Goal: Task Accomplishment & Management: Manage account settings

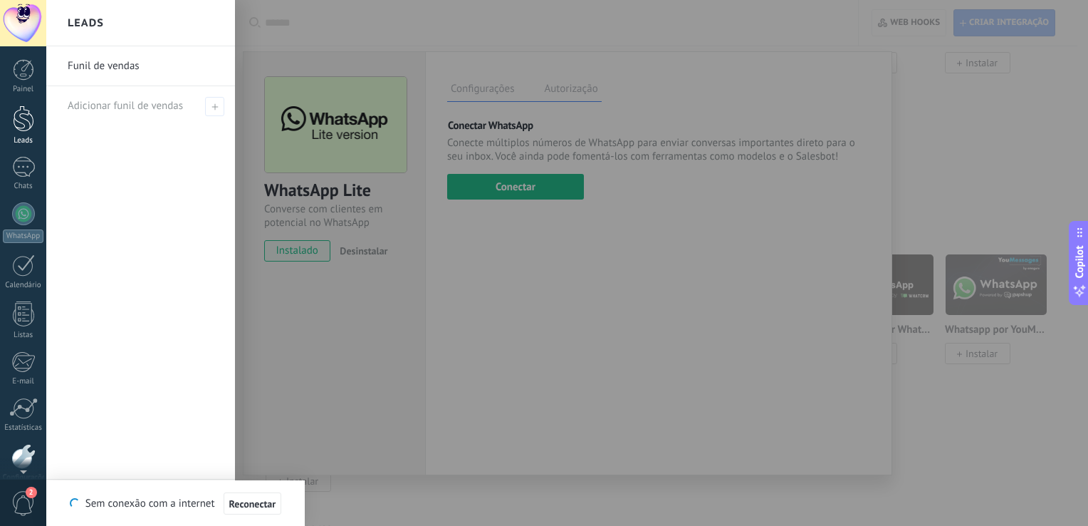
click at [23, 115] on div at bounding box center [23, 118] width 21 height 26
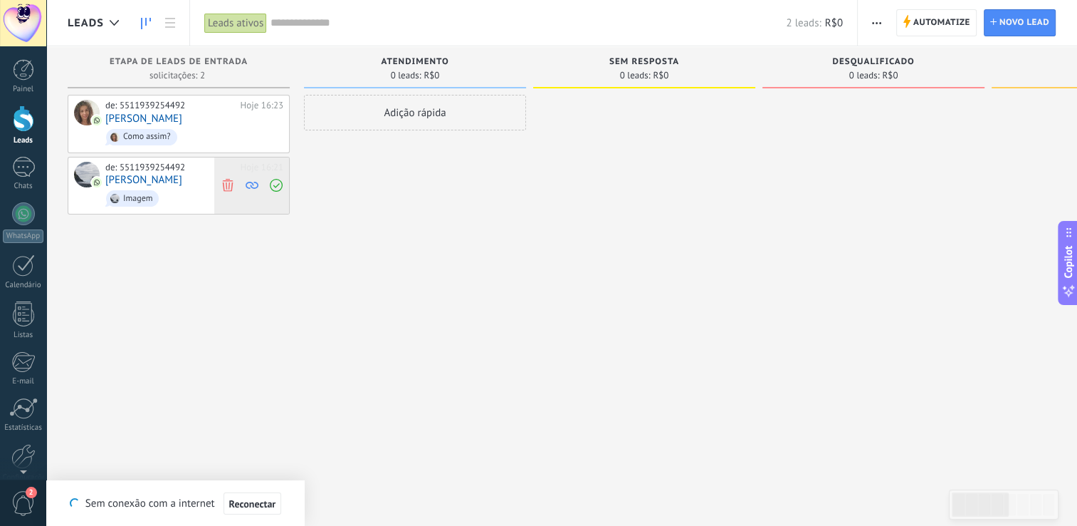
click at [228, 192] on span at bounding box center [227, 185] width 19 height 57
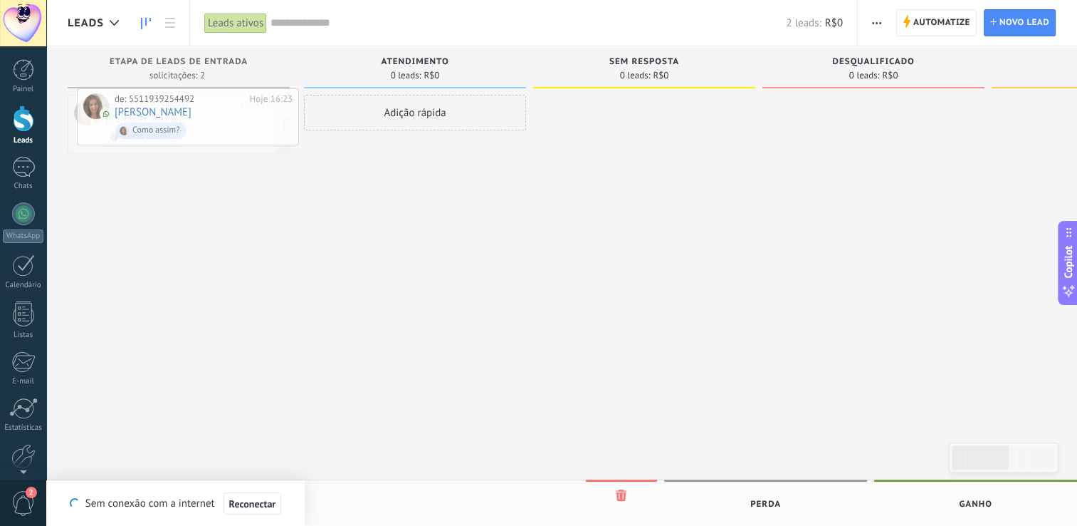
drag, startPoint x: 161, startPoint y: 119, endPoint x: 170, endPoint y: 114, distance: 10.5
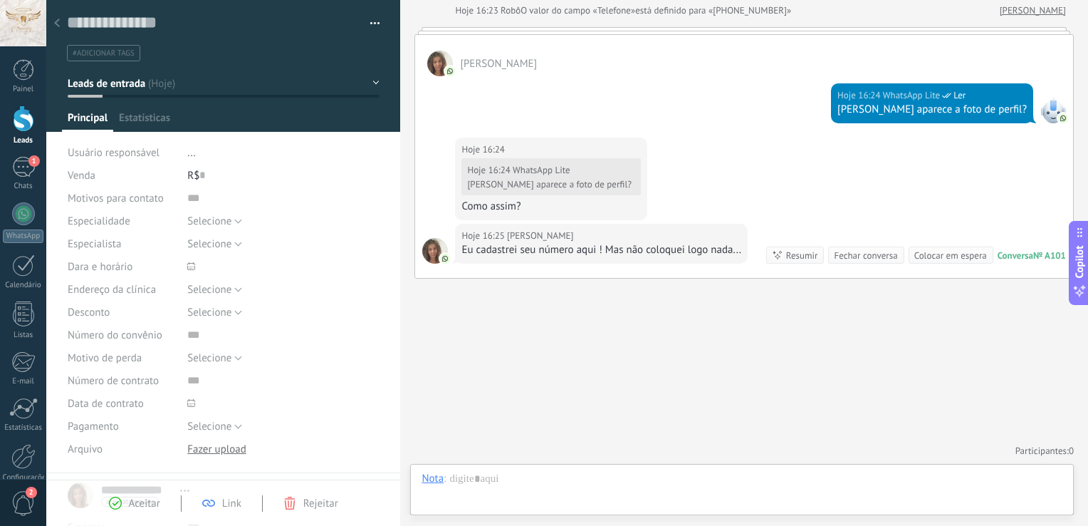
scroll to position [21, 0]
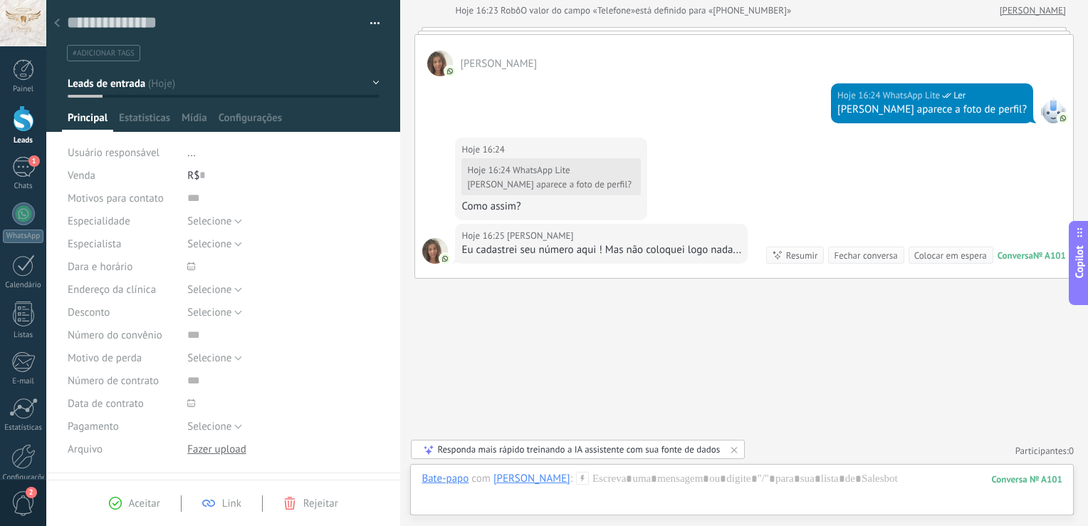
click at [59, 23] on icon at bounding box center [57, 23] width 6 height 9
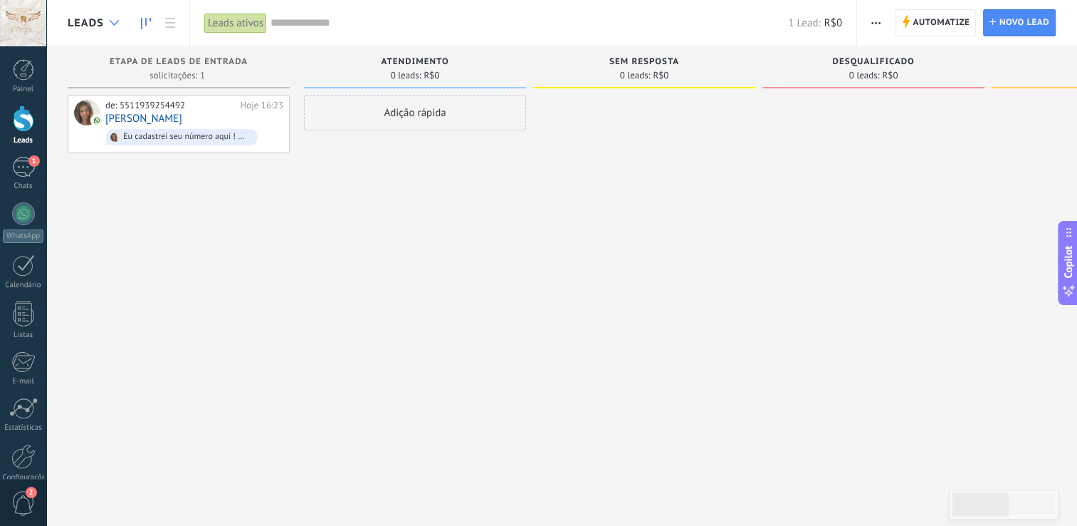
click at [120, 30] on div at bounding box center [114, 23] width 23 height 28
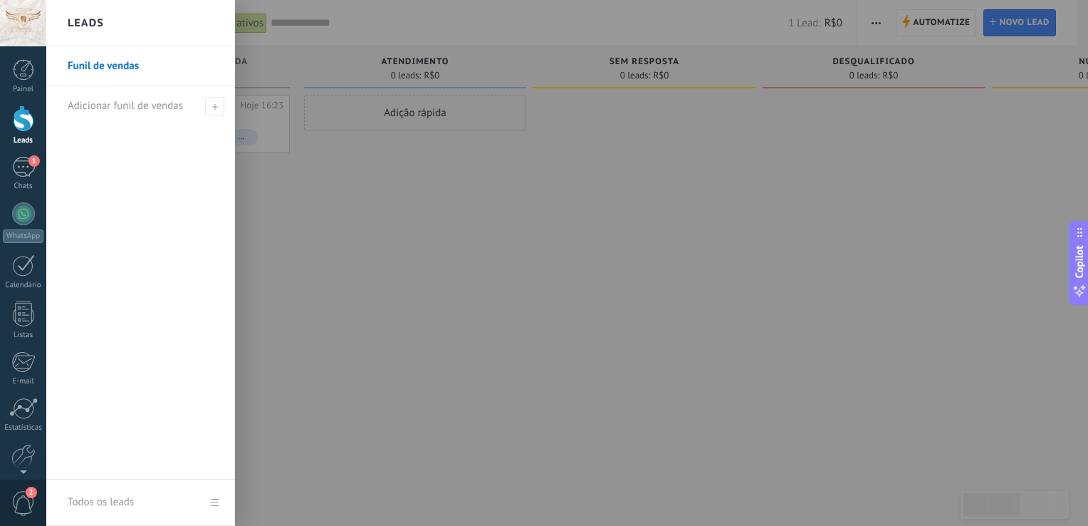
click at [273, 118] on div at bounding box center [590, 263] width 1088 height 526
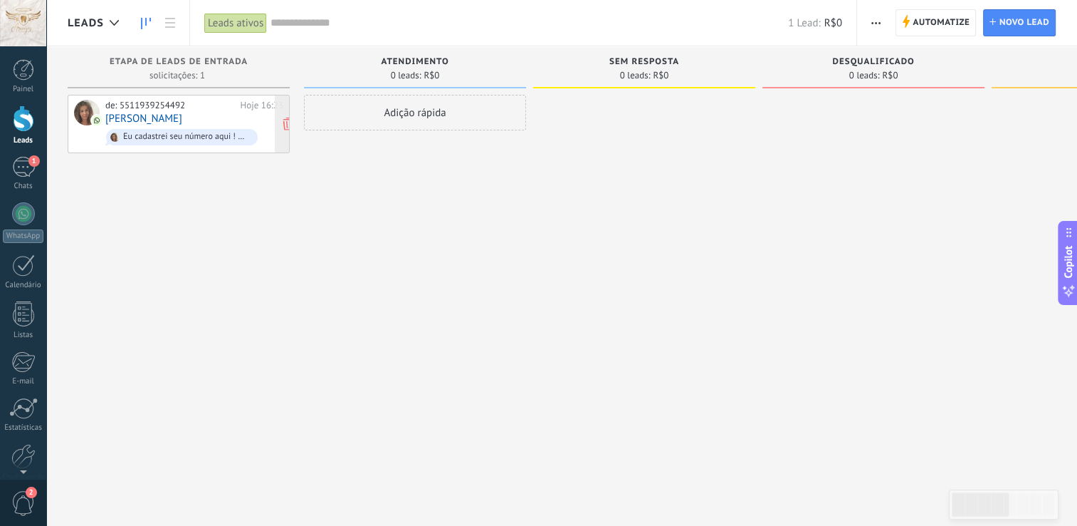
click at [149, 115] on link "[PERSON_NAME]" at bounding box center [143, 119] width 77 height 12
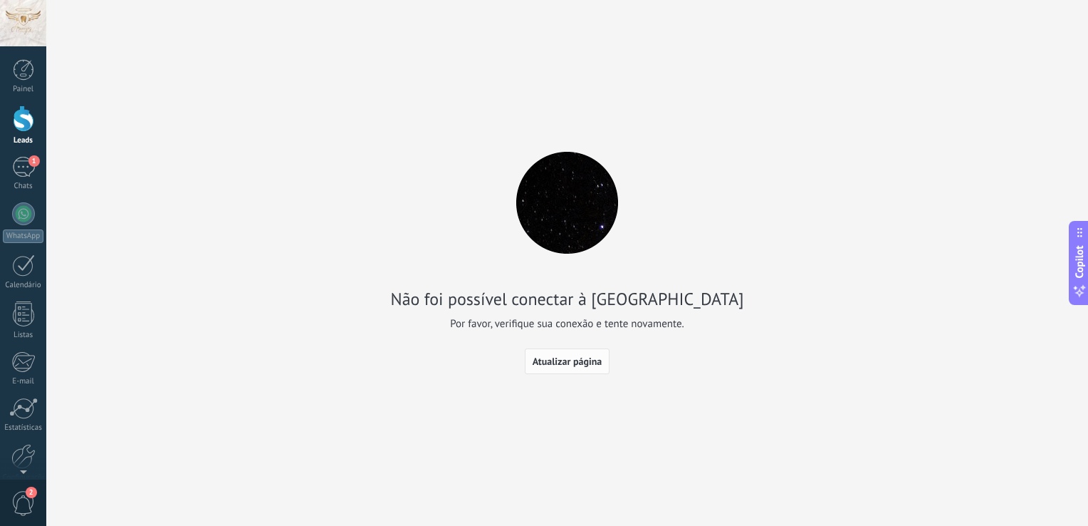
click at [569, 355] on button "Atualizar página" at bounding box center [567, 361] width 85 height 26
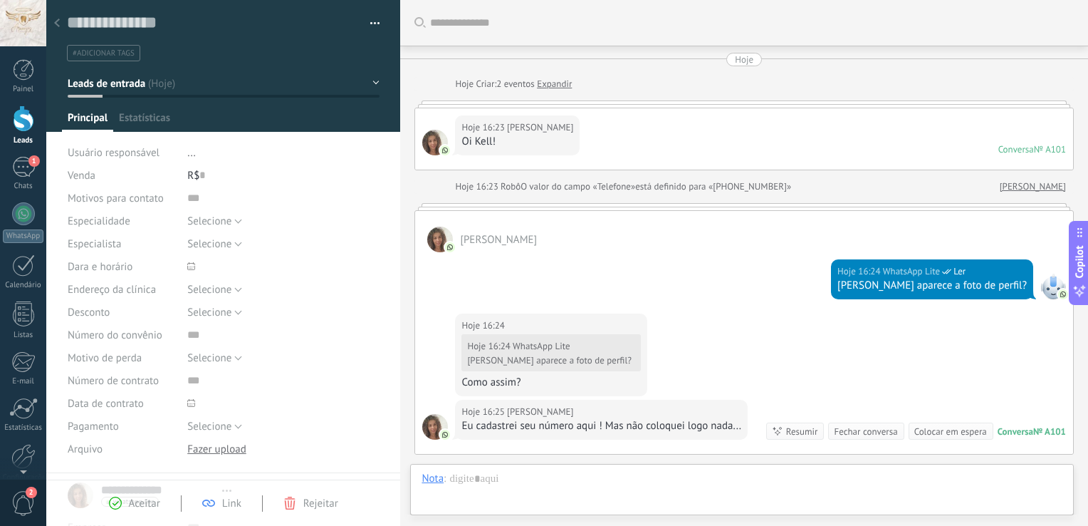
type textarea "**********"
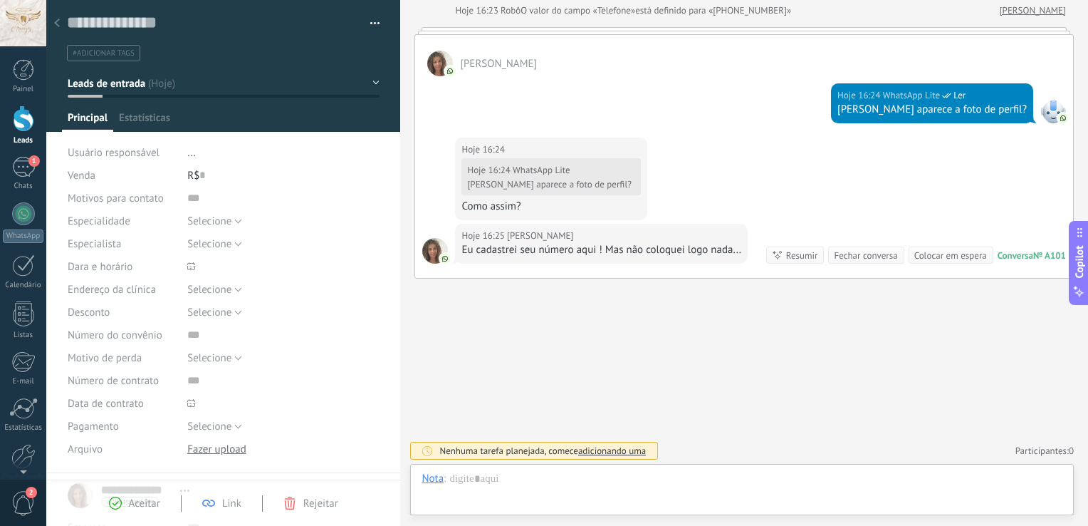
scroll to position [21, 0]
click at [627, 486] on div at bounding box center [742, 492] width 641 height 43
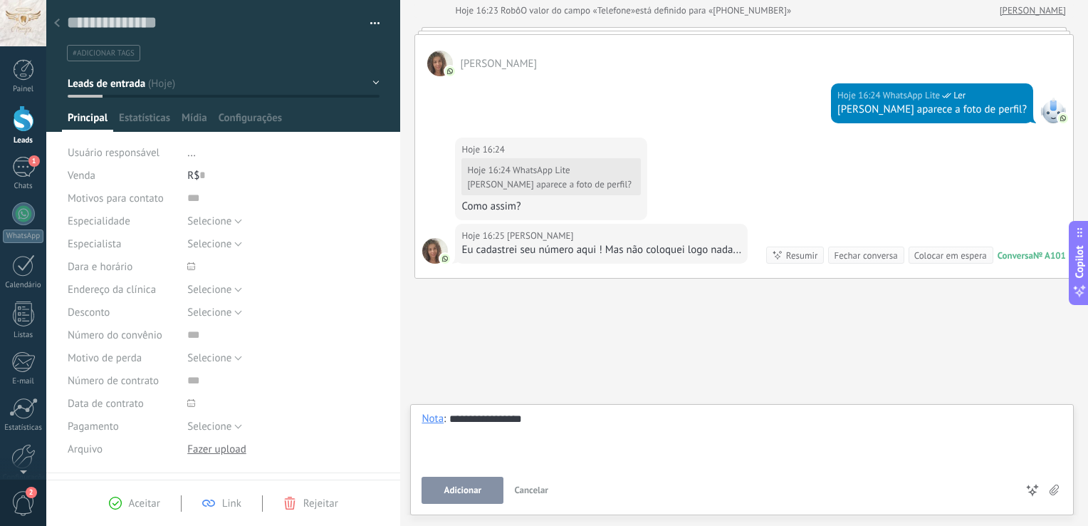
click at [479, 484] on button "Adicionar" at bounding box center [463, 489] width 82 height 27
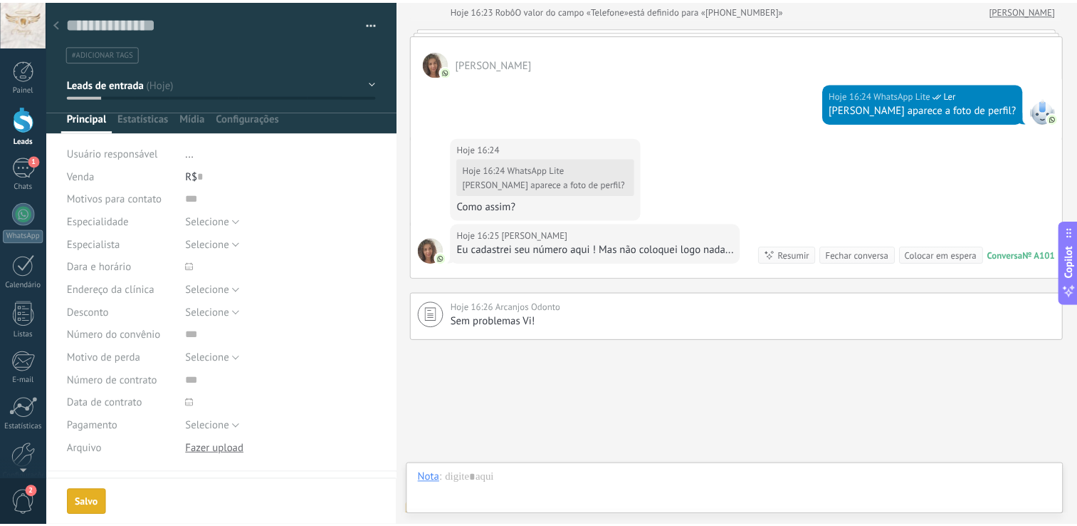
scroll to position [237, 0]
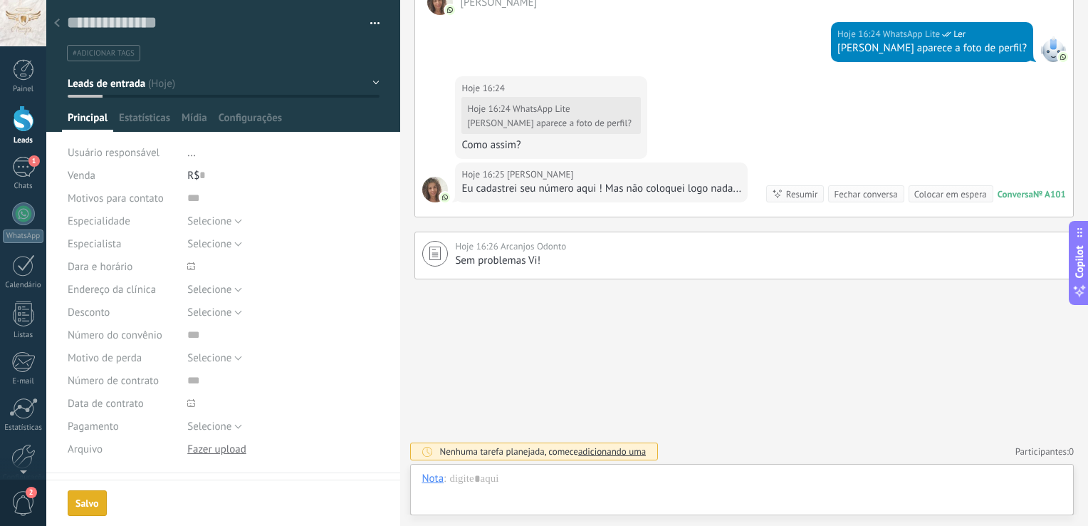
click at [437, 424] on div "Buscar Carregar mais Hoje Hoje Criar: 2 eventos Expandir Hoje 16:23 Vivian Honó…" at bounding box center [744, 145] width 688 height 765
click at [441, 477] on div "Nota" at bounding box center [433, 477] width 22 height 13
click at [445, 404] on div "Bate-papo" at bounding box center [447, 405] width 73 height 24
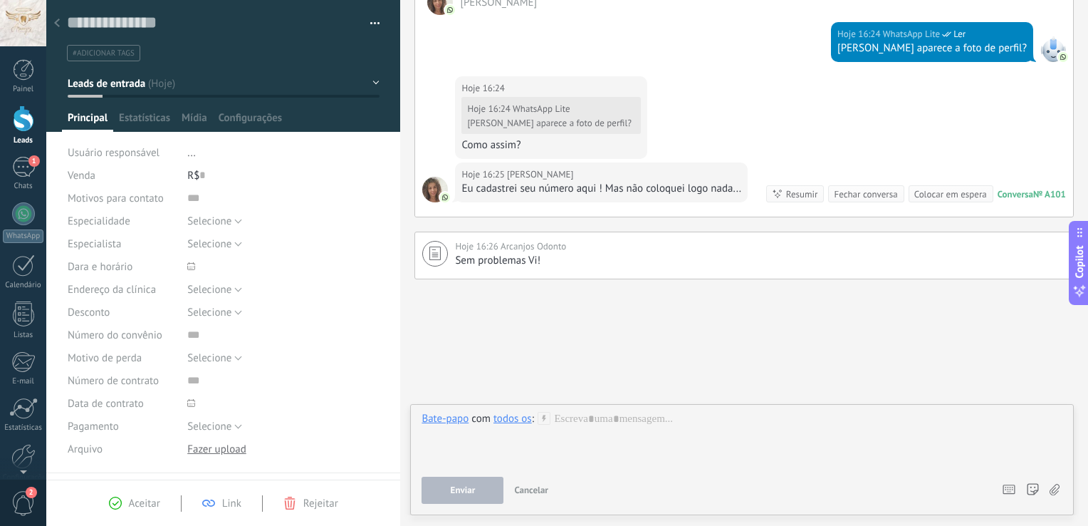
click at [518, 423] on div "todos os" at bounding box center [512, 418] width 38 height 13
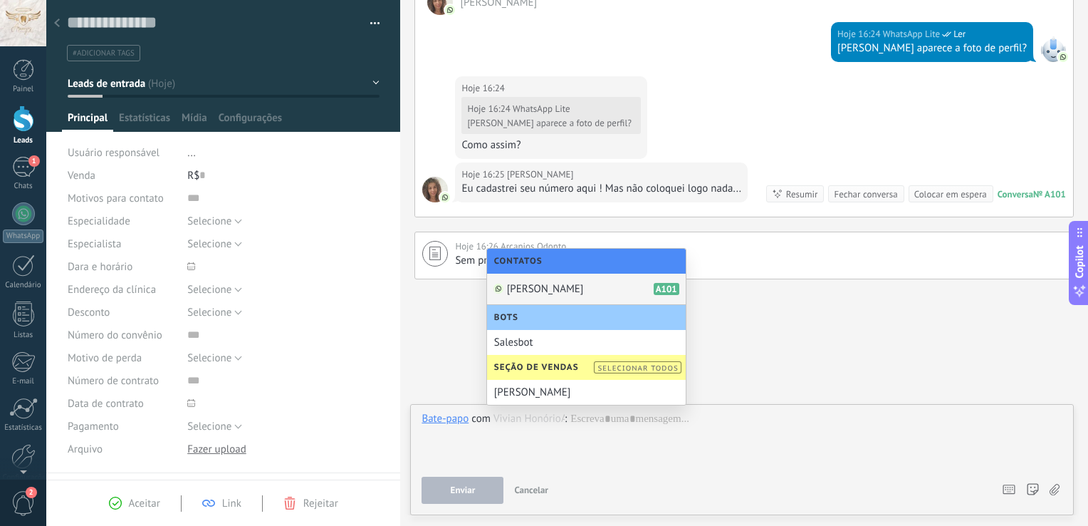
click at [567, 286] on span "[PERSON_NAME]" at bounding box center [545, 289] width 77 height 14
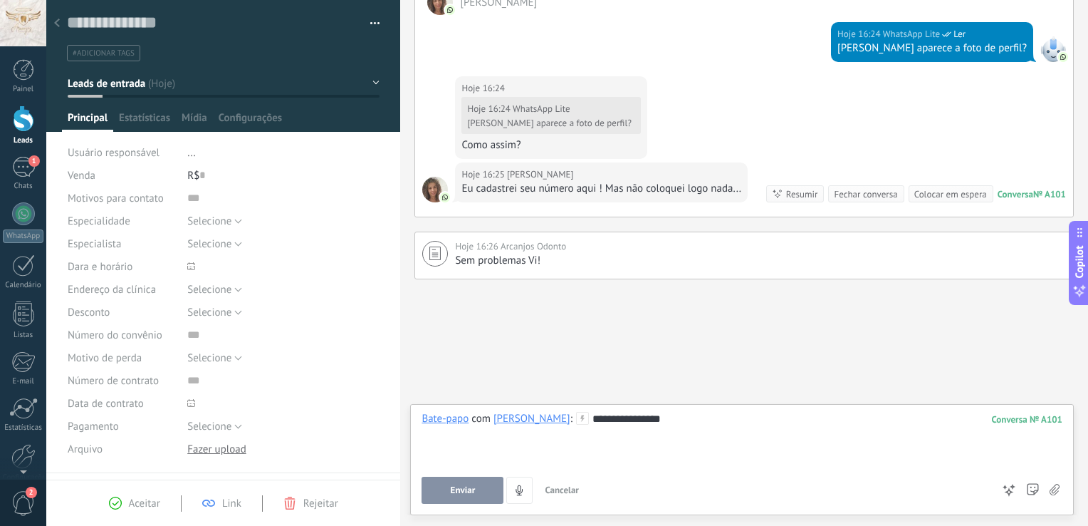
click at [468, 497] on button "Enviar" at bounding box center [463, 489] width 82 height 27
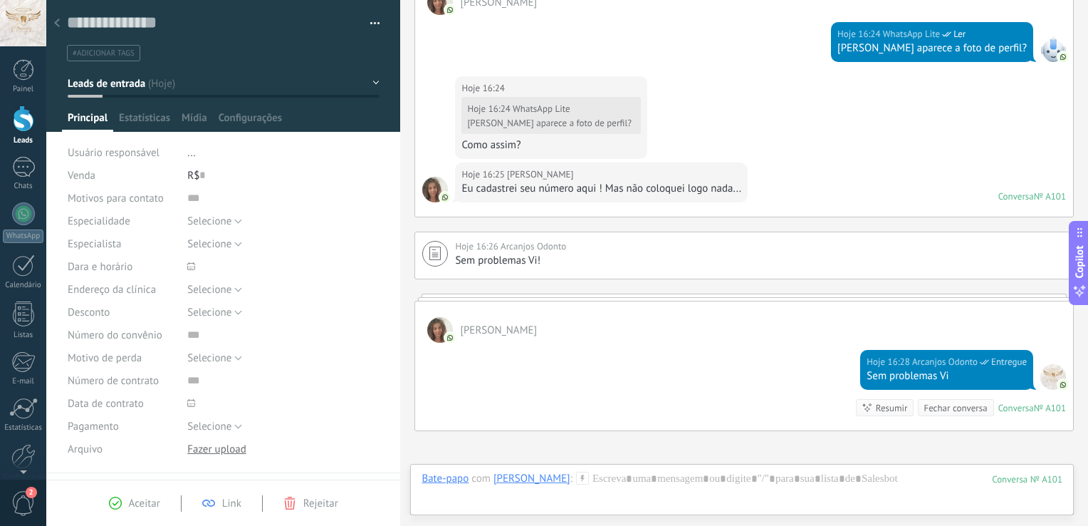
click at [852, 179] on div "Hoje 16:25 Vivian Honório Eu cadastrei seu número aqui ! Mas não coloquei logo …" at bounding box center [744, 189] width 658 height 54
click at [56, 19] on icon at bounding box center [57, 23] width 6 height 9
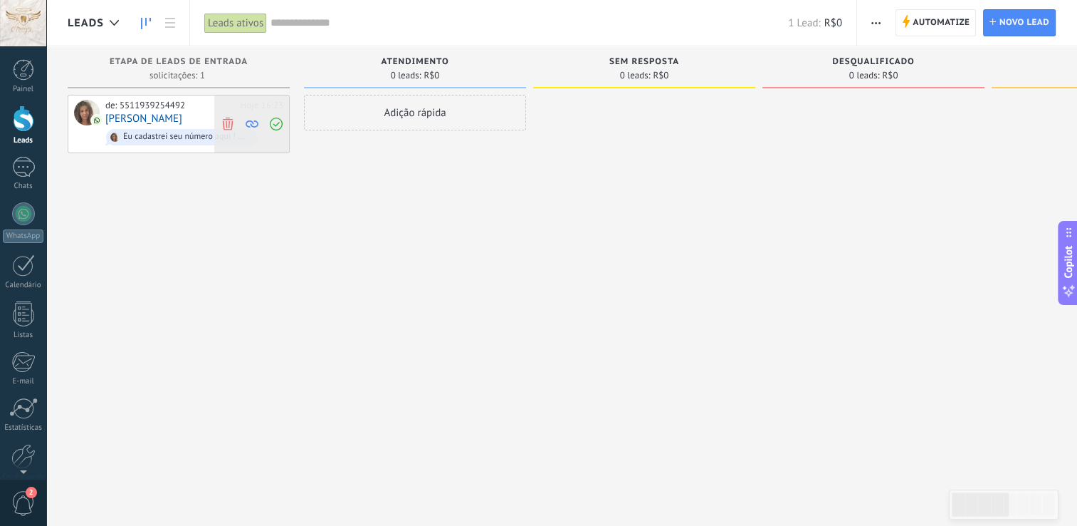
click at [225, 123] on icon at bounding box center [227, 123] width 13 height 13
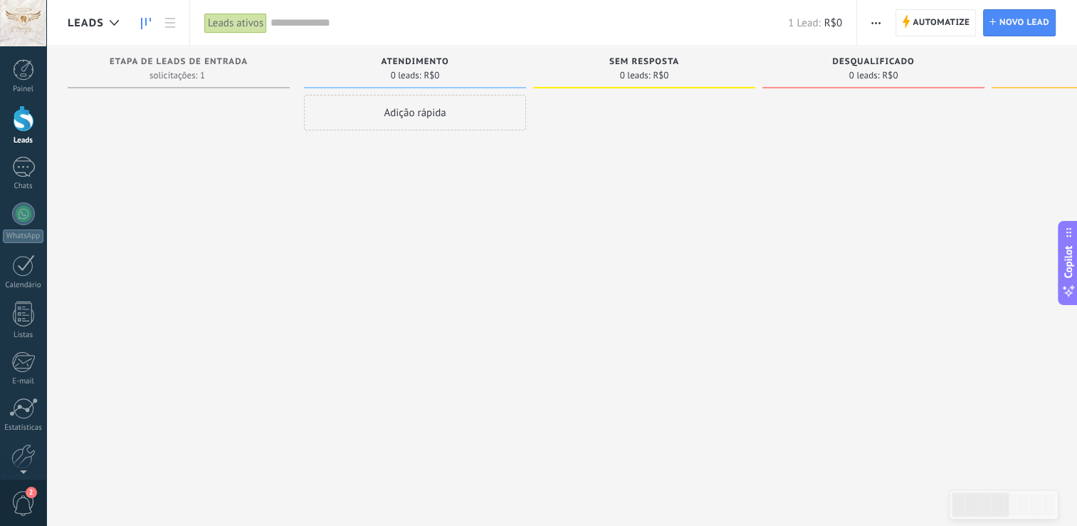
click at [292, 223] on div "Etapa de leads de entrada solicitações: 1 0 0 0 1 0 0 0 1" at bounding box center [186, 240] width 236 height 388
click at [854, 349] on div at bounding box center [874, 265] width 222 height 340
click at [161, 66] on span "Etapa de leads de entrada" at bounding box center [179, 62] width 138 height 10
click at [219, 93] on icon at bounding box center [217, 97] width 9 height 8
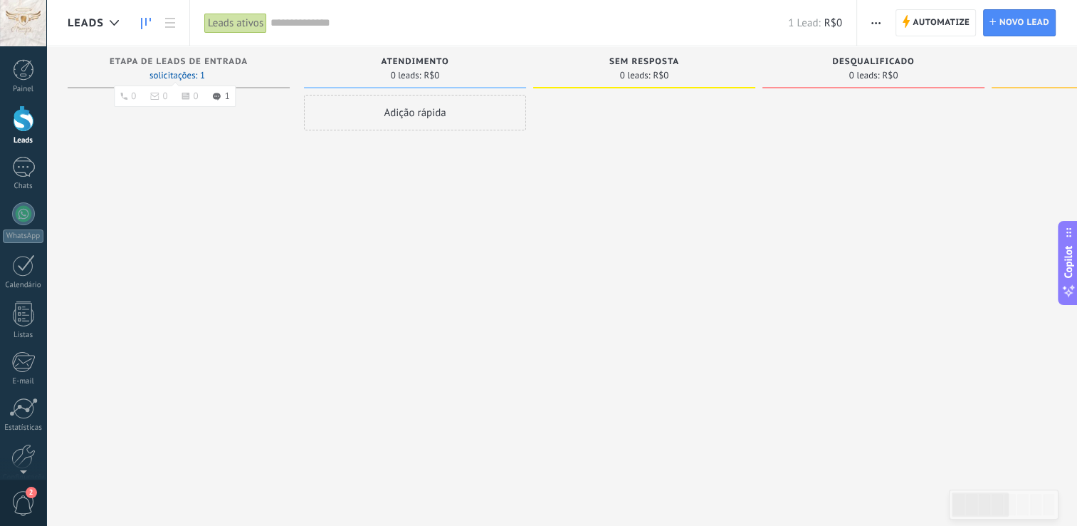
click at [219, 100] on ul "0 0 0 1" at bounding box center [175, 95] width 122 height 21
click at [23, 138] on div "Leads" at bounding box center [23, 140] width 41 height 9
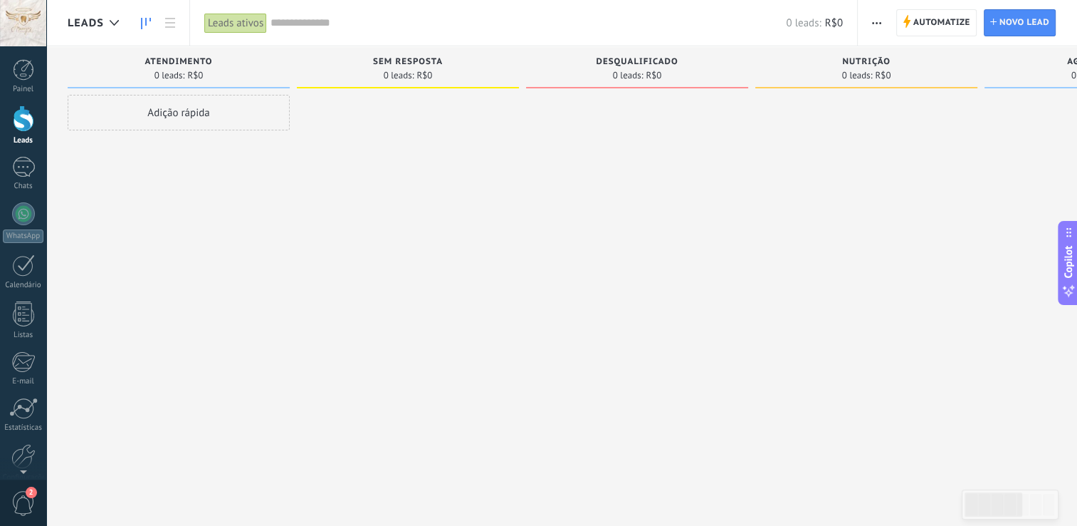
drag, startPoint x: 60, startPoint y: 176, endPoint x: 328, endPoint y: 243, distance: 276.0
click at [328, 243] on div "Etapa de leads de entrada solicitações: 0 0 0 0 0 0 0 0 0 atendimento 0 leads: …" at bounding box center [561, 298] width 1031 height 505
drag, startPoint x: 328, startPoint y: 243, endPoint x: 537, endPoint y: 252, distance: 209.6
click at [537, 252] on div "Etapa de leads de entrada solicitações: 0 0 0 0 0 0 0 0 0 atendimento 0 leads: …" at bounding box center [877, 240] width 1619 height 388
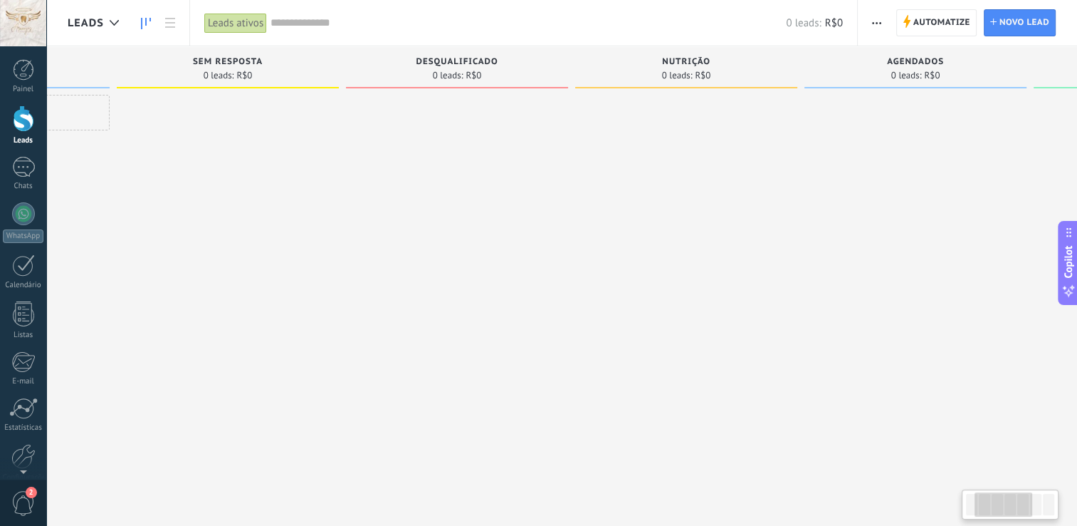
scroll to position [0, 249]
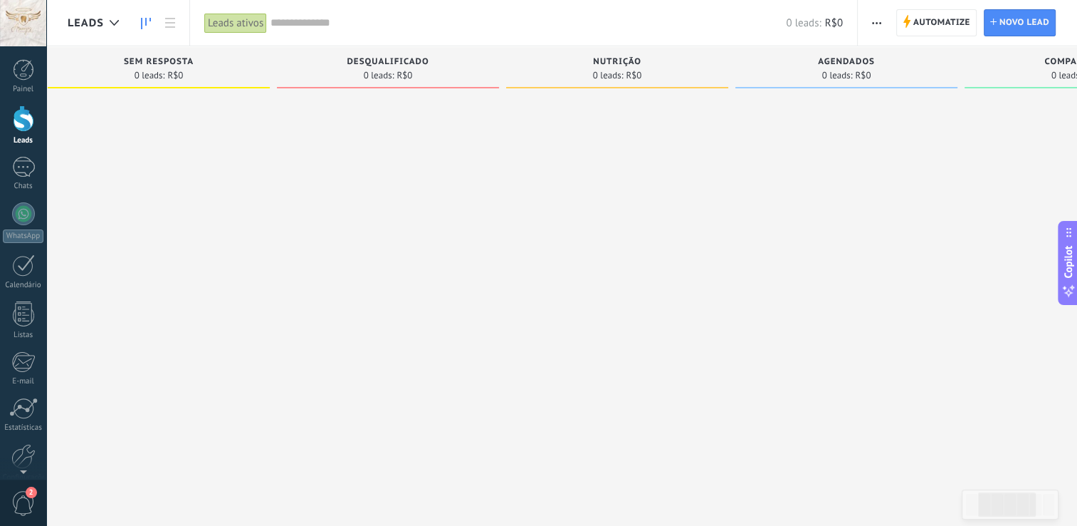
drag, startPoint x: 307, startPoint y: 210, endPoint x: -3, endPoint y: 229, distance: 310.4
click at [0, 229] on html ".abecls-1,.abecls-2{fill-rule:evenodd}.abecls-2{fill:#fff} .abhcls-1{fill:none}…" at bounding box center [538, 263] width 1077 height 526
click at [869, 145] on div at bounding box center [847, 265] width 222 height 340
click at [105, 18] on div at bounding box center [114, 23] width 23 height 28
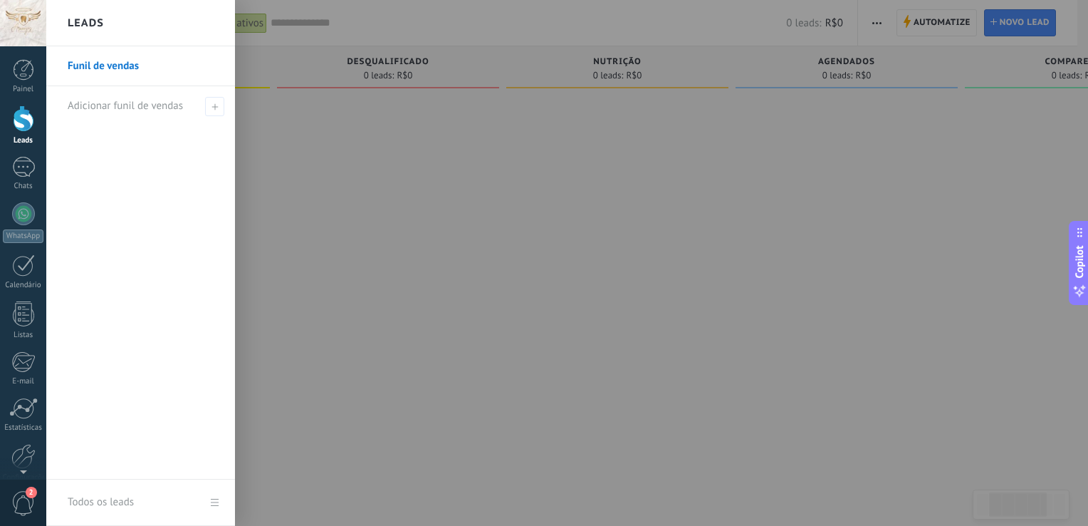
click at [419, 231] on div at bounding box center [590, 263] width 1088 height 526
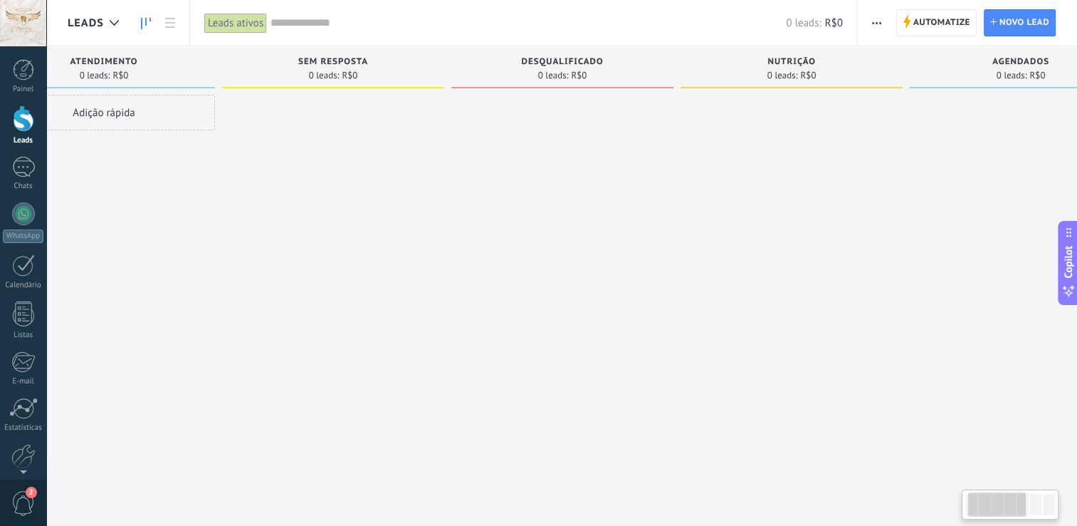
scroll to position [0, 0]
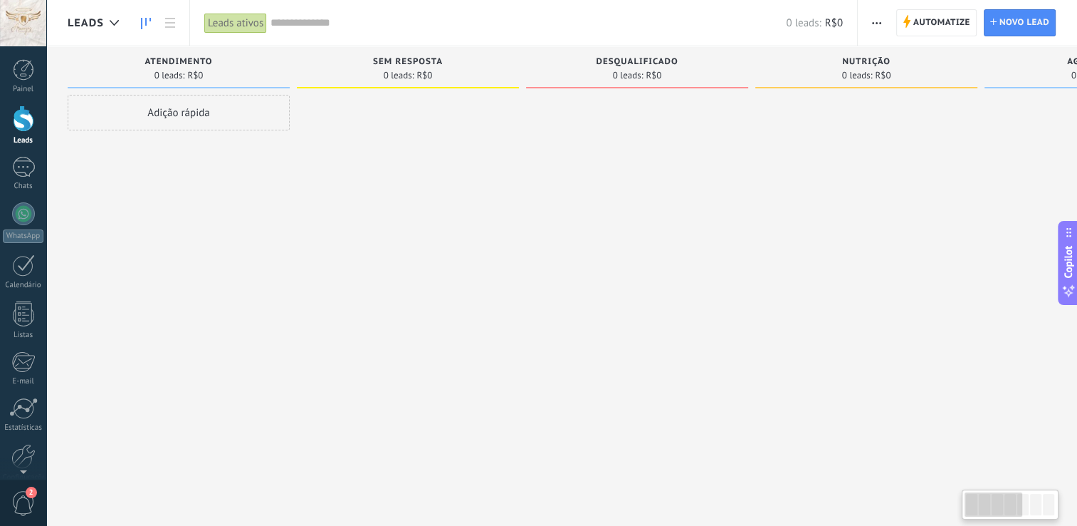
drag, startPoint x: 402, startPoint y: 232, endPoint x: 749, endPoint y: 215, distance: 347.9
click at [749, 215] on div "desqualificado 0 leads: R$0" at bounding box center [640, 240] width 229 height 388
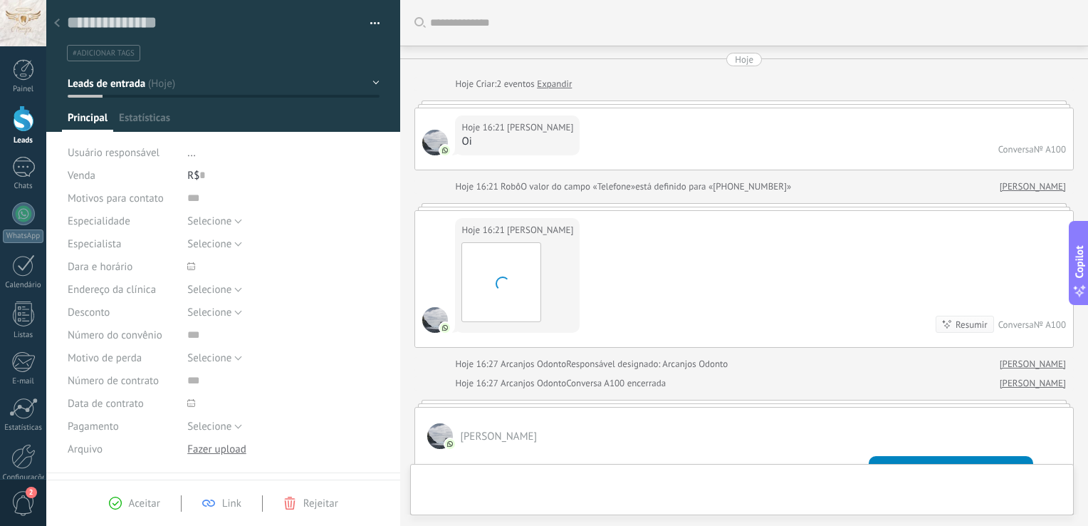
scroll to position [257, 0]
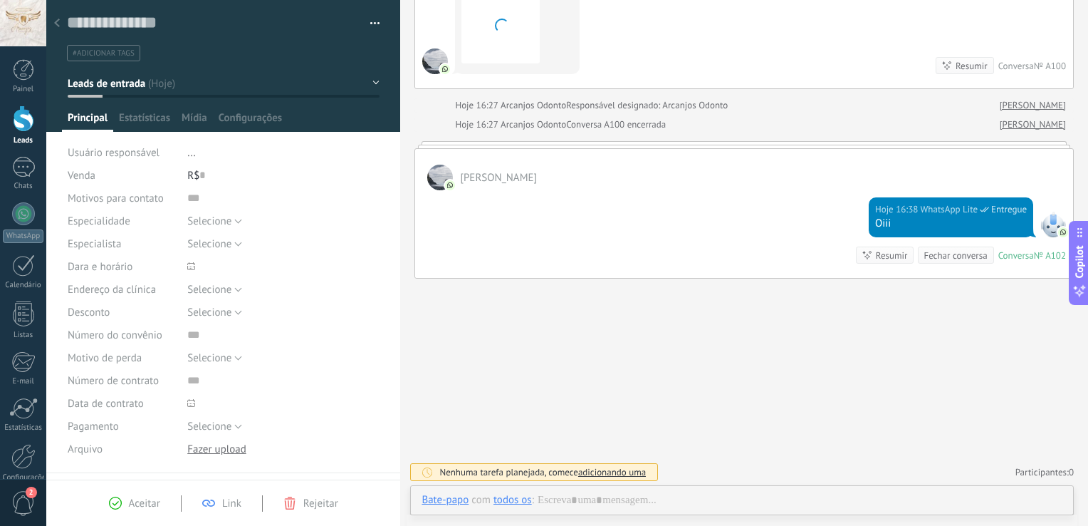
click at [145, 91] on button "Leads de entrada" at bounding box center [224, 83] width 312 height 26
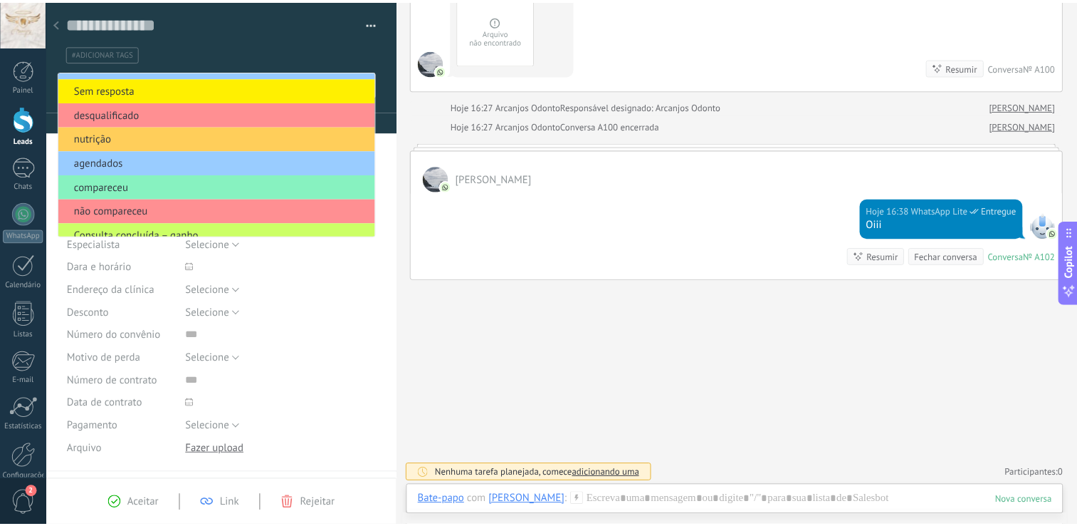
scroll to position [79, 0]
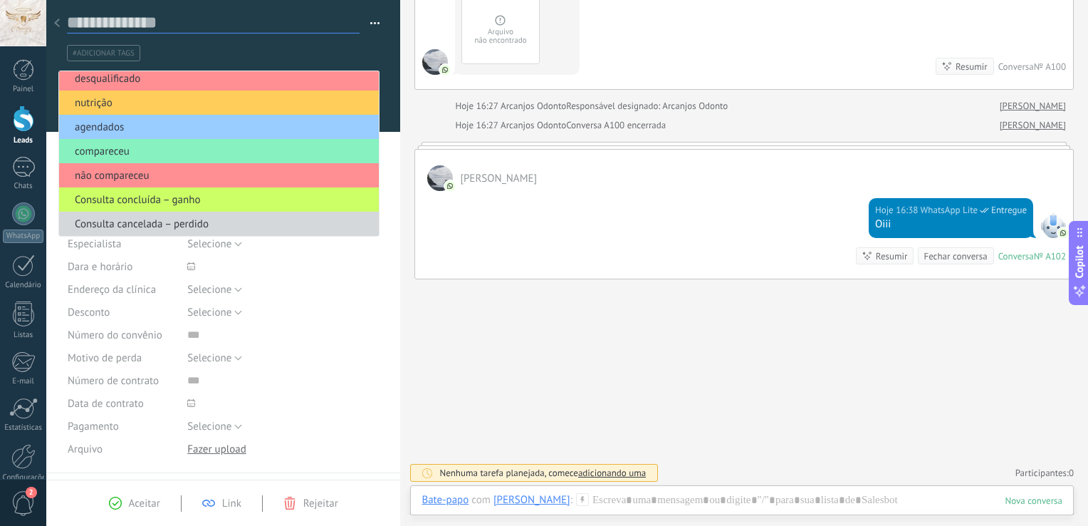
click at [279, 26] on textarea at bounding box center [213, 22] width 293 height 21
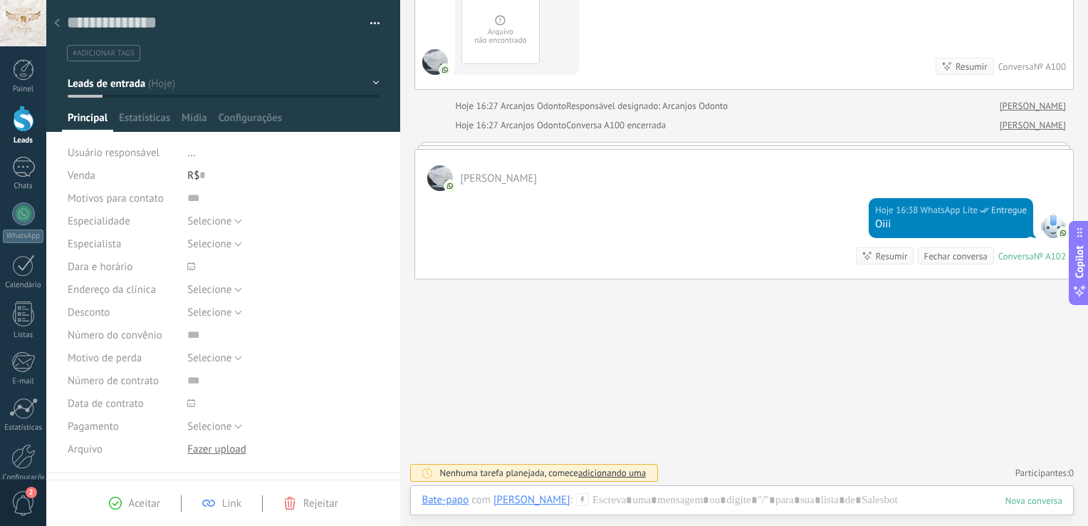
click at [103, 46] on li "#adicionar tags" at bounding box center [103, 53] width 73 height 16
click at [58, 26] on use at bounding box center [57, 23] width 6 height 9
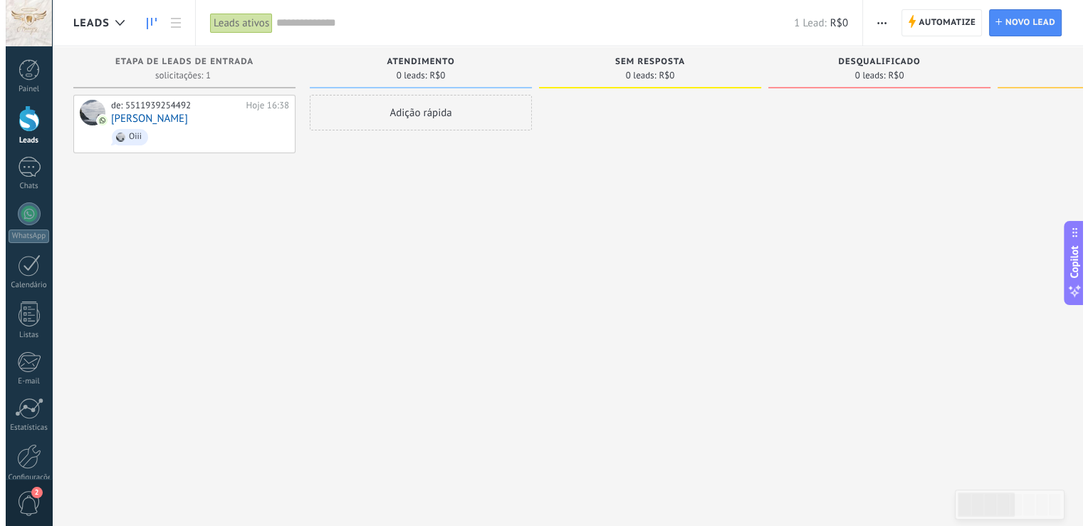
scroll to position [0, 0]
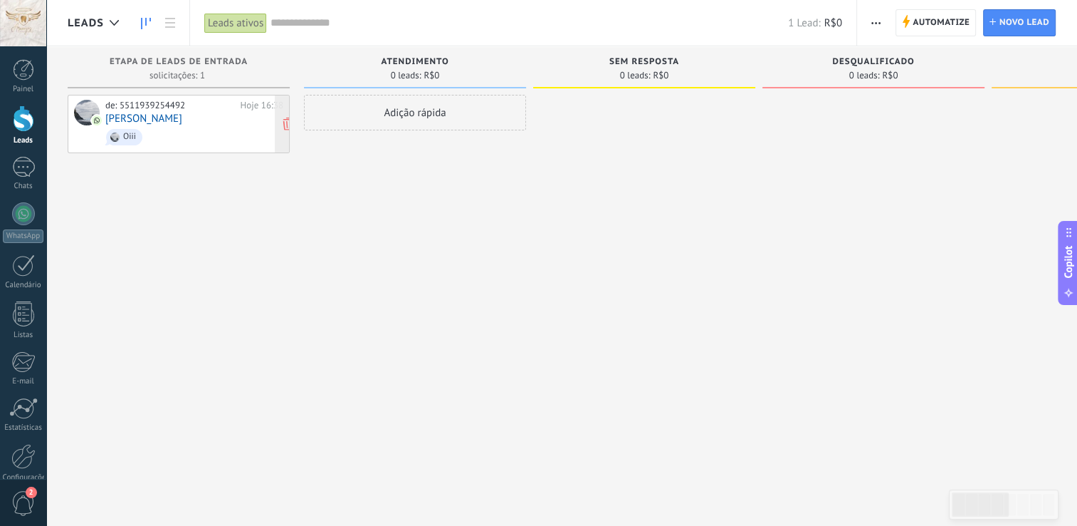
click at [126, 113] on link "[PERSON_NAME]" at bounding box center [143, 119] width 77 height 12
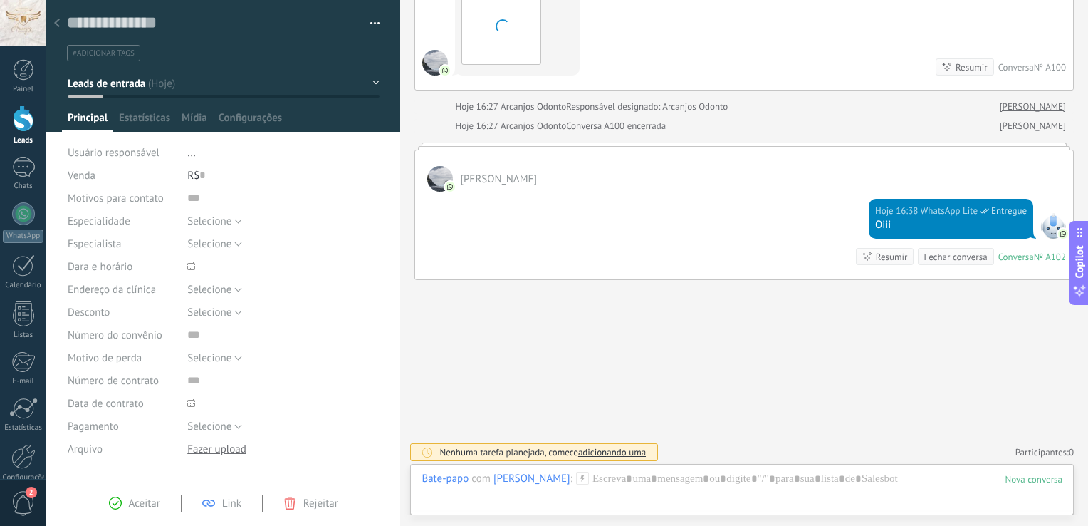
scroll to position [256, 0]
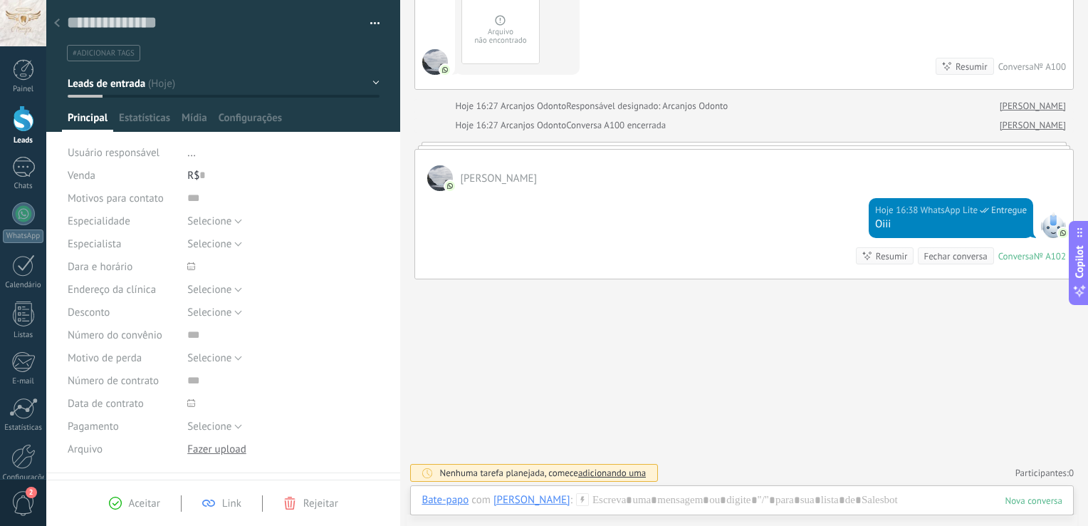
click at [111, 88] on span "Leads de entrada" at bounding box center [107, 84] width 78 height 14
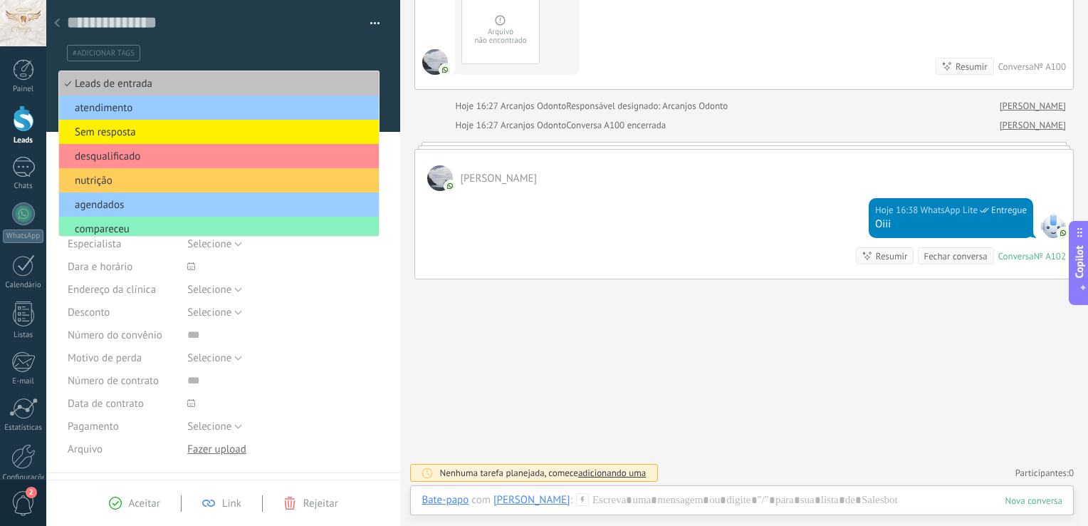
click at [53, 20] on div at bounding box center [57, 24] width 20 height 28
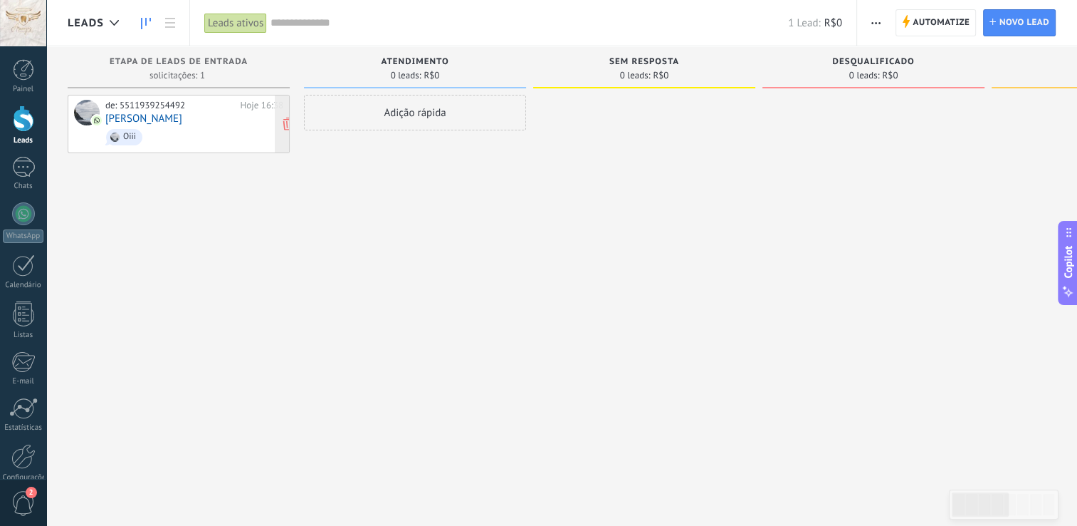
click at [118, 126] on span "Oiii" at bounding box center [194, 137] width 178 height 22
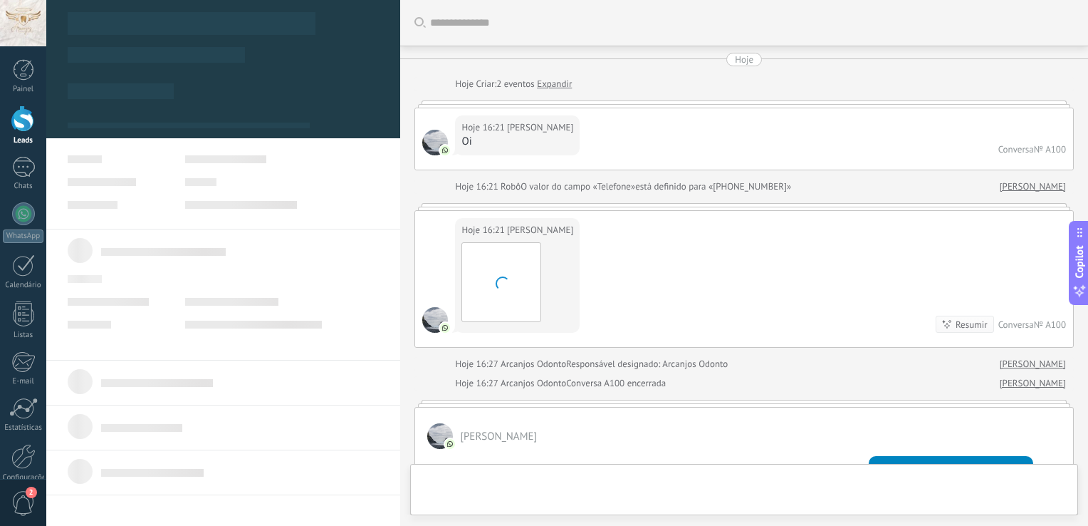
scroll to position [257, 0]
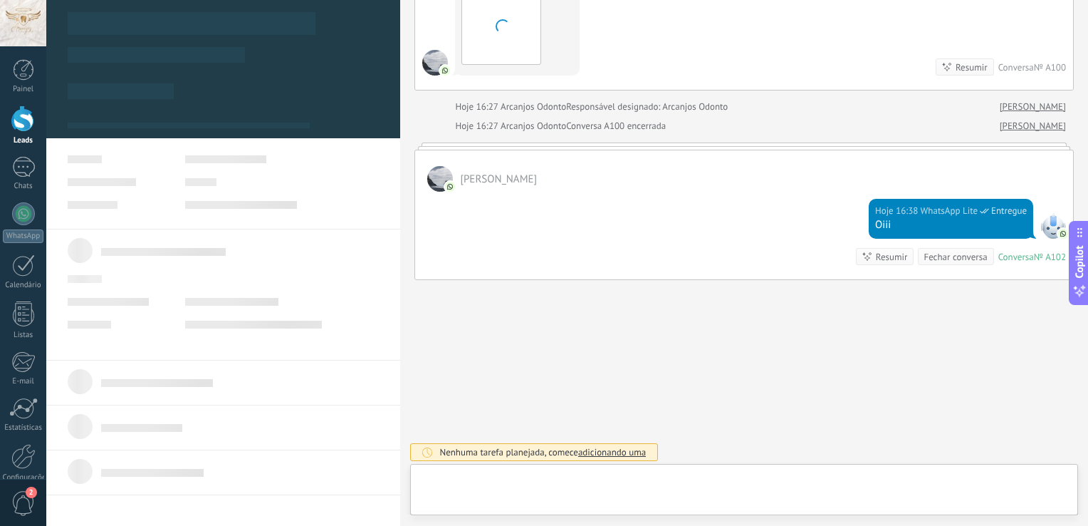
type textarea "**********"
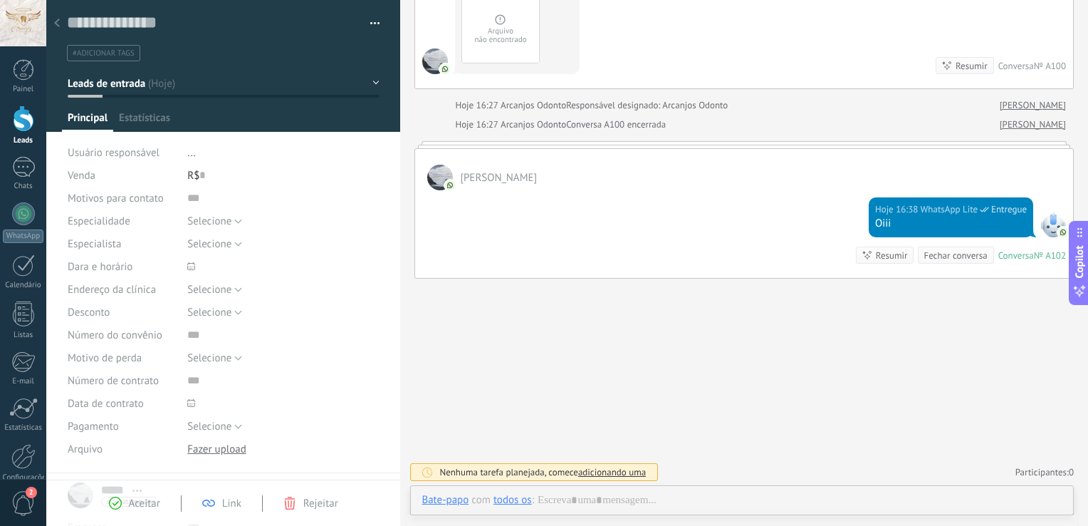
scroll to position [256, 0]
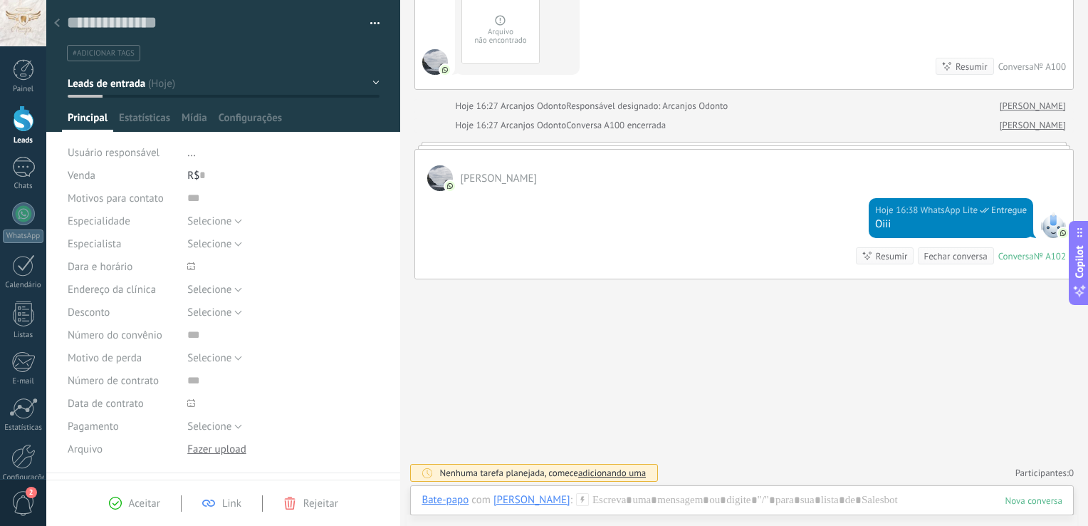
click at [94, 56] on span "#adicionar tags" at bounding box center [104, 53] width 62 height 10
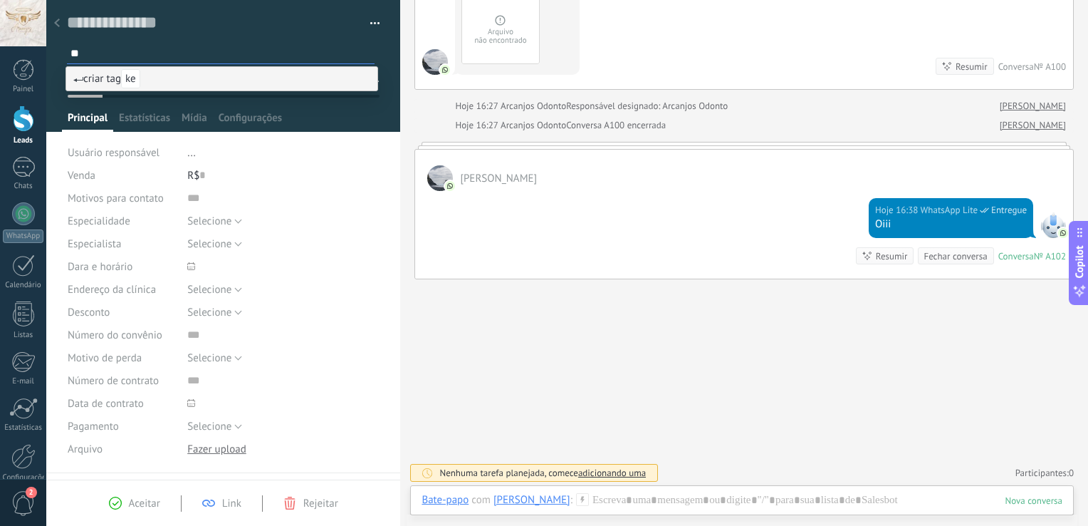
type input "*"
type input "*****"
click at [142, 73] on span "kelly" at bounding box center [163, 78] width 85 height 19
type input "*"
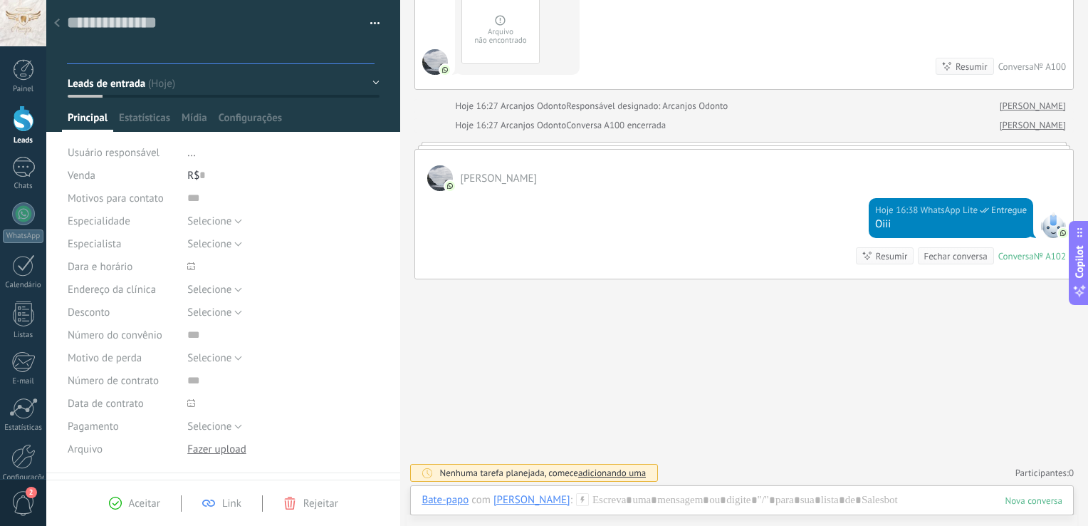
click at [134, 79] on span "Leads de entrada" at bounding box center [107, 84] width 78 height 14
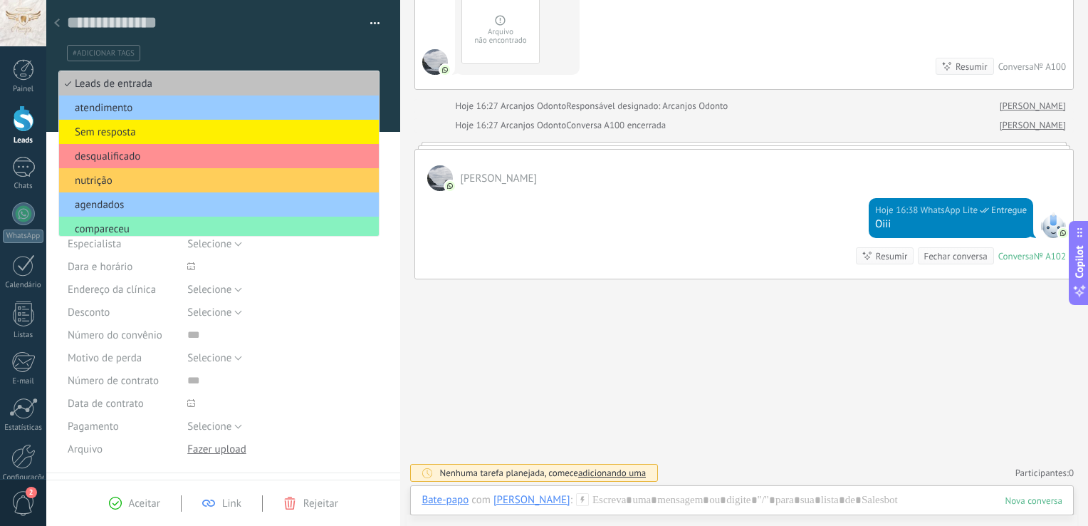
click at [99, 53] on span "#adicionar tags" at bounding box center [104, 53] width 62 height 10
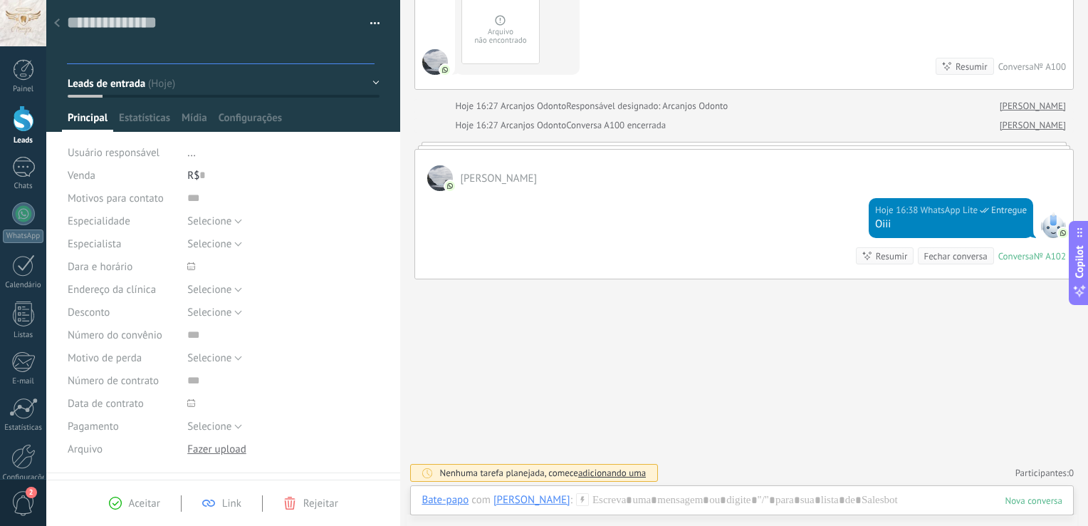
drag, startPoint x: 99, startPoint y: 53, endPoint x: 85, endPoint y: 38, distance: 20.1
click at [85, 38] on div at bounding box center [223, 48] width 313 height 25
click at [83, 53] on span "#adicionar tags" at bounding box center [104, 53] width 62 height 10
click at [83, 53] on input "text" at bounding box center [221, 53] width 303 height 15
click at [57, 24] on icon at bounding box center [57, 23] width 6 height 9
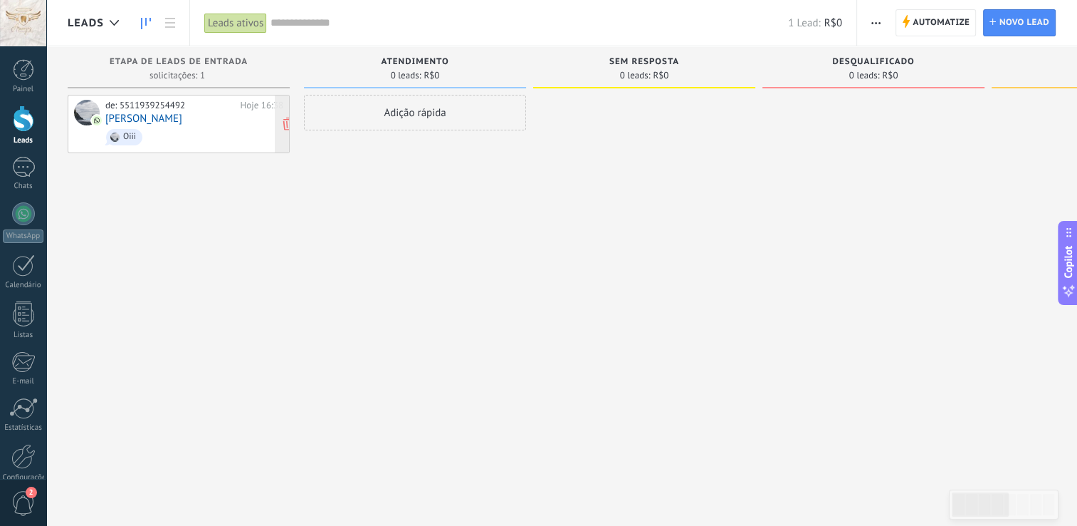
click at [86, 110] on div at bounding box center [87, 113] width 26 height 26
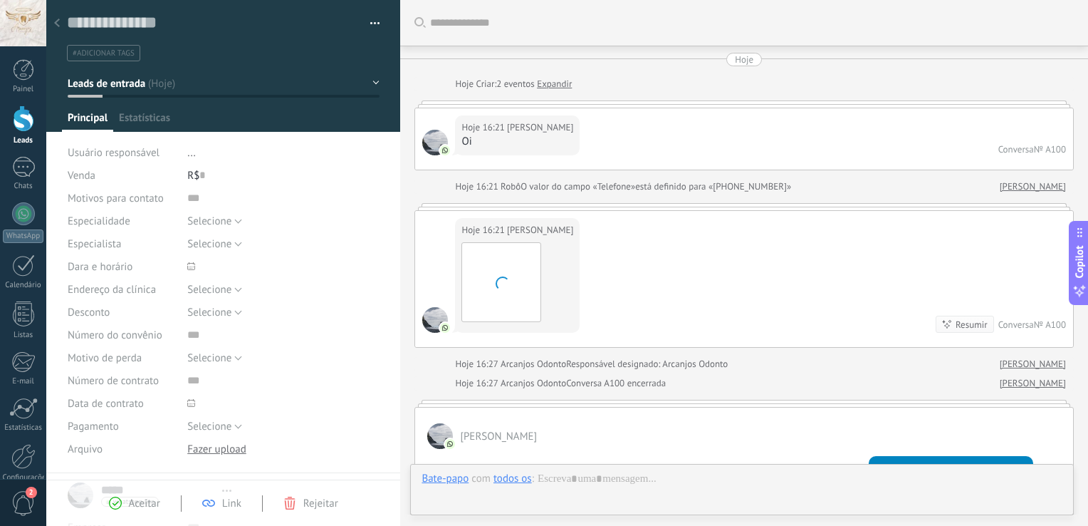
type textarea "**********"
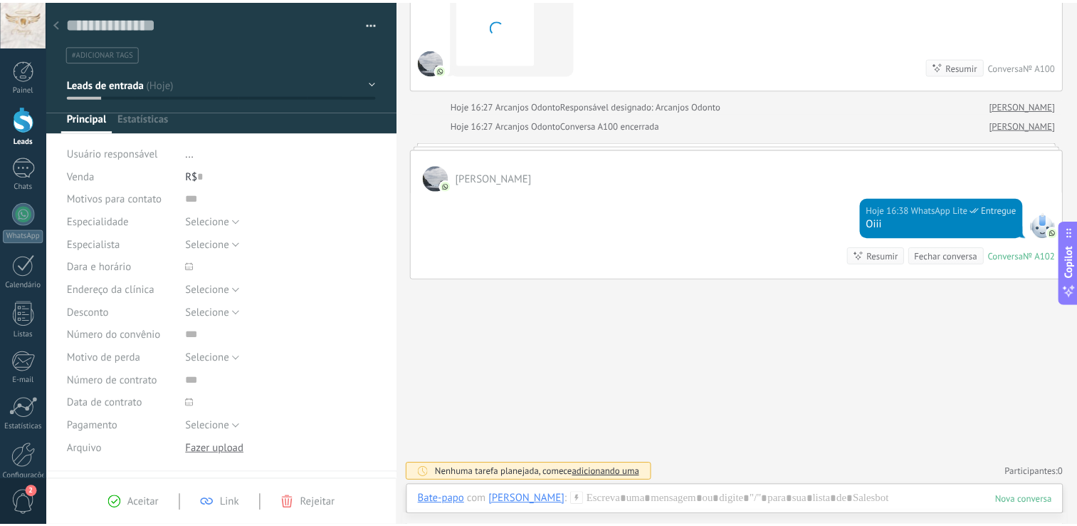
scroll to position [256, 0]
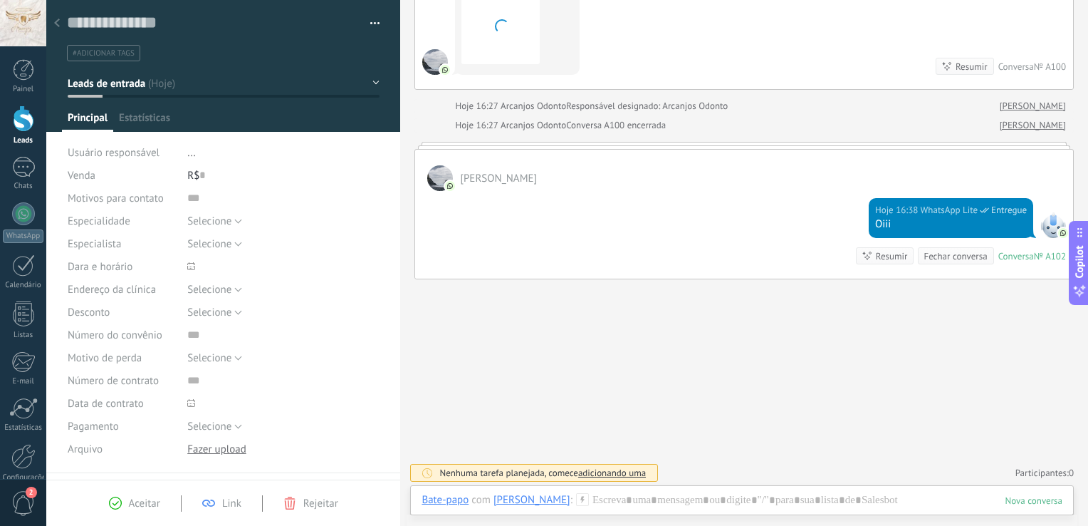
click at [100, 56] on span "#adicionar tags" at bounding box center [104, 53] width 62 height 10
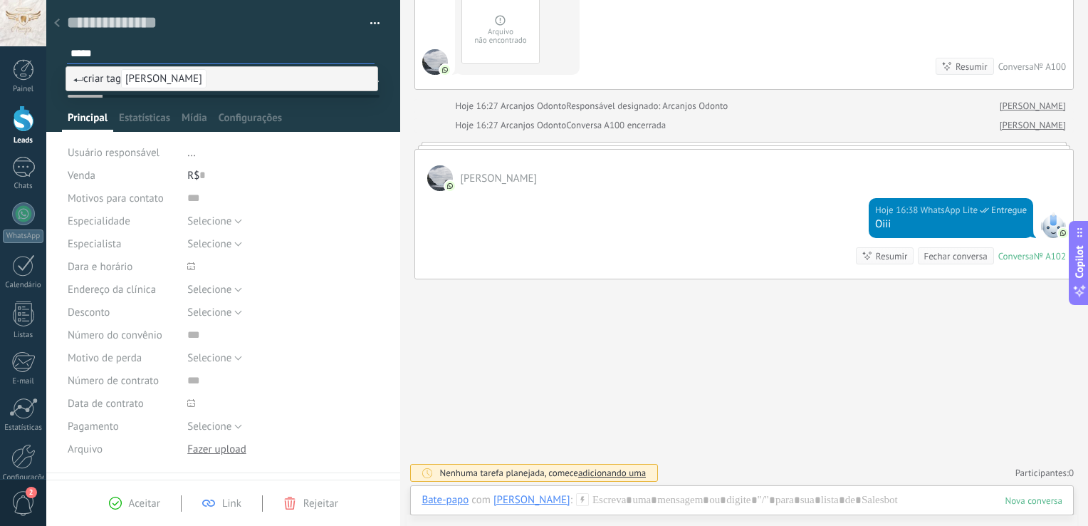
type input "*****"
click at [83, 80] on span "criar tag Kelly" at bounding box center [139, 79] width 133 height 14
type input "*"
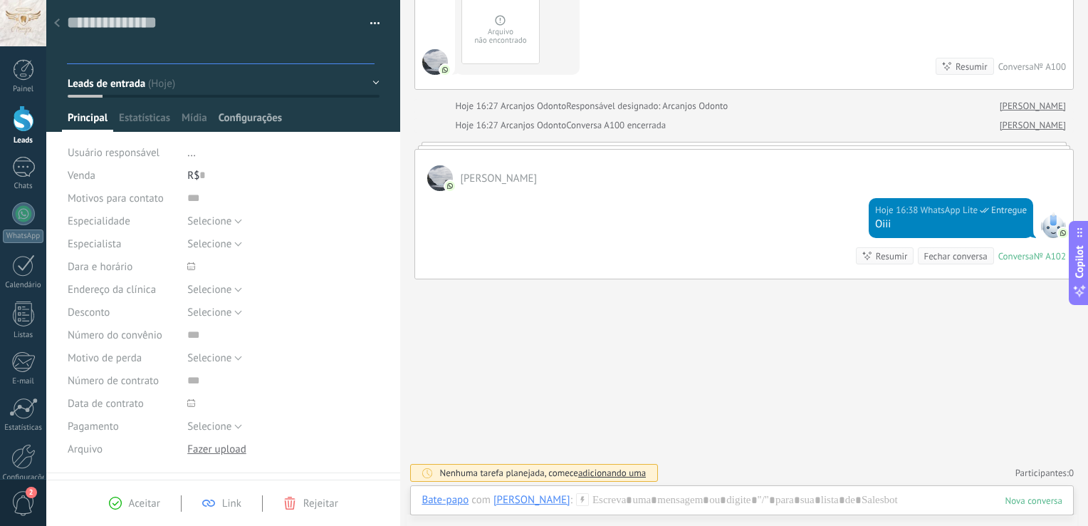
click at [235, 122] on span "Configurações" at bounding box center [250, 121] width 63 height 21
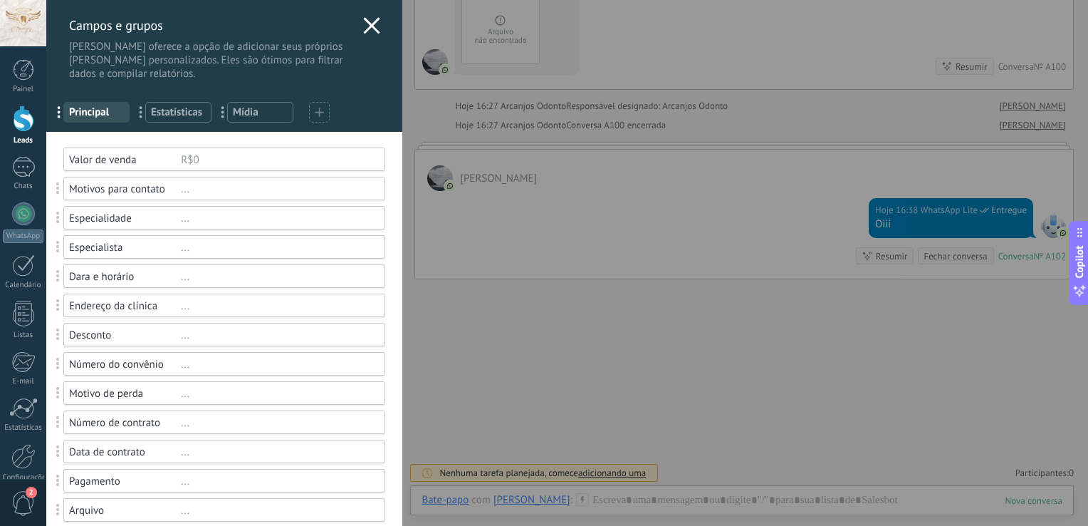
click at [46, 122] on div "Campos e grupos Kommo oferece a opção de adicionar seus próprios campos persona…" at bounding box center [567, 263] width 1042 height 526
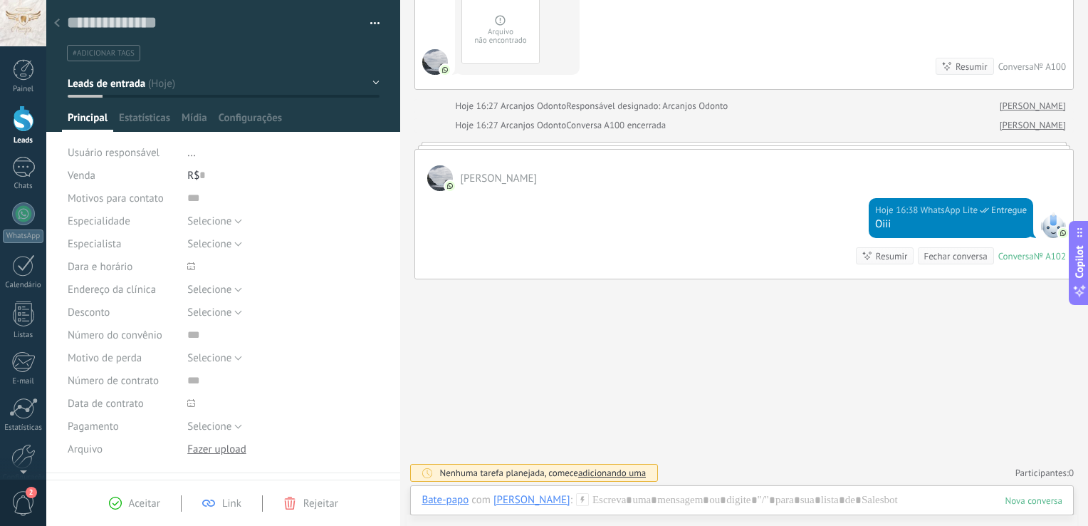
click at [60, 27] on div at bounding box center [57, 24] width 20 height 28
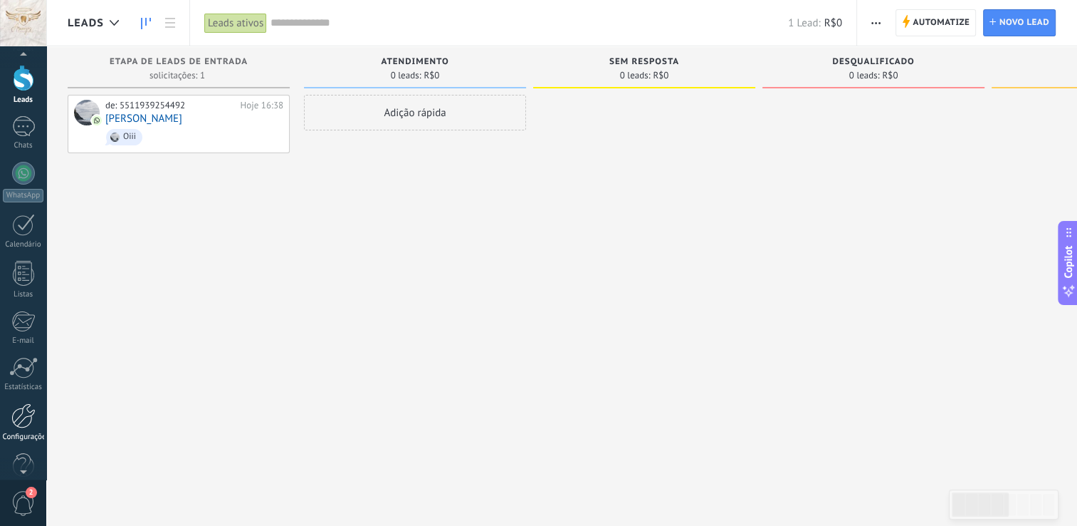
click at [23, 439] on div "Configurações" at bounding box center [23, 436] width 41 height 9
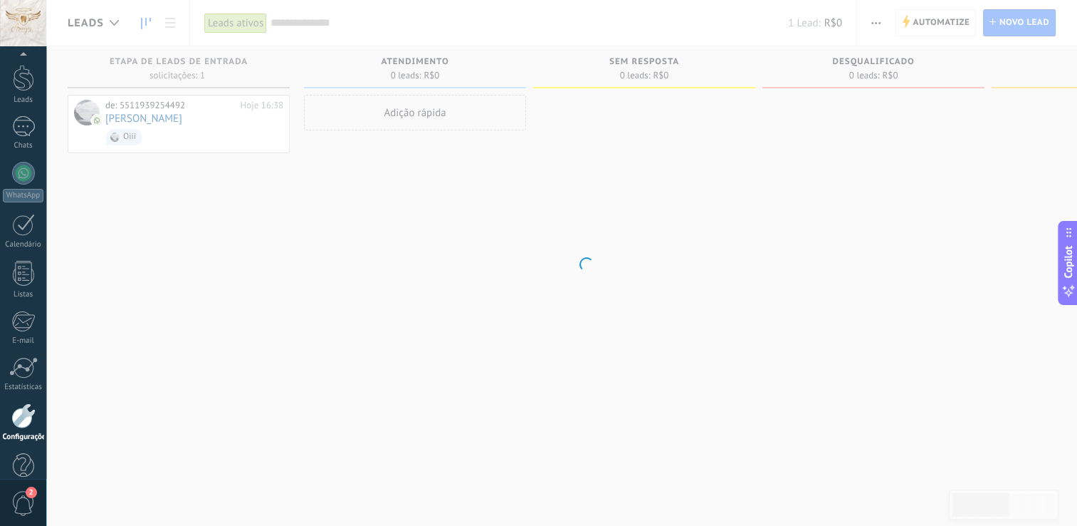
scroll to position [66, 0]
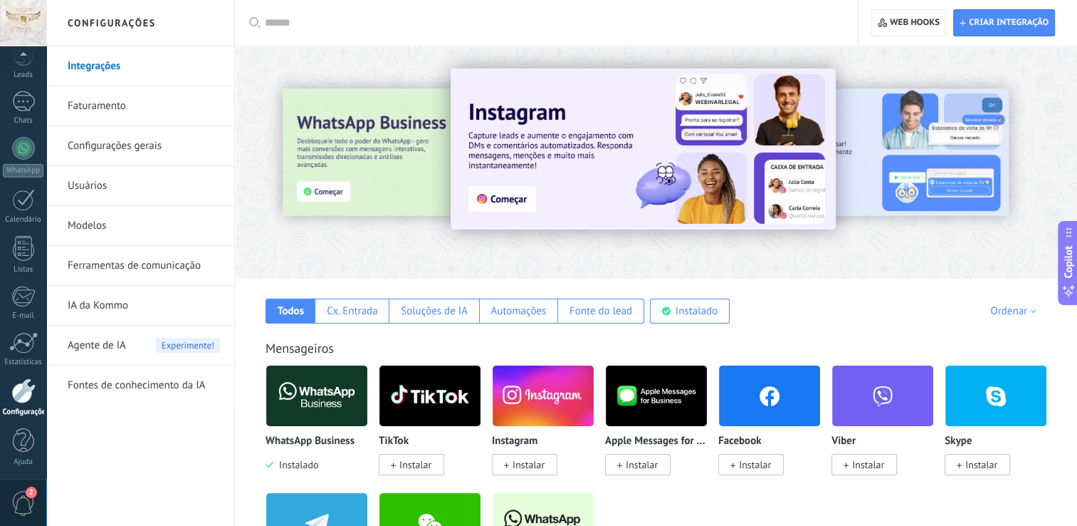
click at [117, 153] on link "Configurações gerais" at bounding box center [144, 146] width 152 height 40
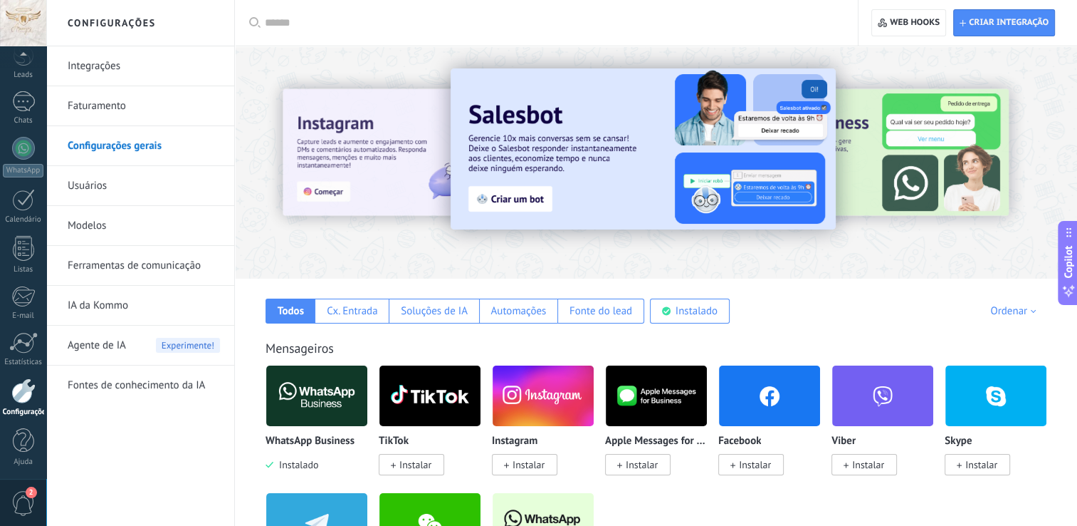
click at [117, 147] on link "Configurações gerais" at bounding box center [144, 146] width 152 height 40
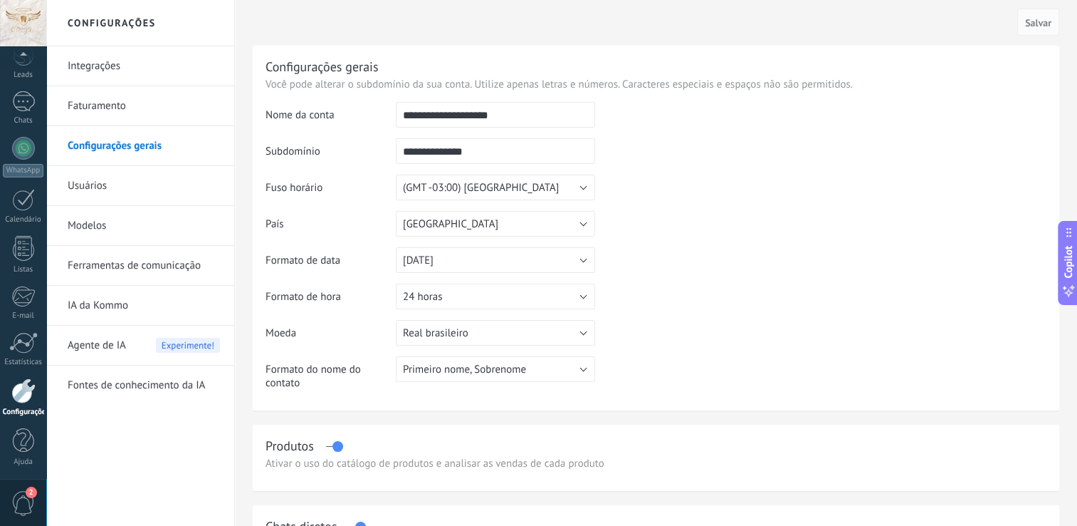
click at [80, 64] on link "Integrações" at bounding box center [144, 66] width 152 height 40
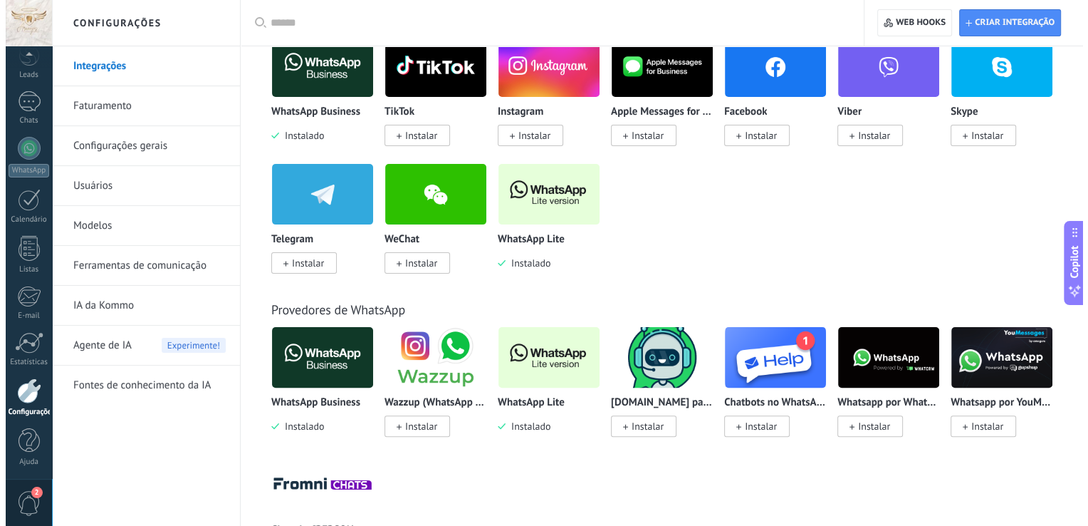
scroll to position [322, 0]
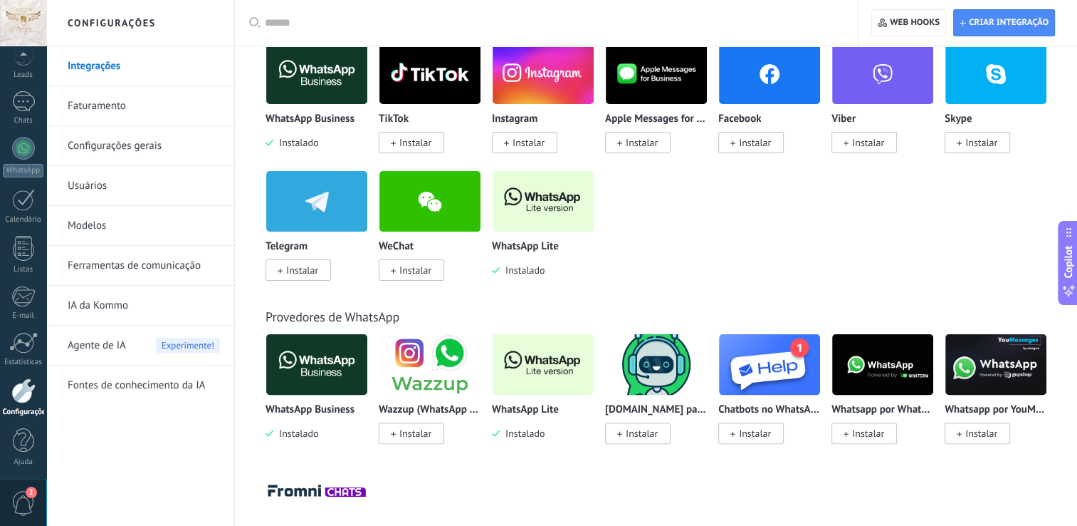
click at [526, 224] on img at bounding box center [543, 201] width 101 height 69
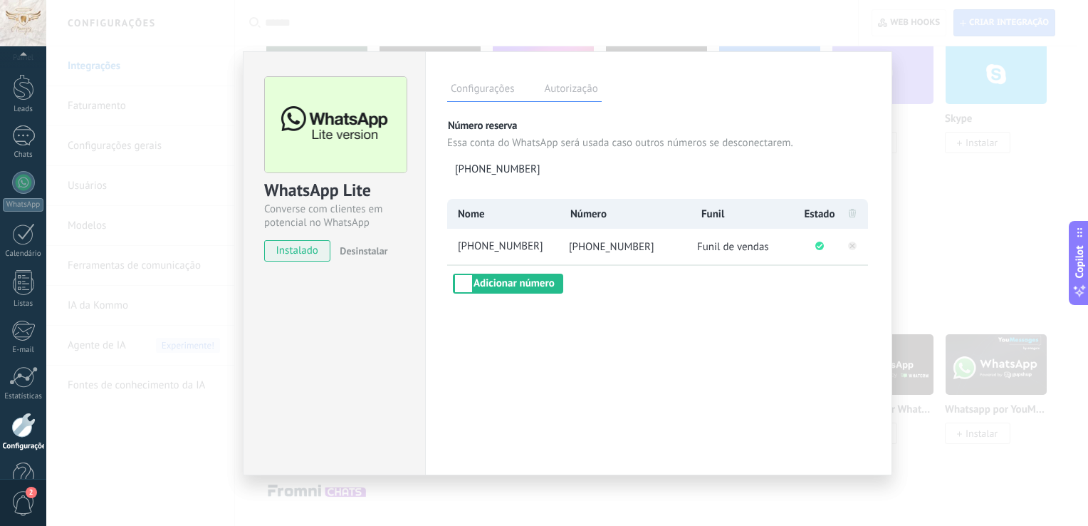
scroll to position [66, 0]
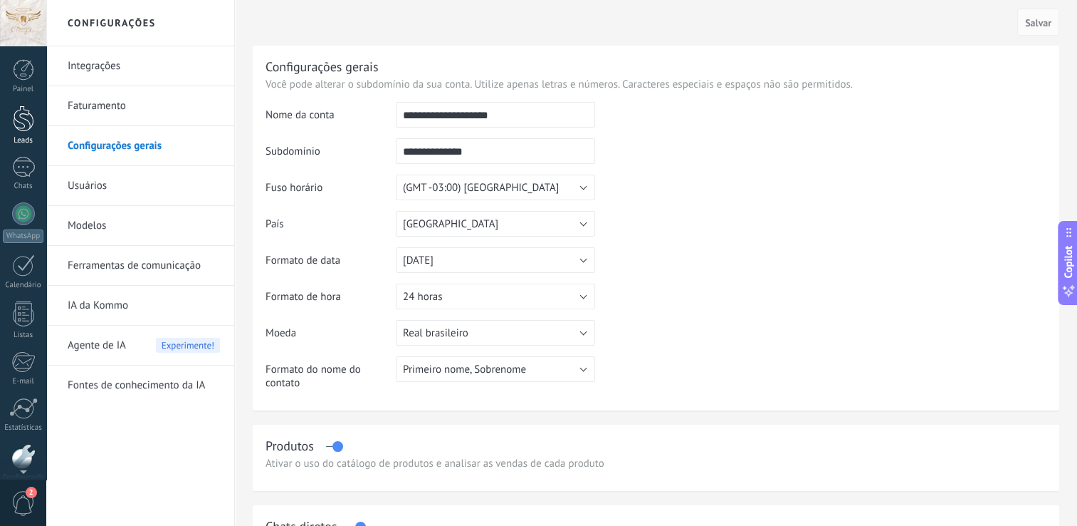
click at [22, 132] on link "Leads" at bounding box center [23, 125] width 46 height 40
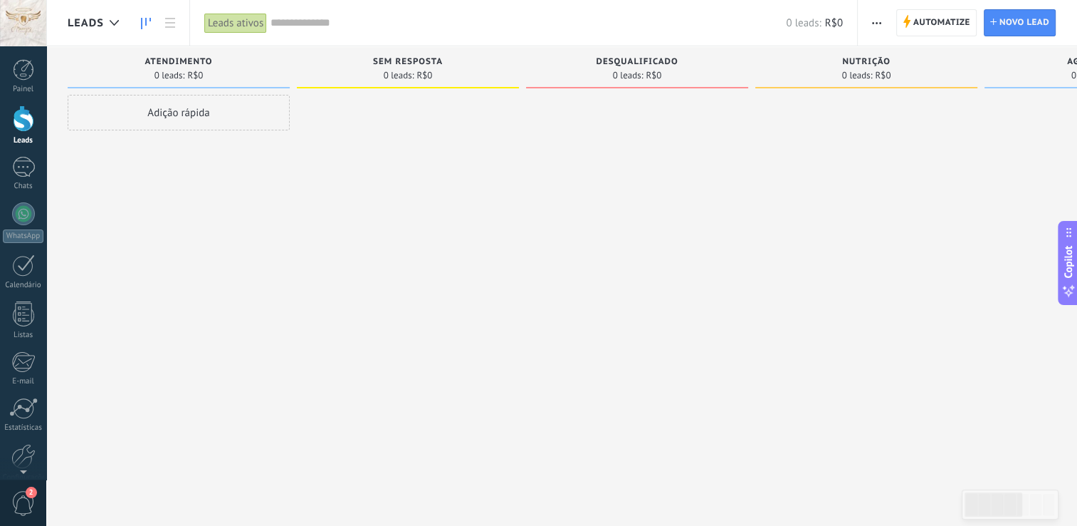
drag, startPoint x: 122, startPoint y: 256, endPoint x: 406, endPoint y: 288, distance: 285.2
click at [406, 288] on div "Etapa de leads de entrada solicitações: 0 0 0 0 0 0 0 0 0 atendimento 0 leads: …" at bounding box center [877, 240] width 1619 height 388
drag, startPoint x: 259, startPoint y: 229, endPoint x: 511, endPoint y: 225, distance: 252.1
click at [511, 225] on div "Etapa de leads de entrada solicitações: 0 0 0 0 0 0 0 0 0 atendimento 0 leads: …" at bounding box center [877, 240] width 1619 height 388
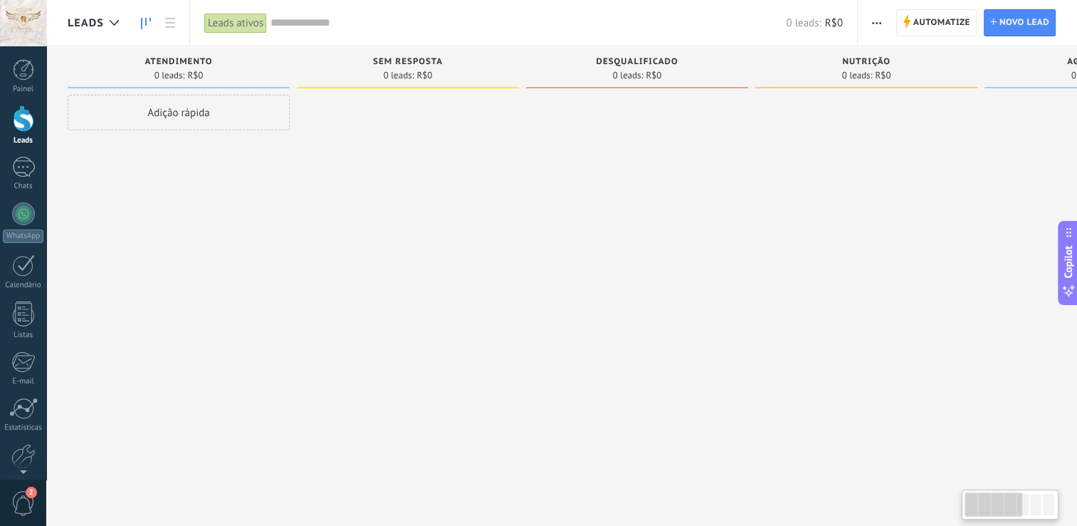
scroll to position [0, 0]
click at [923, 293] on div at bounding box center [867, 265] width 222 height 340
drag, startPoint x: 174, startPoint y: 283, endPoint x: 533, endPoint y: 219, distance: 364.4
click at [533, 219] on div "Etapa de leads de entrada solicitações: 0 0 0 0 0 0 0 0 0 atendimento 0 leads: …" at bounding box center [877, 240] width 1619 height 388
click at [112, 26] on div at bounding box center [114, 23] width 23 height 28
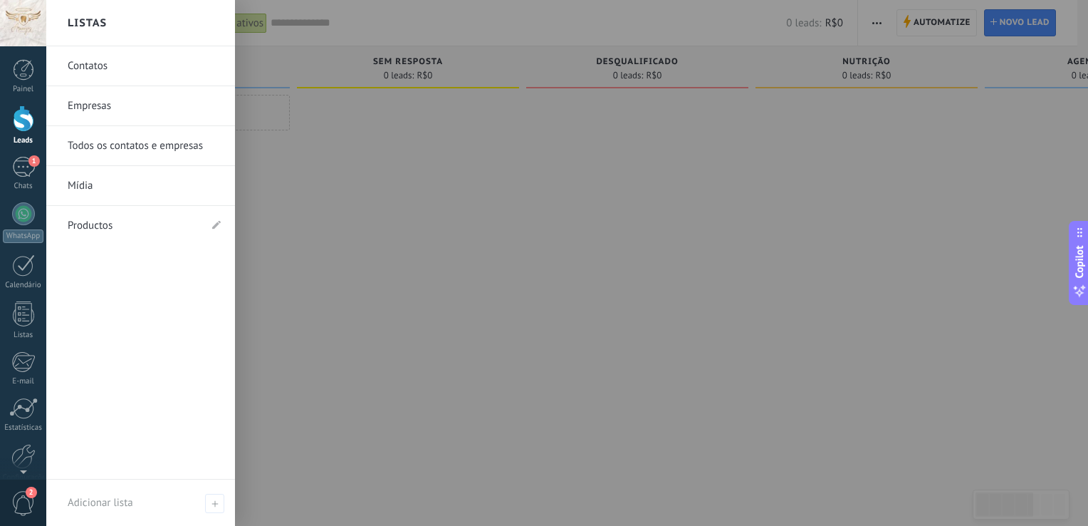
click at [422, 326] on div at bounding box center [590, 263] width 1088 height 526
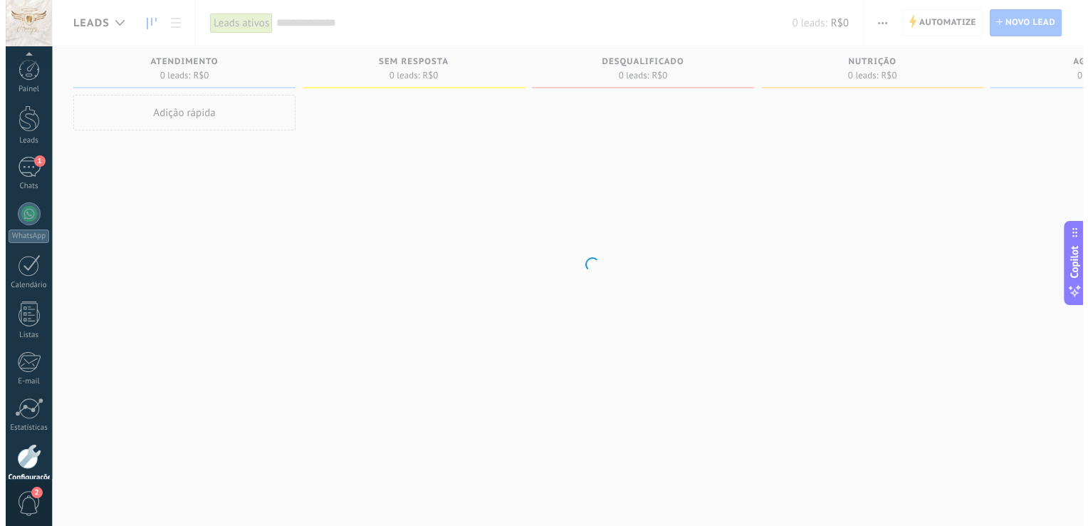
scroll to position [66, 0]
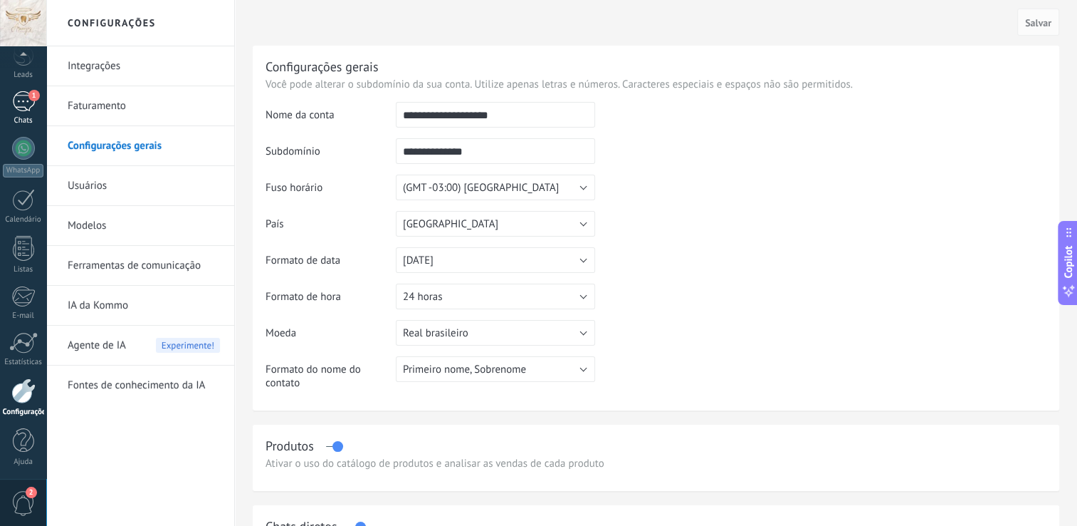
click at [14, 113] on link "1 Chats" at bounding box center [23, 108] width 46 height 34
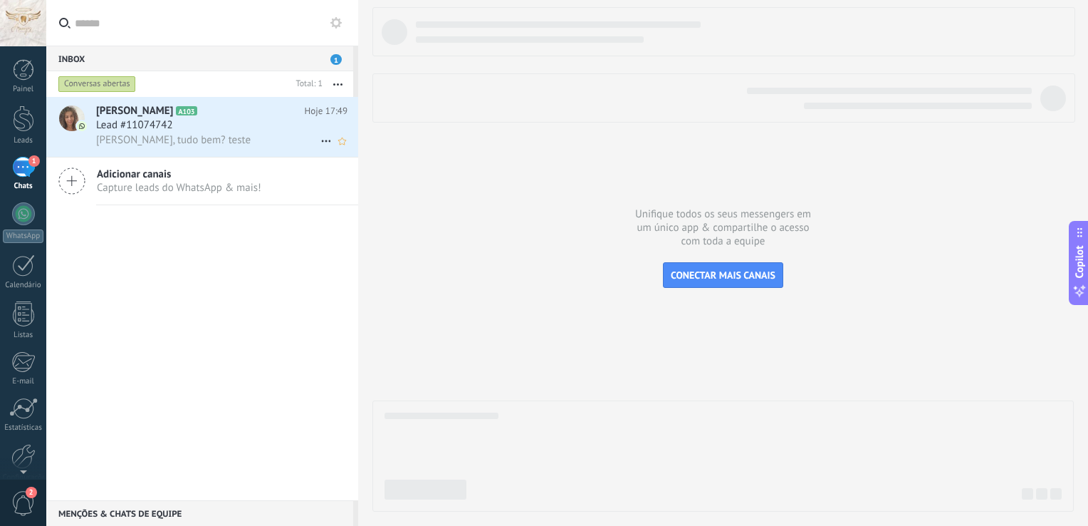
click at [131, 127] on span "Lead #11074742" at bounding box center [134, 125] width 77 height 14
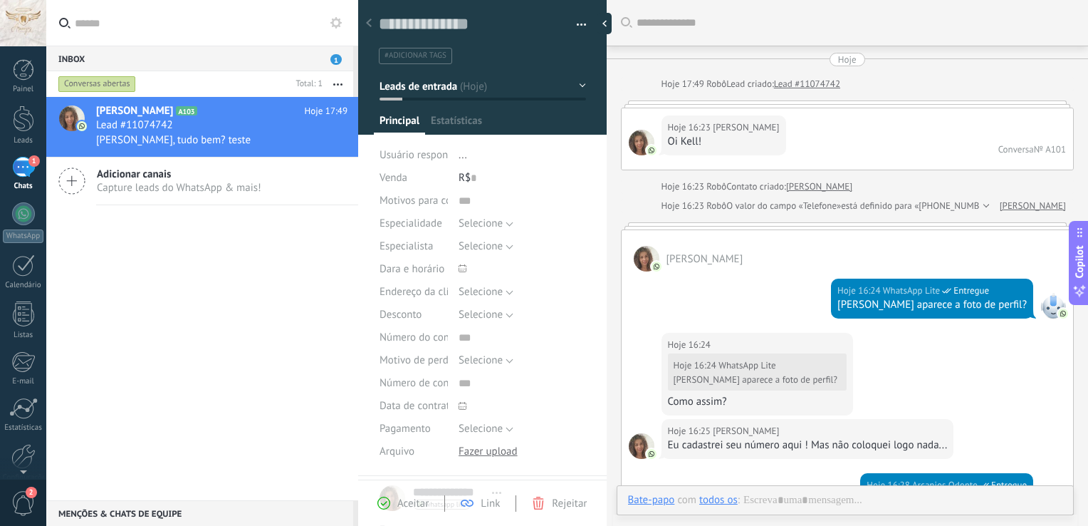
scroll to position [392, 0]
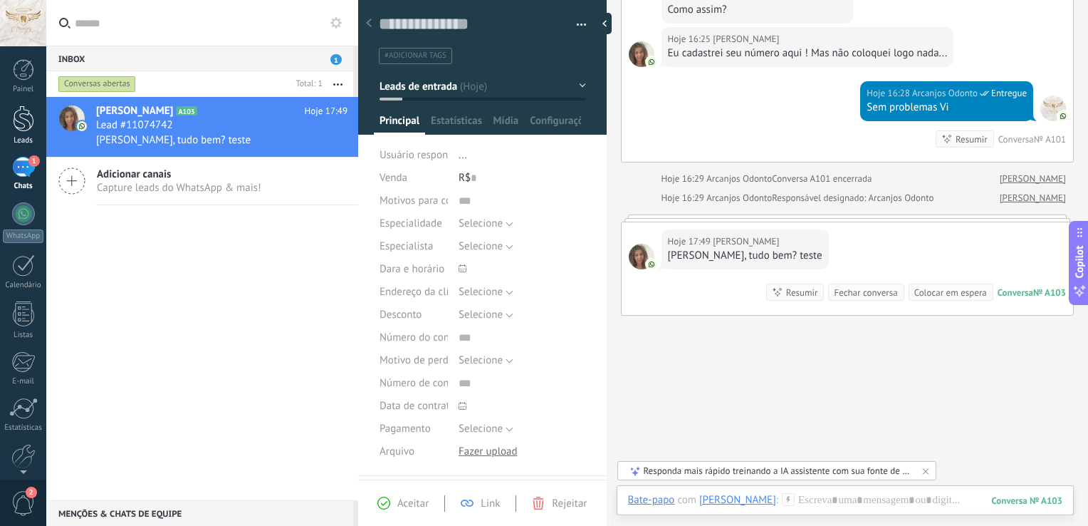
click at [32, 110] on div at bounding box center [23, 118] width 21 height 26
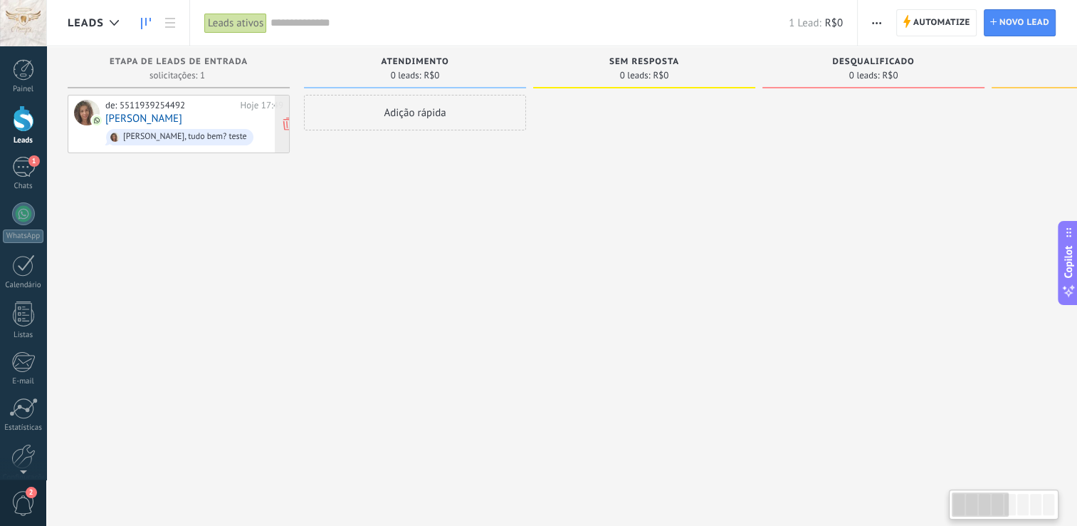
click at [111, 126] on span "Oi Kell, tudo bem? teste" at bounding box center [194, 137] width 178 height 22
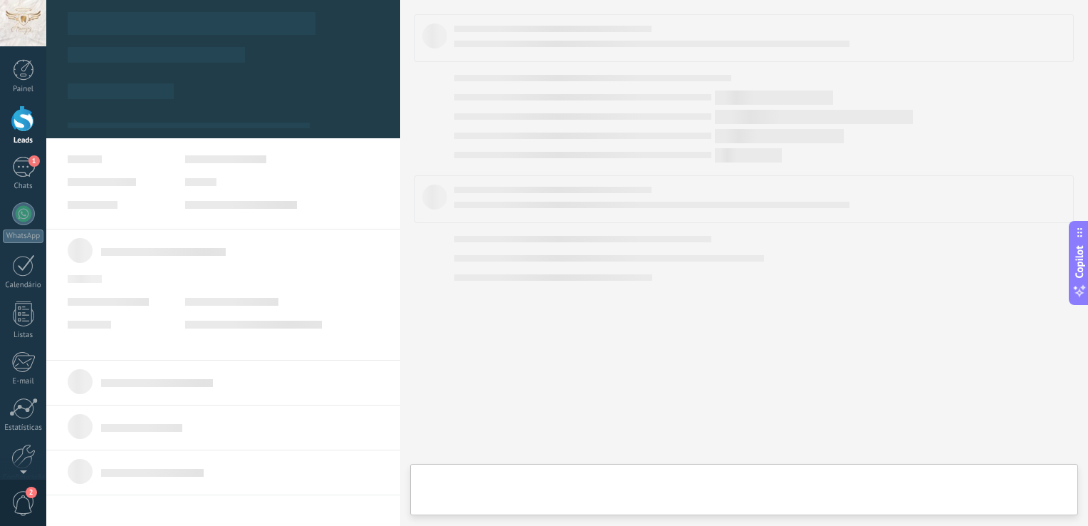
type textarea "**********"
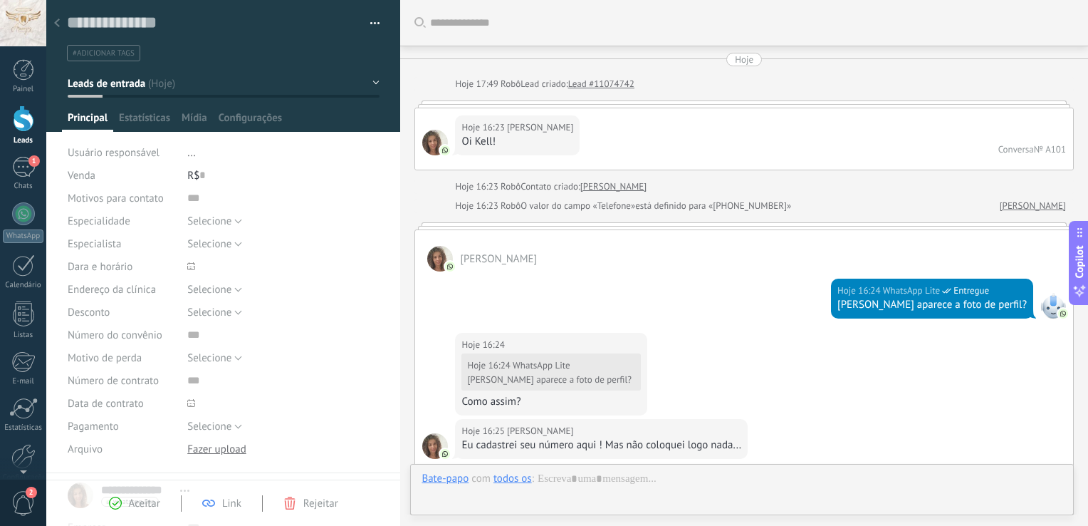
scroll to position [396, 0]
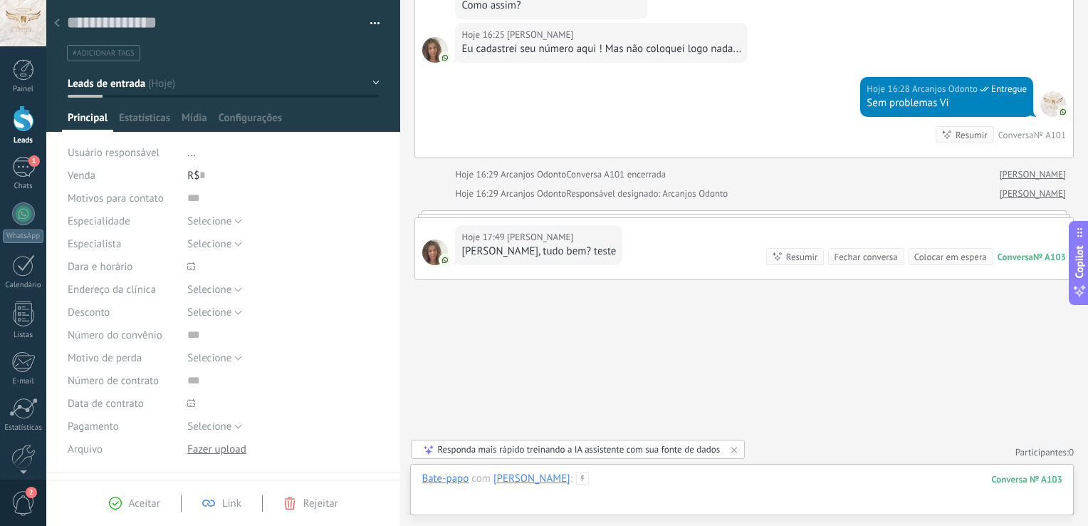
click at [634, 476] on div at bounding box center [742, 492] width 641 height 43
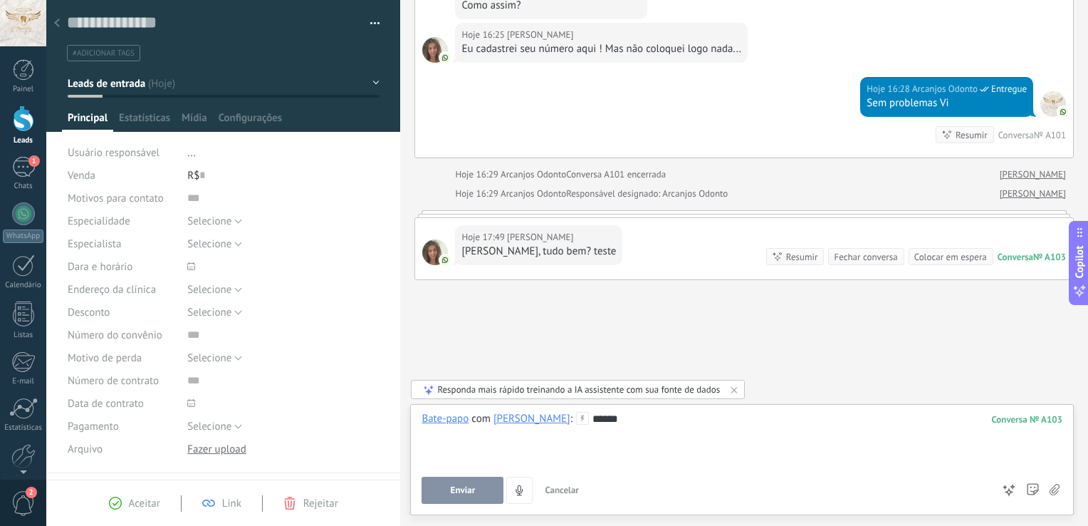
click at [450, 496] on button "Enviar" at bounding box center [463, 489] width 82 height 27
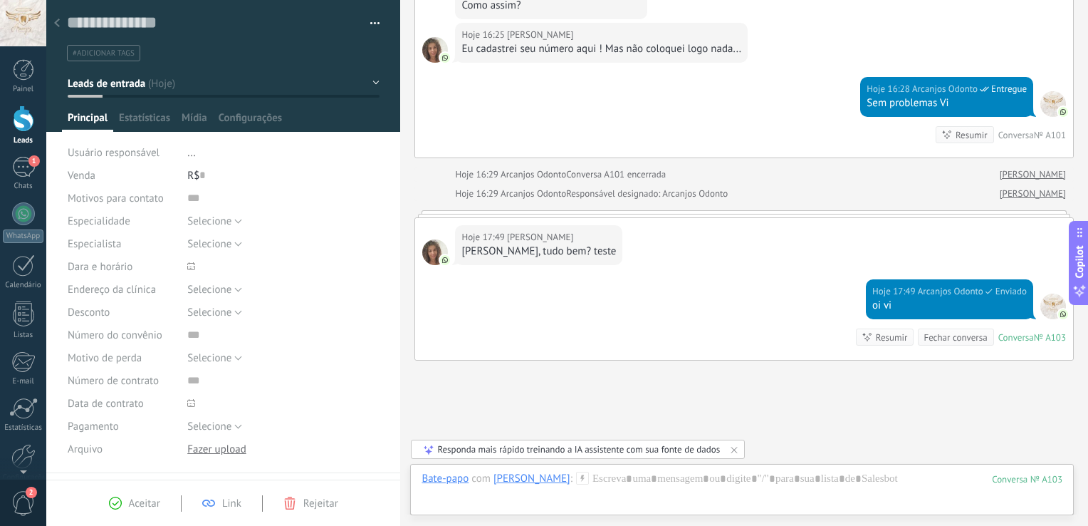
scroll to position [477, 0]
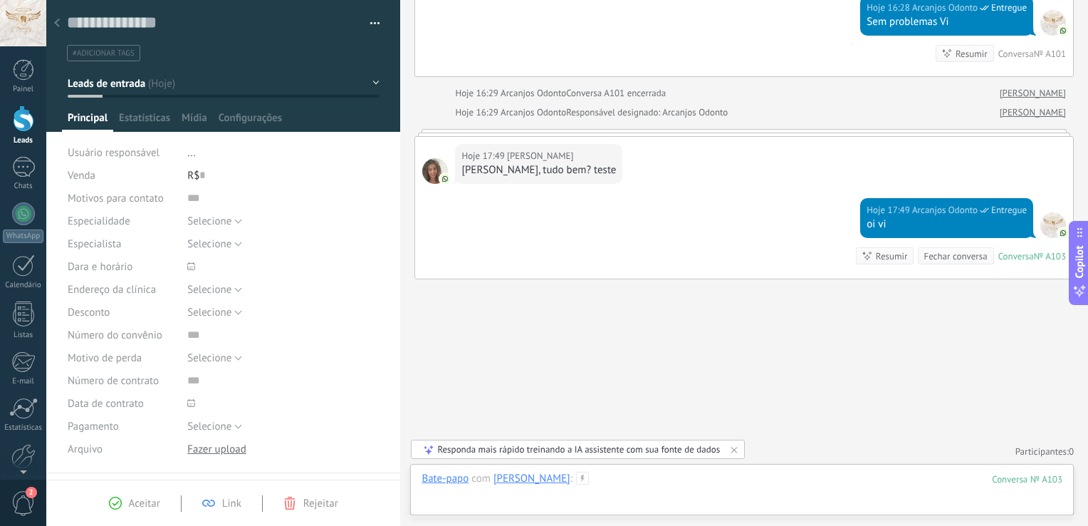
click at [657, 477] on div at bounding box center [742, 492] width 641 height 43
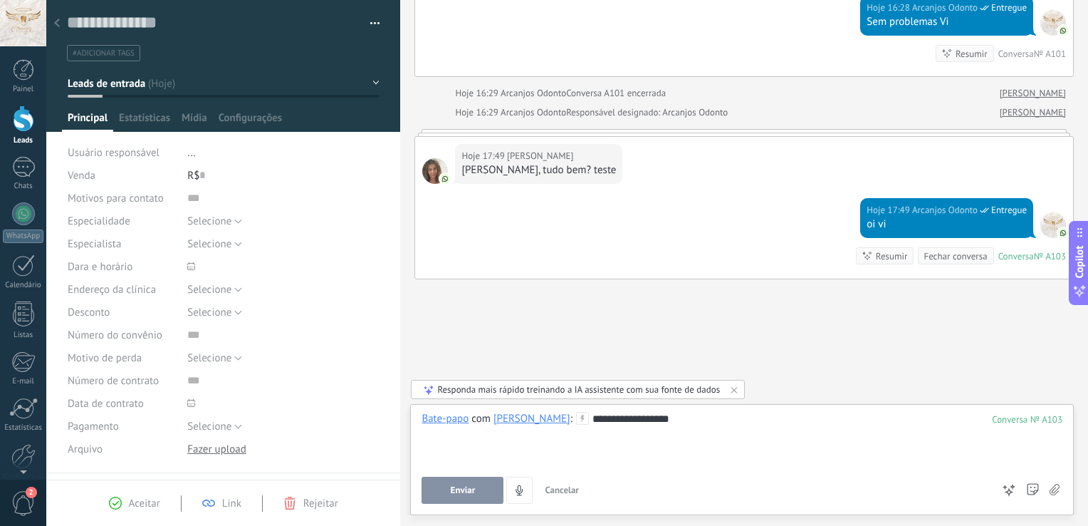
click at [447, 501] on button "Enviar" at bounding box center [463, 489] width 82 height 27
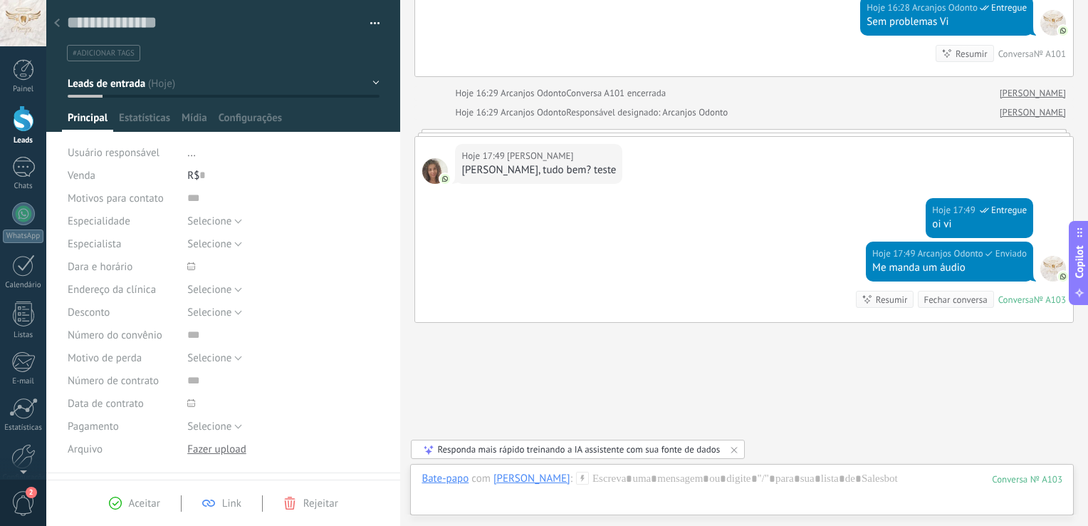
scroll to position [521, 0]
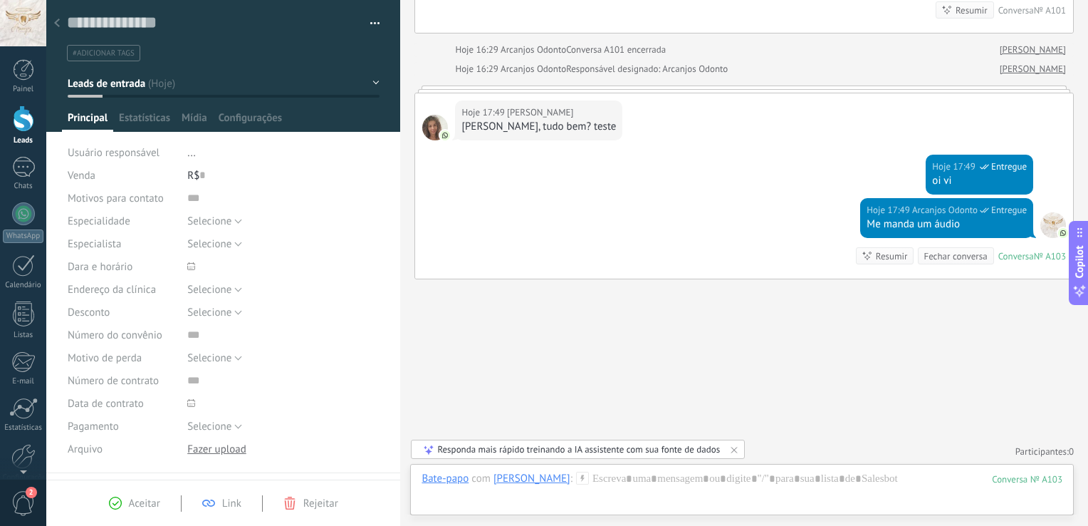
click at [64, 23] on div at bounding box center [57, 24] width 20 height 28
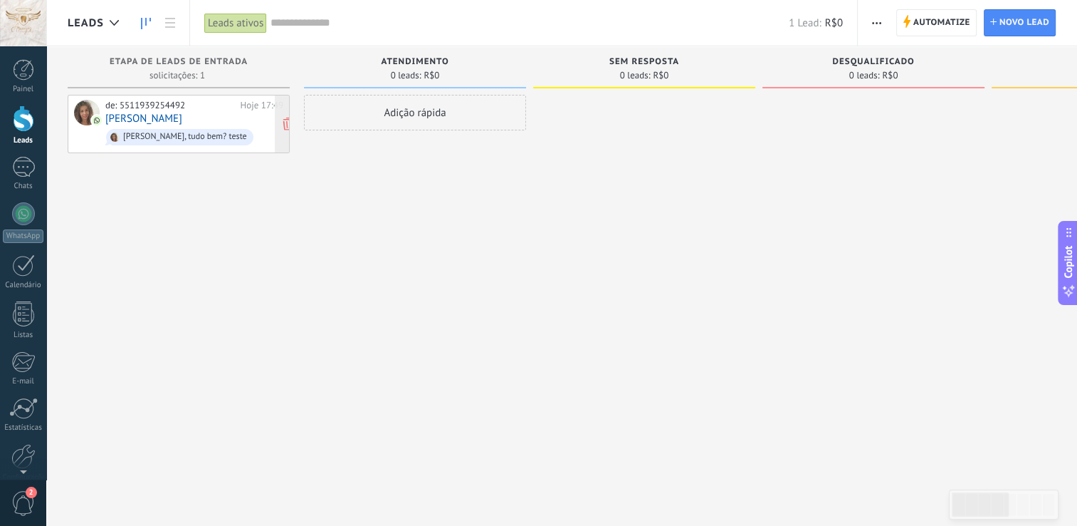
click at [148, 117] on link "[PERSON_NAME]" at bounding box center [143, 119] width 77 height 12
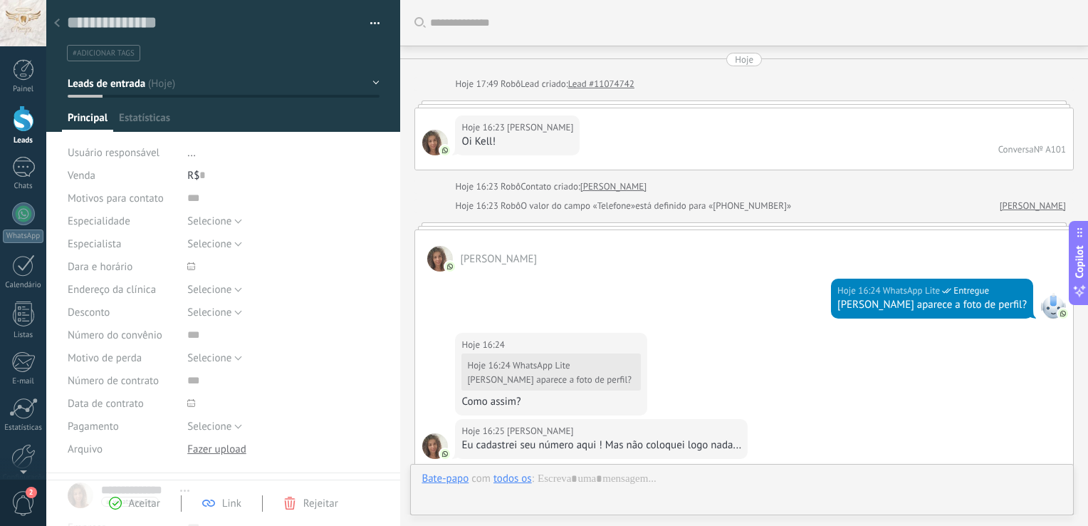
scroll to position [591, 0]
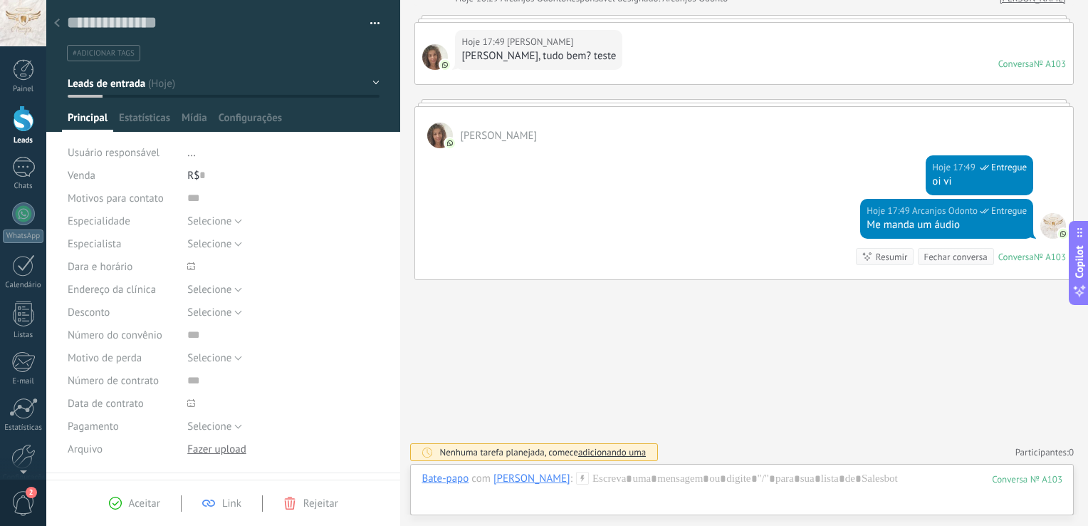
click at [57, 25] on use at bounding box center [57, 23] width 6 height 9
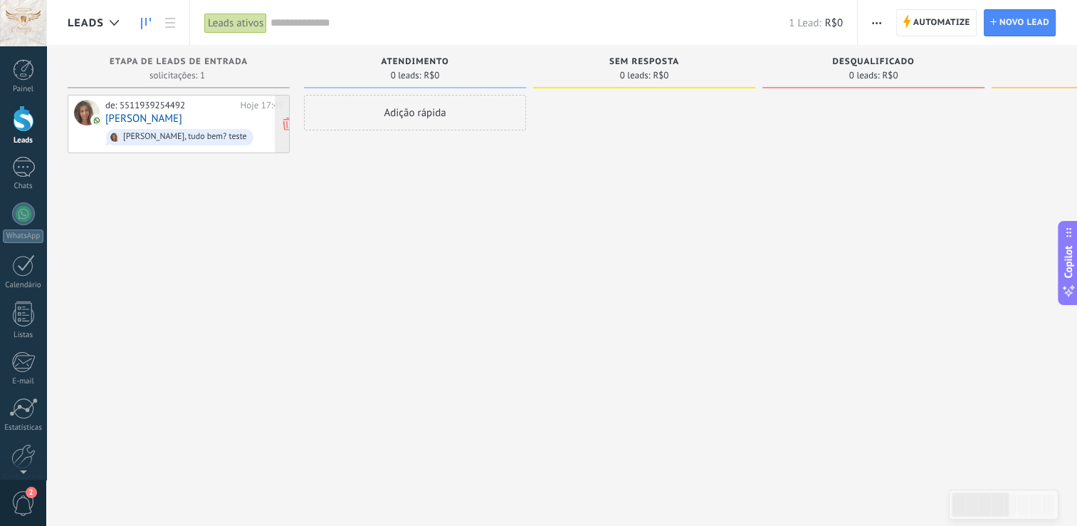
click at [132, 113] on link "[PERSON_NAME]" at bounding box center [143, 119] width 77 height 12
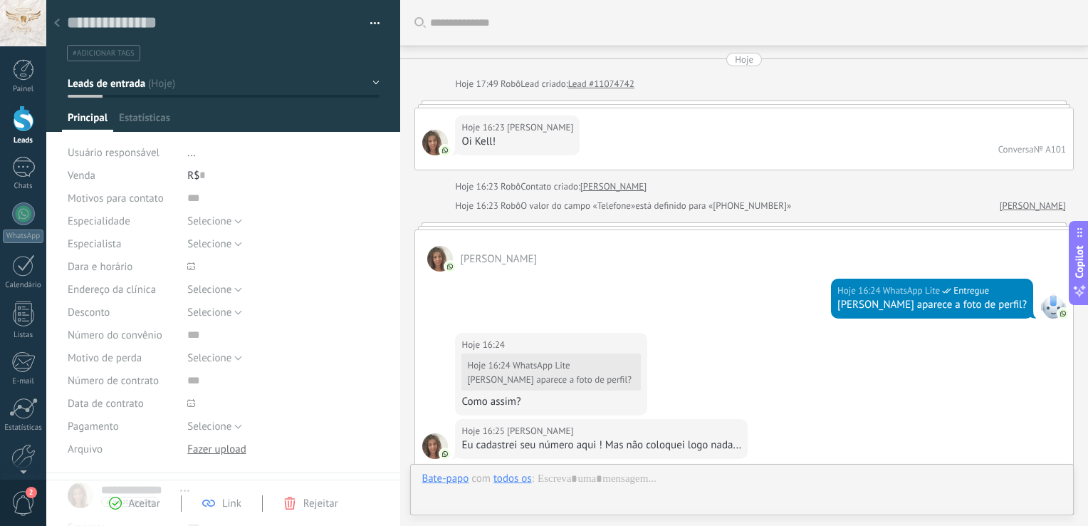
scroll to position [591, 0]
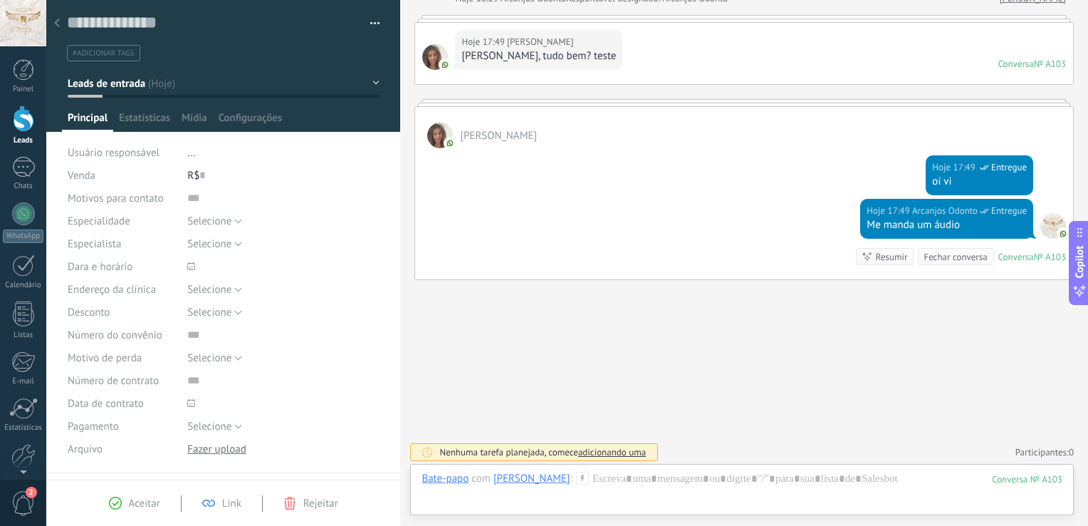
click at [57, 23] on icon at bounding box center [57, 23] width 6 height 9
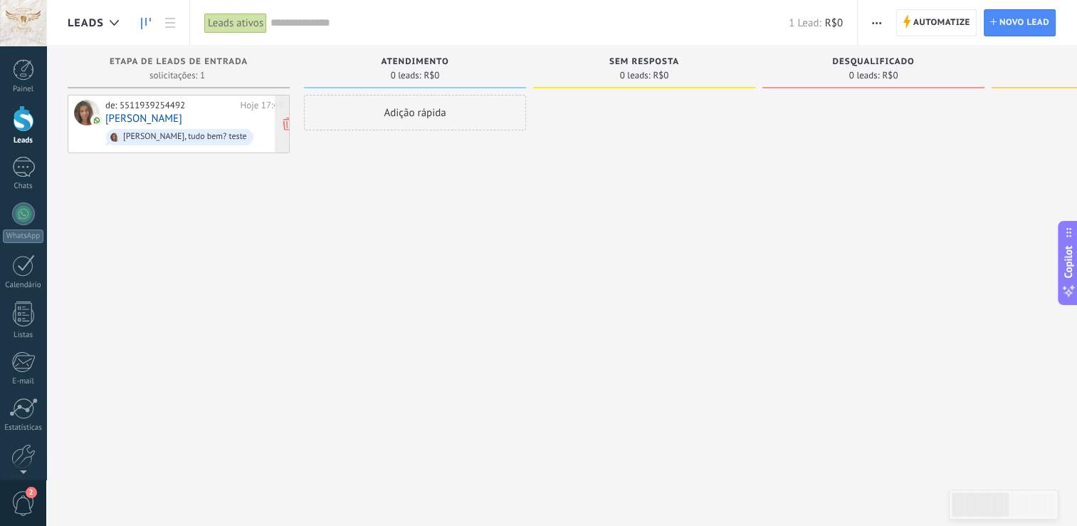
click at [139, 120] on link "[PERSON_NAME]" at bounding box center [143, 119] width 77 height 12
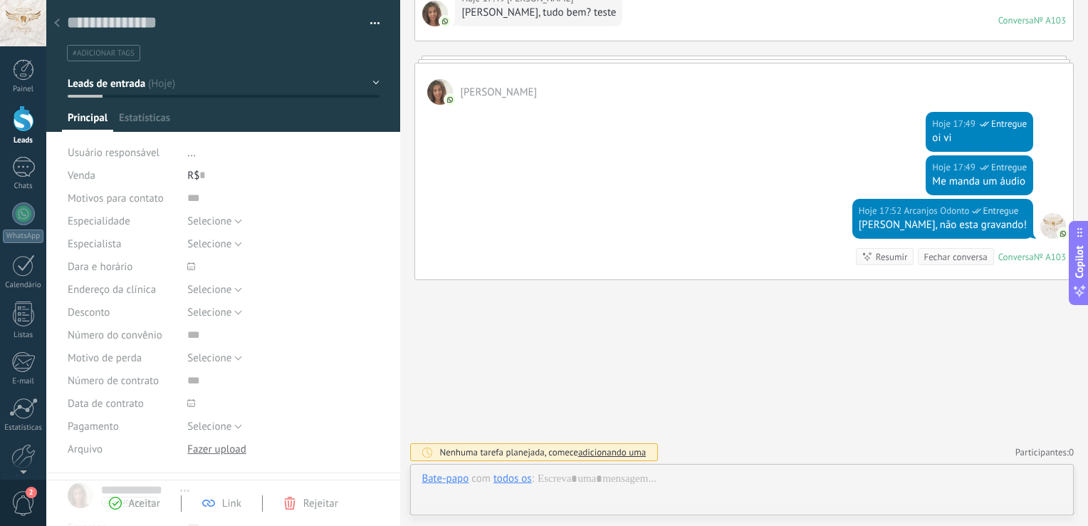
scroll to position [21, 0]
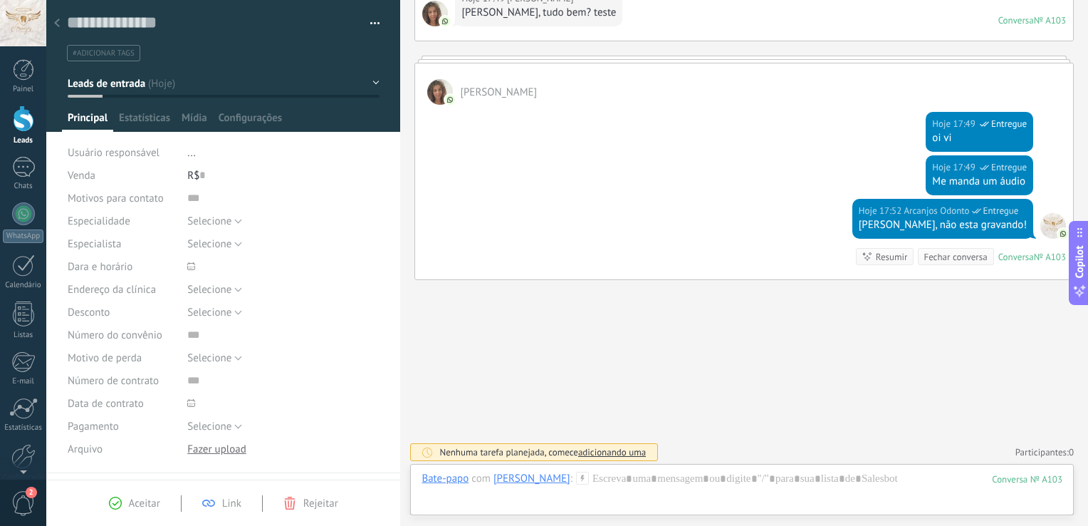
click at [54, 23] on icon at bounding box center [57, 23] width 6 height 9
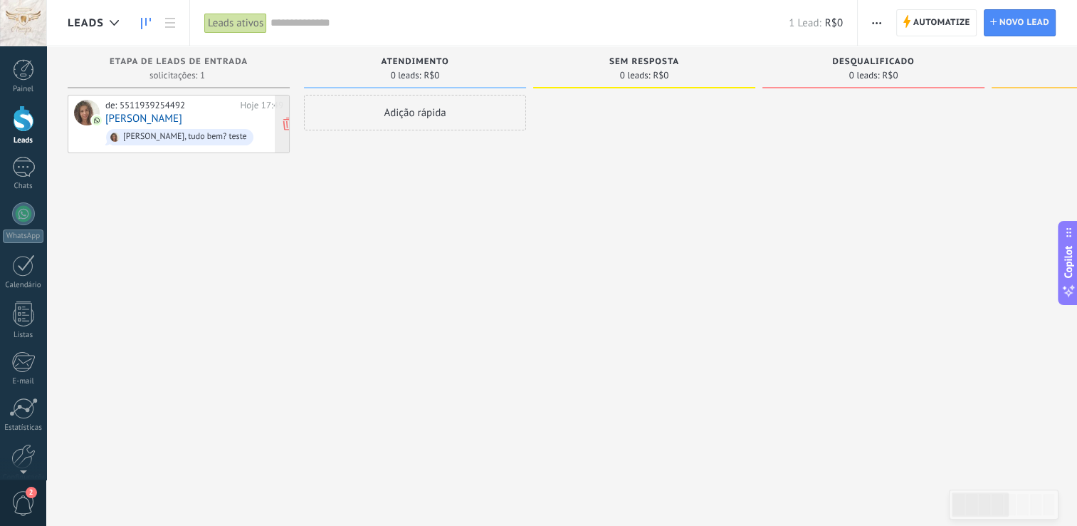
click at [128, 118] on link "[PERSON_NAME]" at bounding box center [143, 119] width 77 height 12
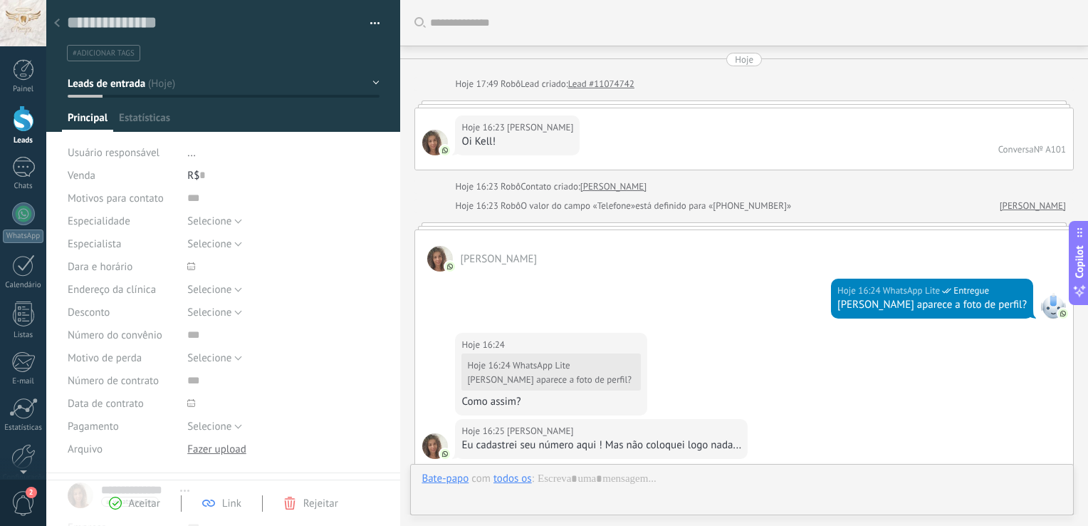
scroll to position [634, 0]
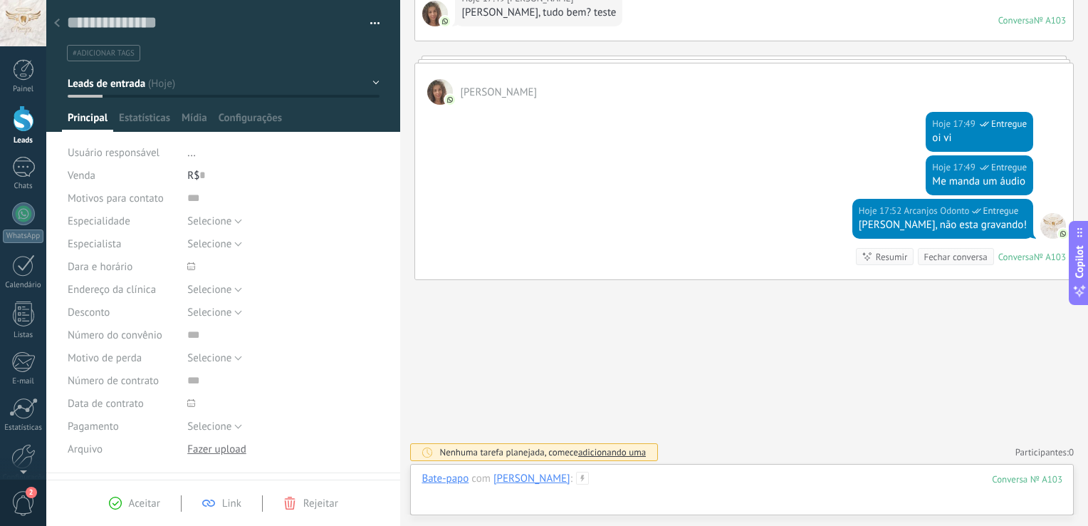
click at [594, 486] on div at bounding box center [742, 492] width 641 height 43
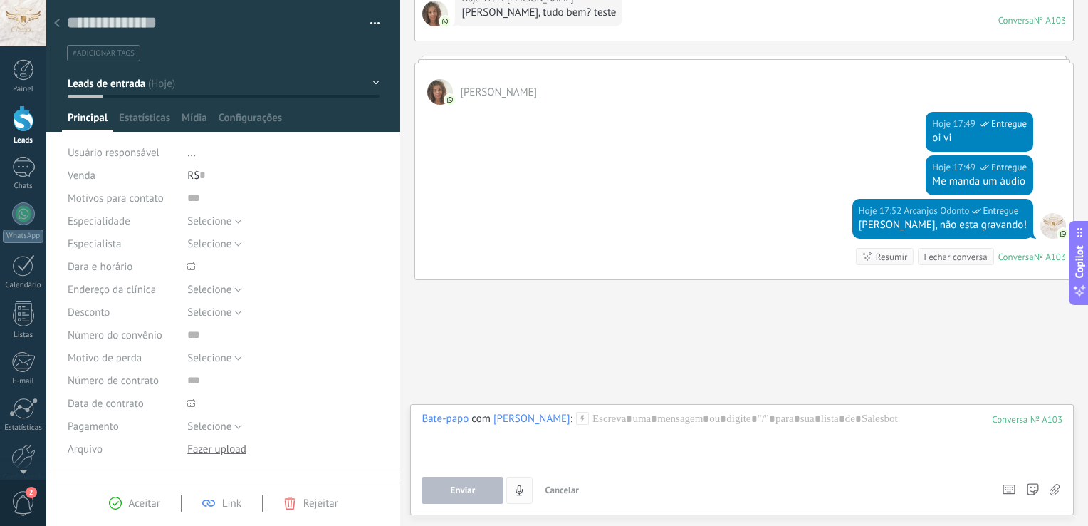
click at [516, 486] on icon "4" at bounding box center [519, 490] width 12 height 12
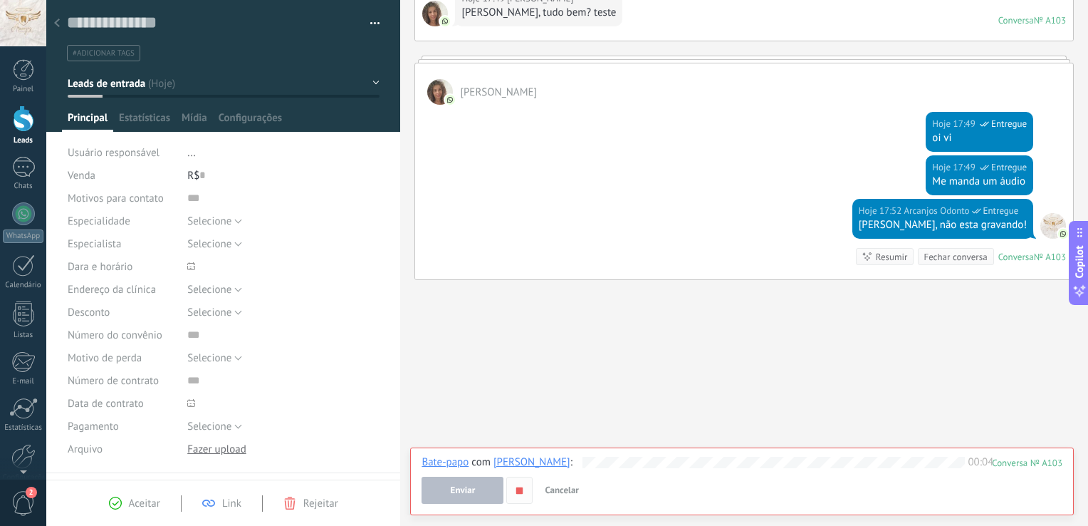
click at [522, 495] on icon "button" at bounding box center [519, 490] width 12 height 12
click at [479, 490] on button "Enviar" at bounding box center [463, 489] width 82 height 27
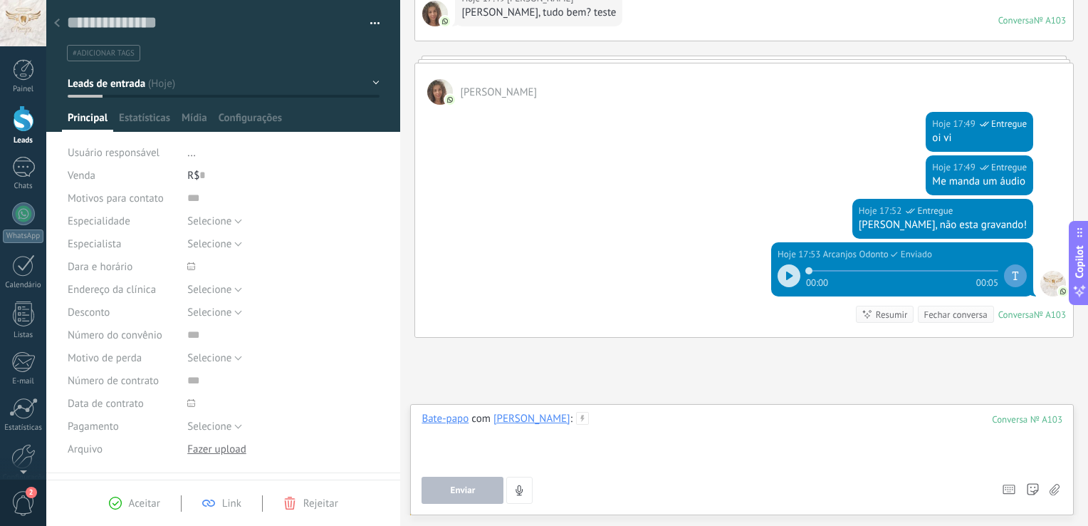
scroll to position [692, 0]
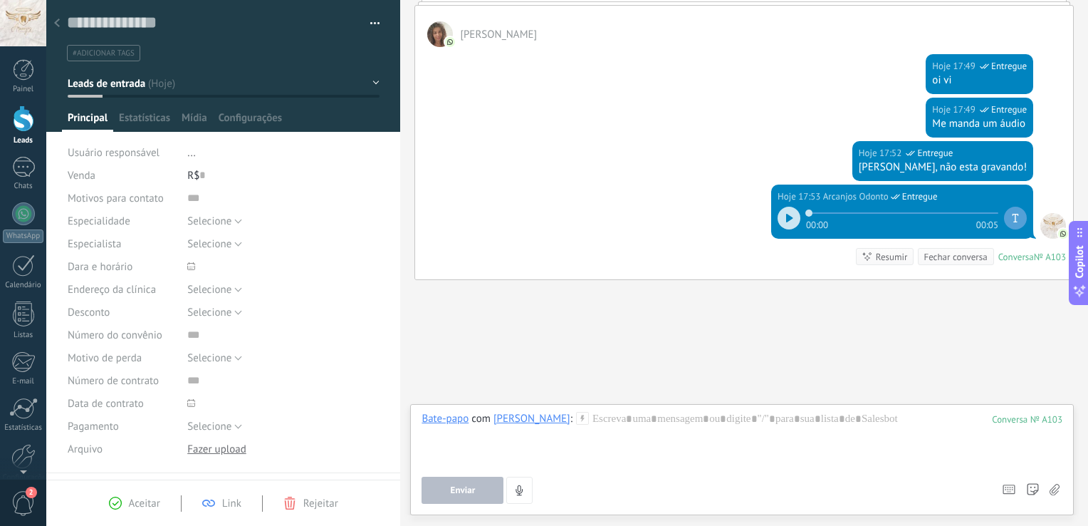
click at [56, 26] on icon at bounding box center [57, 23] width 6 height 9
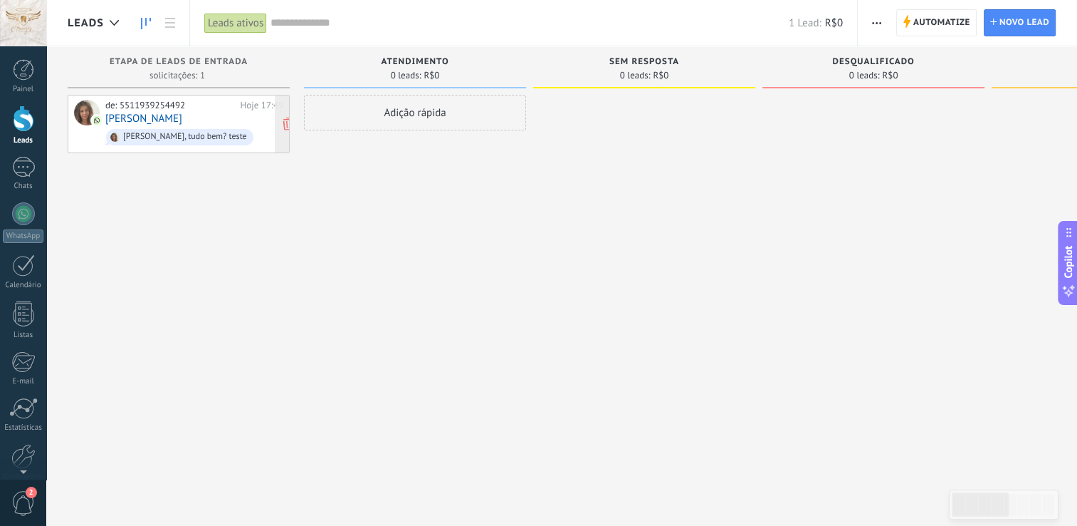
click at [125, 121] on link "[PERSON_NAME]" at bounding box center [143, 119] width 77 height 12
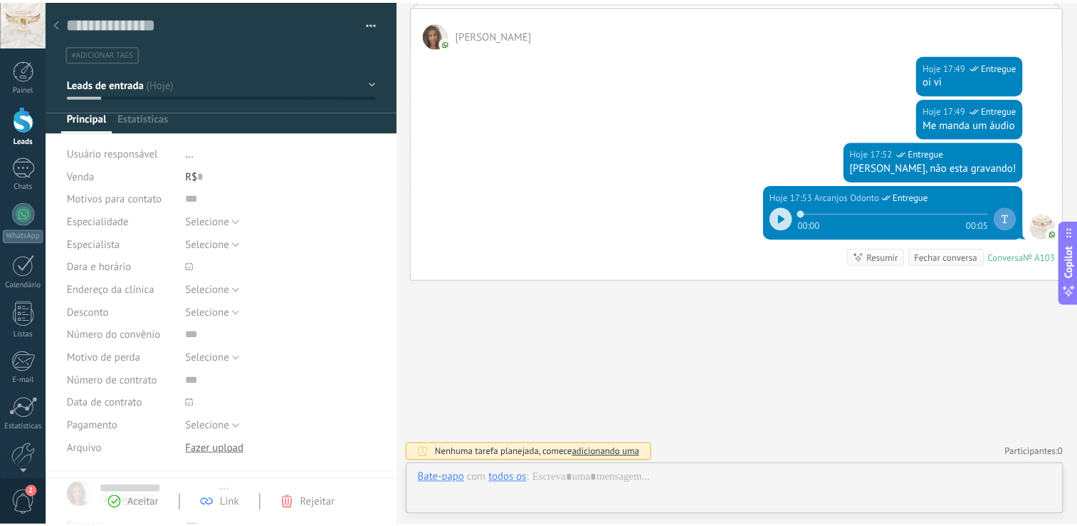
scroll to position [21, 0]
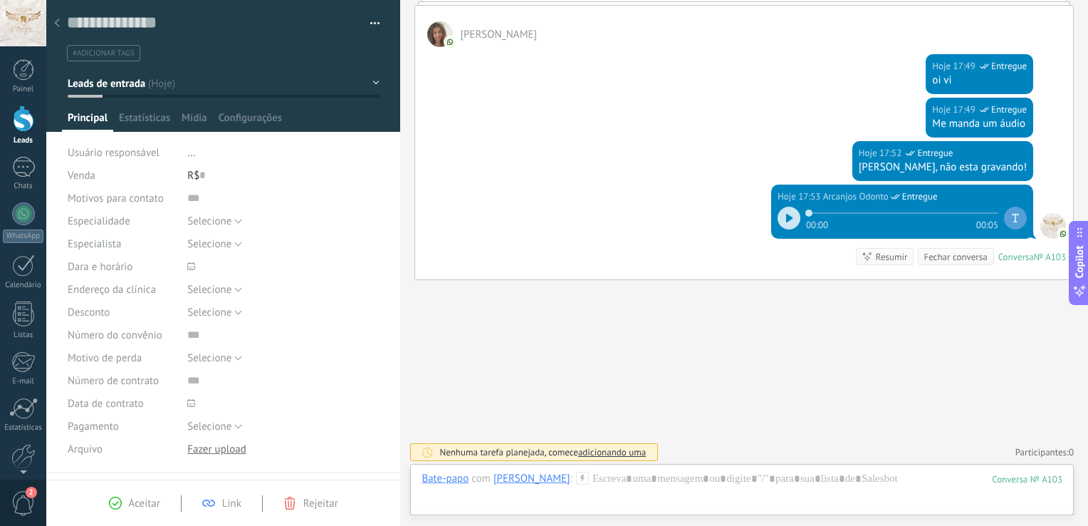
click at [53, 20] on div at bounding box center [57, 24] width 20 height 28
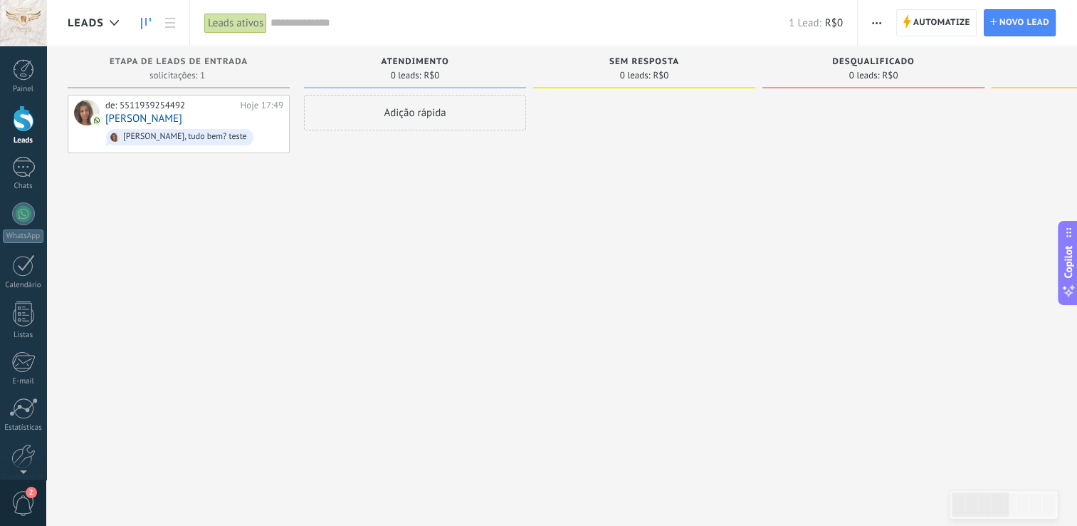
click at [877, 23] on use "button" at bounding box center [876, 23] width 9 height 2
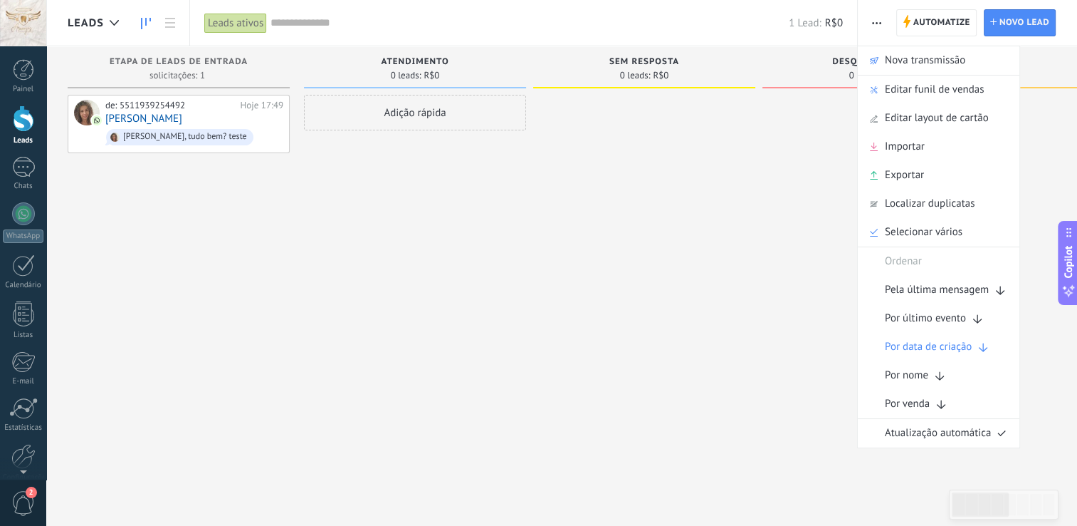
click at [877, 23] on use "button" at bounding box center [876, 23] width 9 height 2
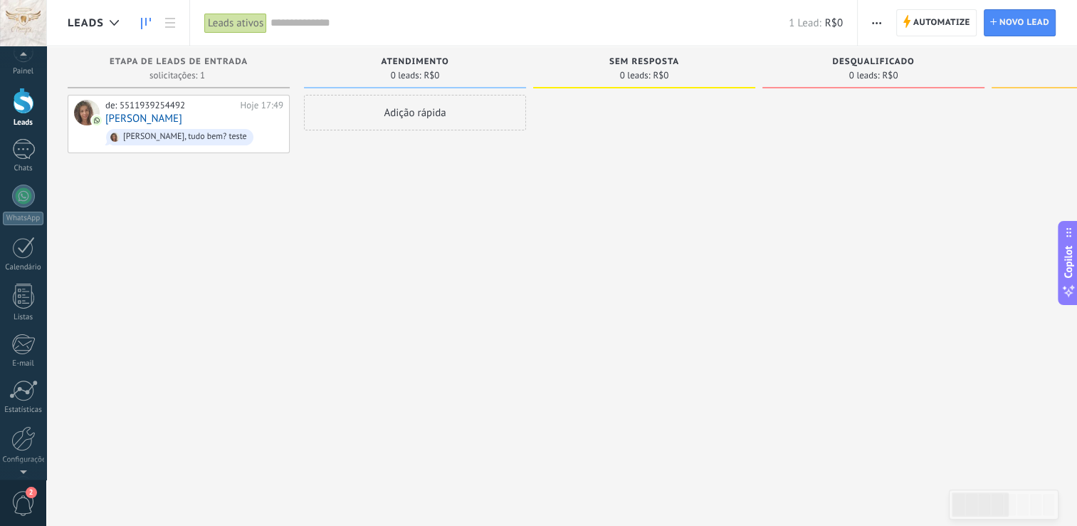
scroll to position [38, 0]
click at [16, 419] on div at bounding box center [23, 417] width 24 height 25
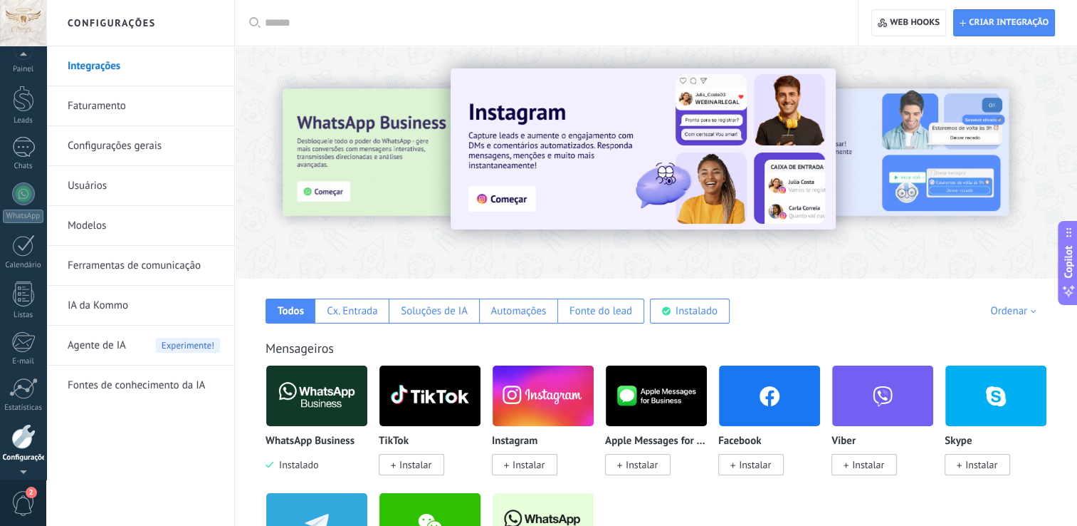
scroll to position [16, 0]
click at [20, 111] on div at bounding box center [23, 103] width 21 height 26
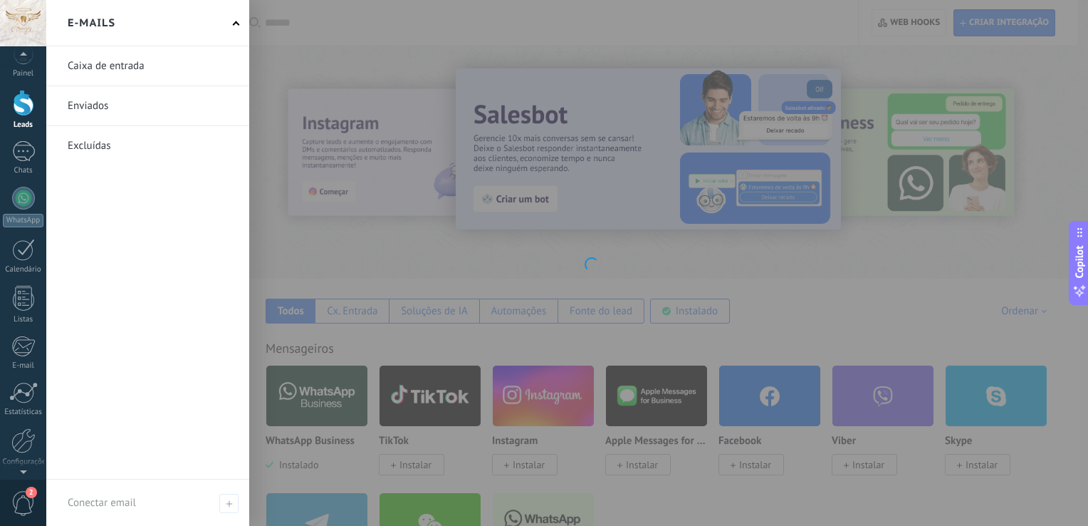
click at [117, 73] on link at bounding box center [147, 65] width 203 height 39
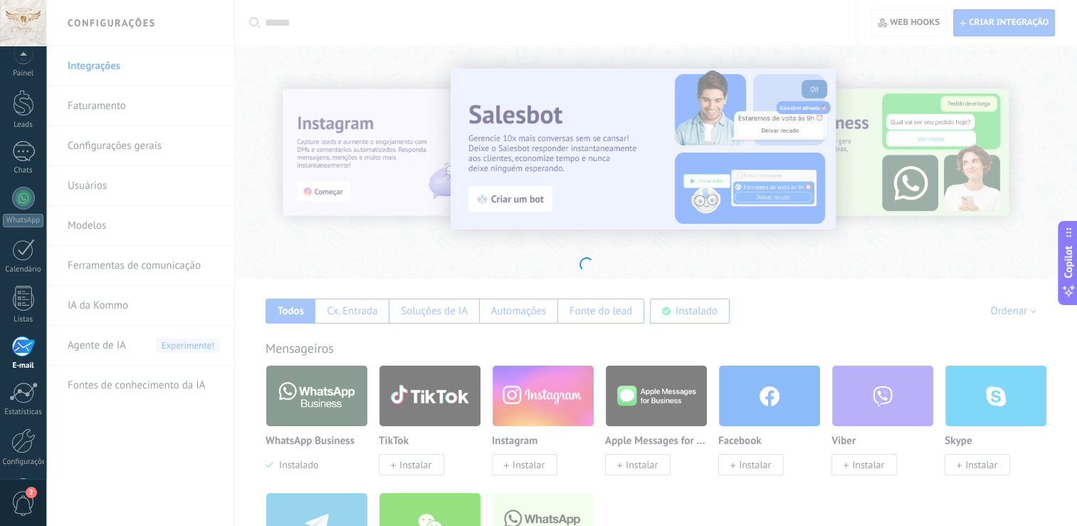
scroll to position [66, 0]
click at [24, 69] on link "Leads" at bounding box center [23, 60] width 46 height 40
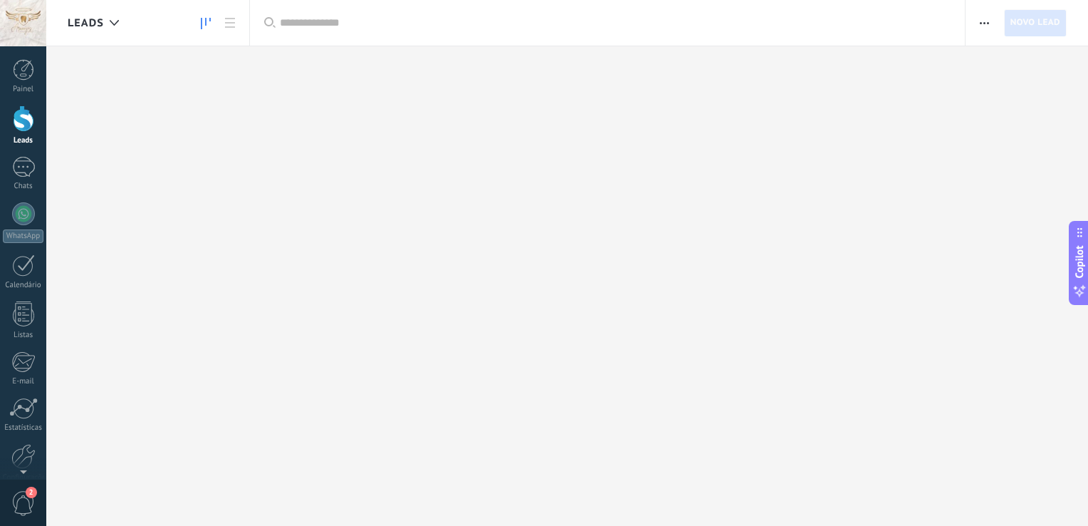
click at [28, 111] on div at bounding box center [23, 118] width 21 height 26
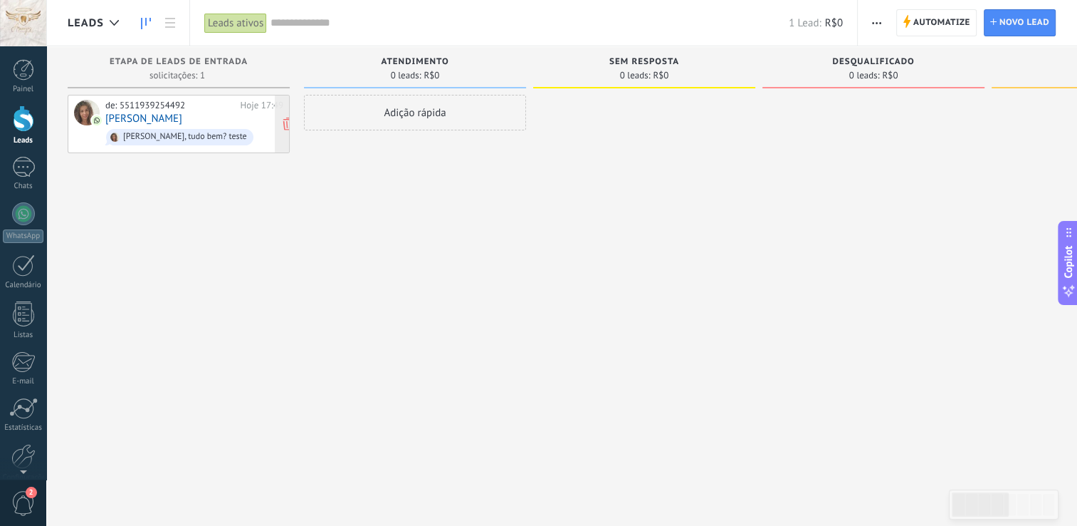
click at [115, 117] on link "[PERSON_NAME]" at bounding box center [143, 119] width 77 height 12
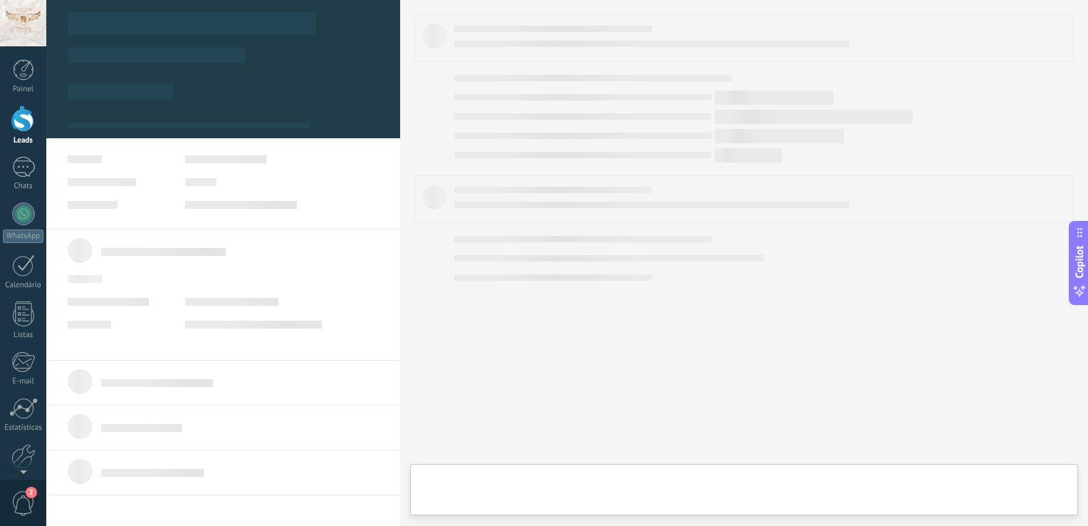
type textarea "**********"
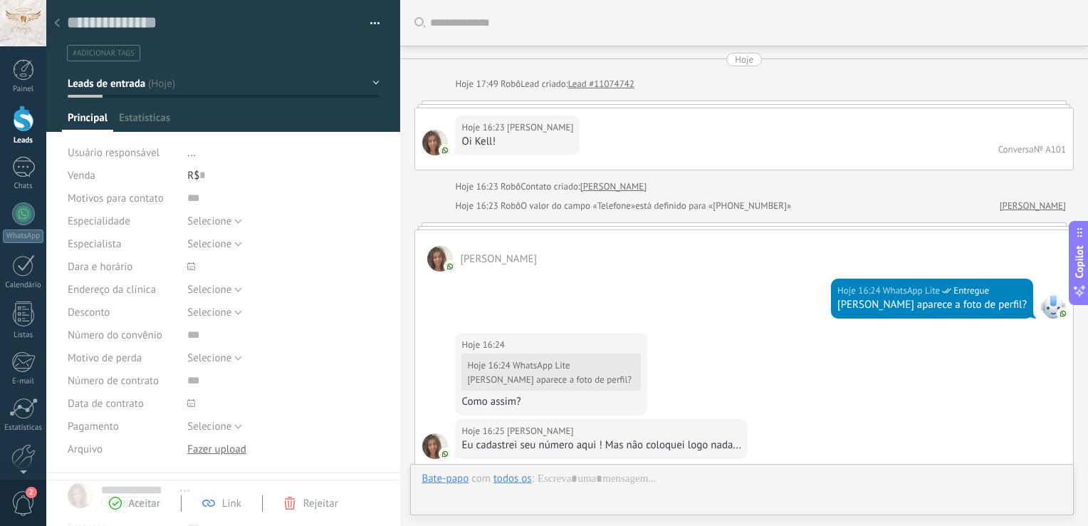
scroll to position [736, 0]
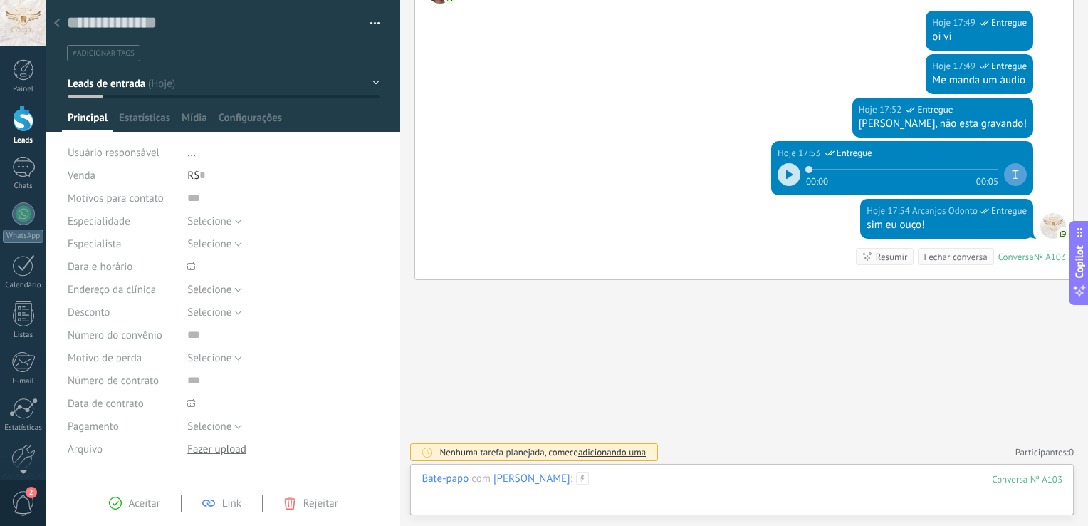
click at [652, 476] on div at bounding box center [742, 492] width 641 height 43
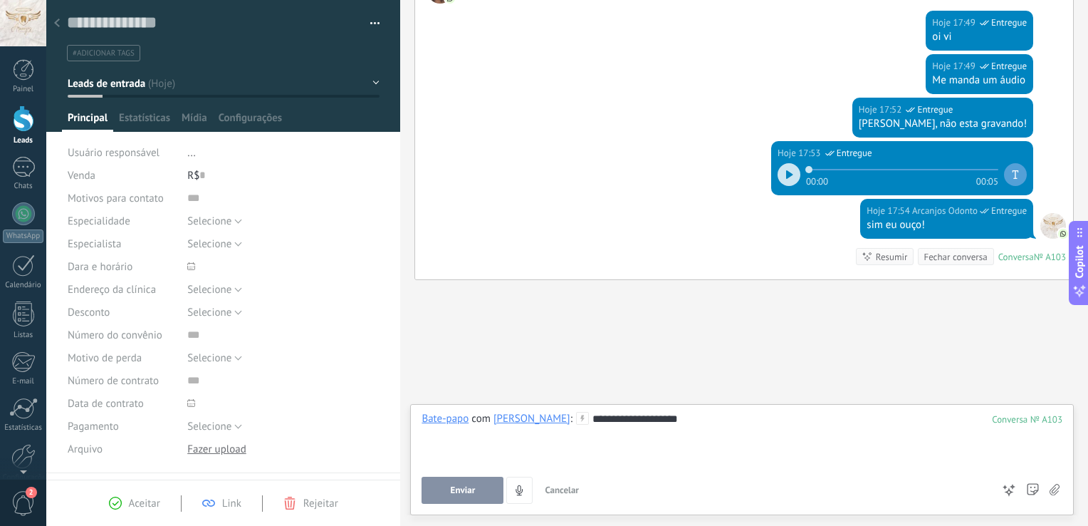
click at [460, 486] on span "Enviar" at bounding box center [463, 490] width 25 height 10
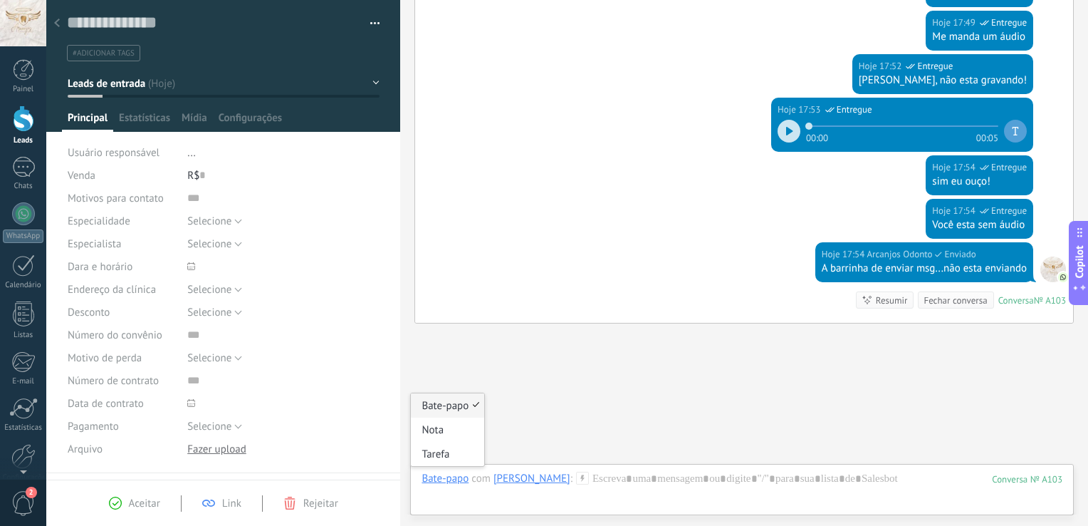
scroll to position [822, 0]
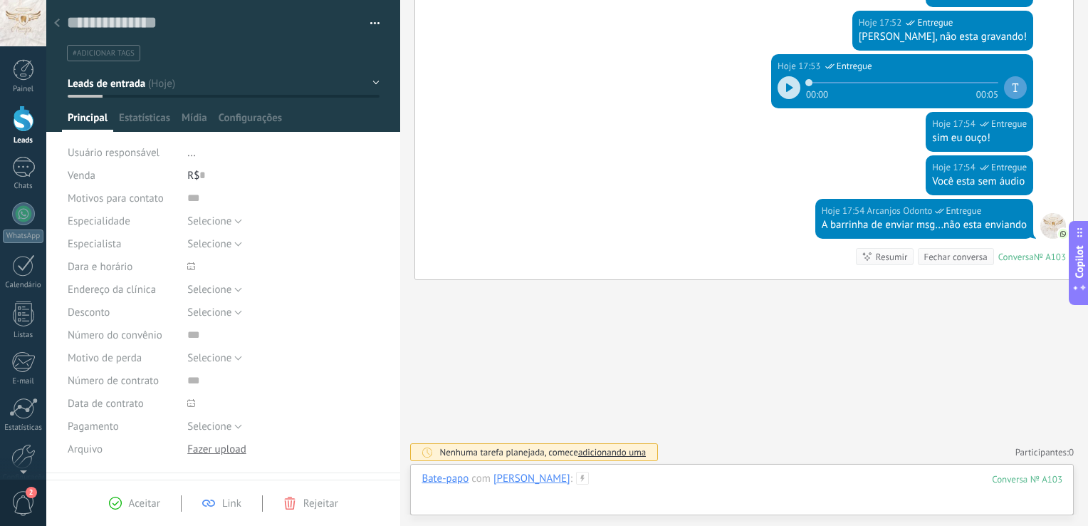
click at [617, 499] on div at bounding box center [742, 492] width 641 height 43
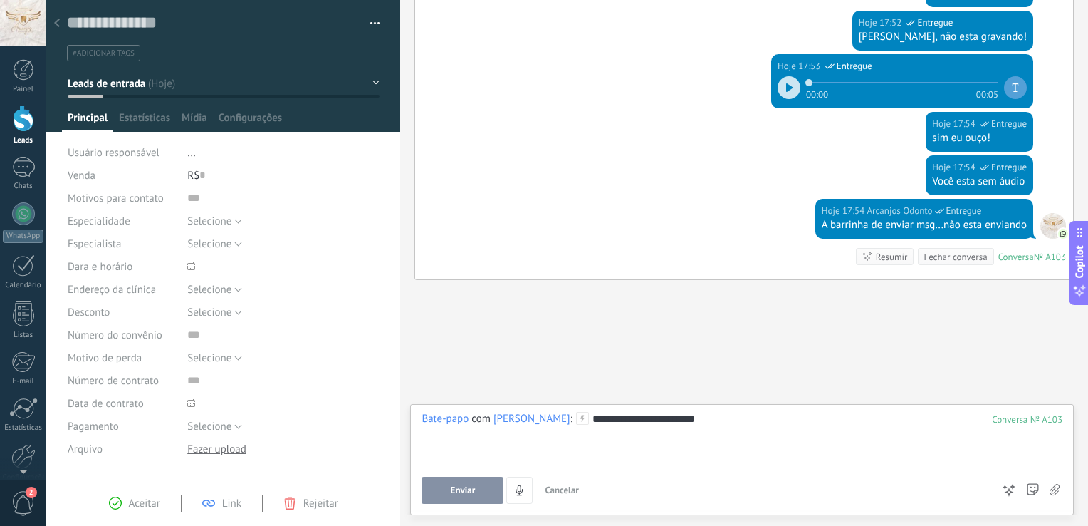
click at [451, 491] on span "Enviar" at bounding box center [463, 490] width 25 height 10
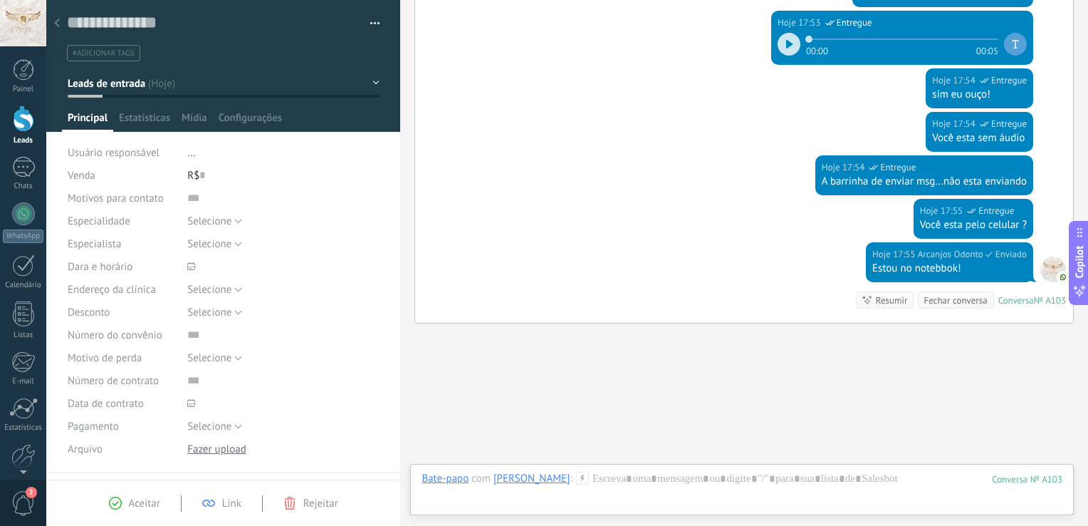
scroll to position [909, 0]
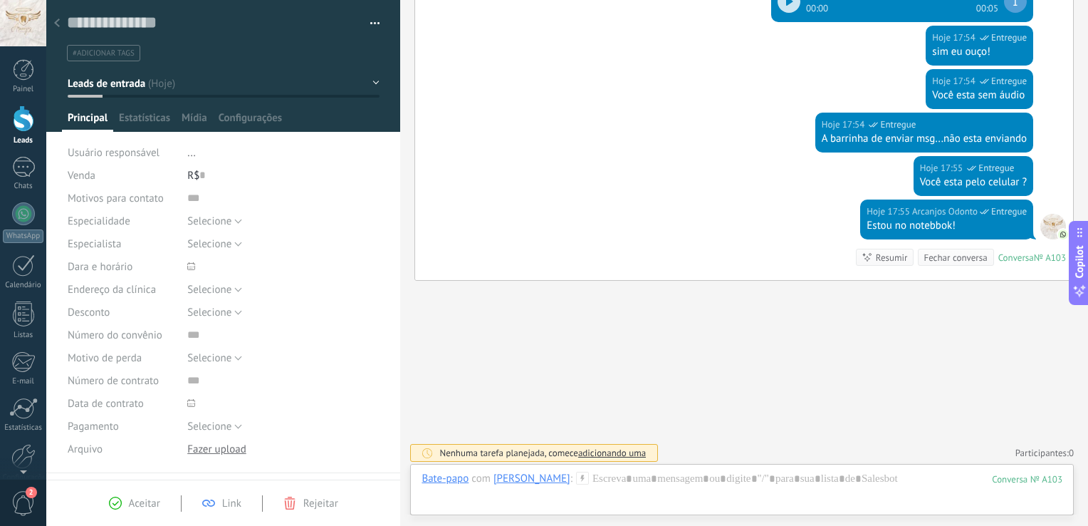
click at [664, 471] on div "Bate-papo E-mail Nota Tarefa Bate-papo com Vivian Honório : 103 Enviar Cancelar…" at bounding box center [742, 489] width 664 height 51
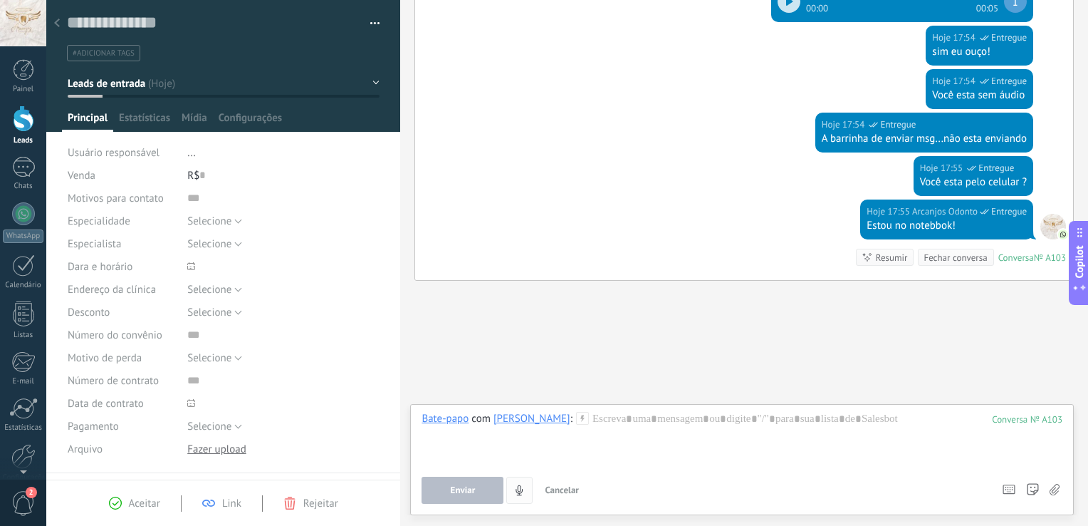
click at [521, 488] on use "4" at bounding box center [519, 489] width 7 height 10
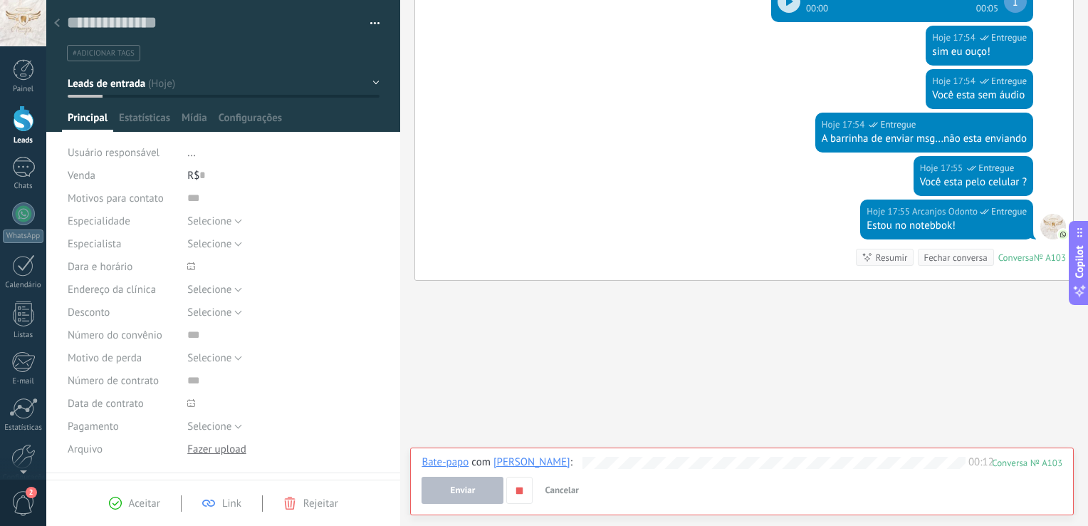
click at [521, 488] on use "button" at bounding box center [519, 489] width 6 height 6
click at [454, 484] on button "Enviar" at bounding box center [463, 489] width 82 height 27
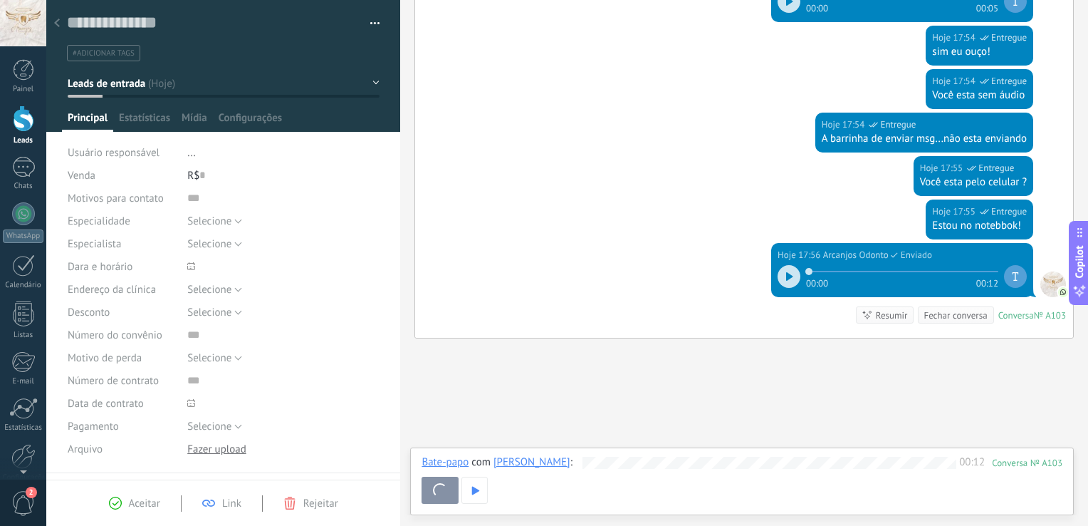
scroll to position [967, 0]
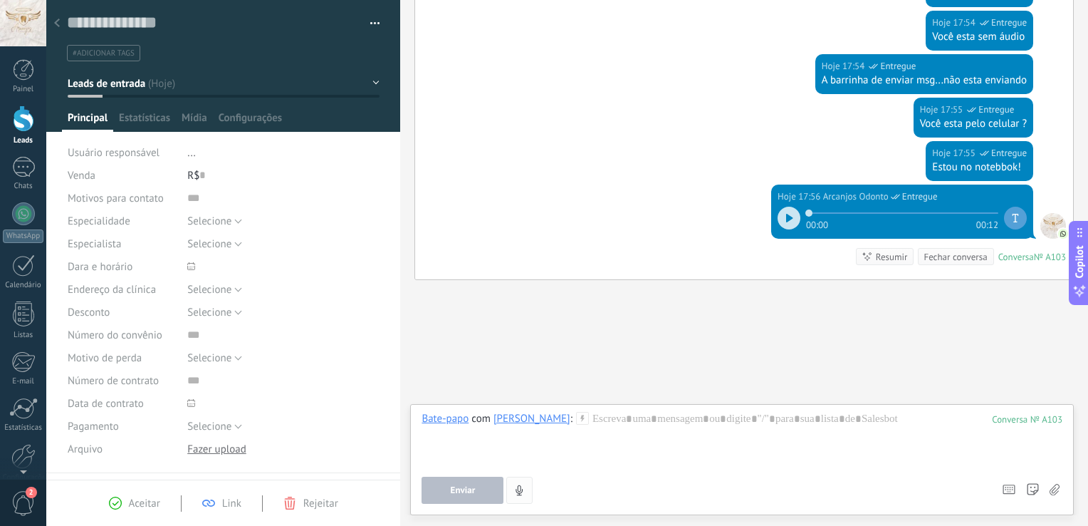
click at [516, 493] on icon "button" at bounding box center [519, 490] width 12 height 12
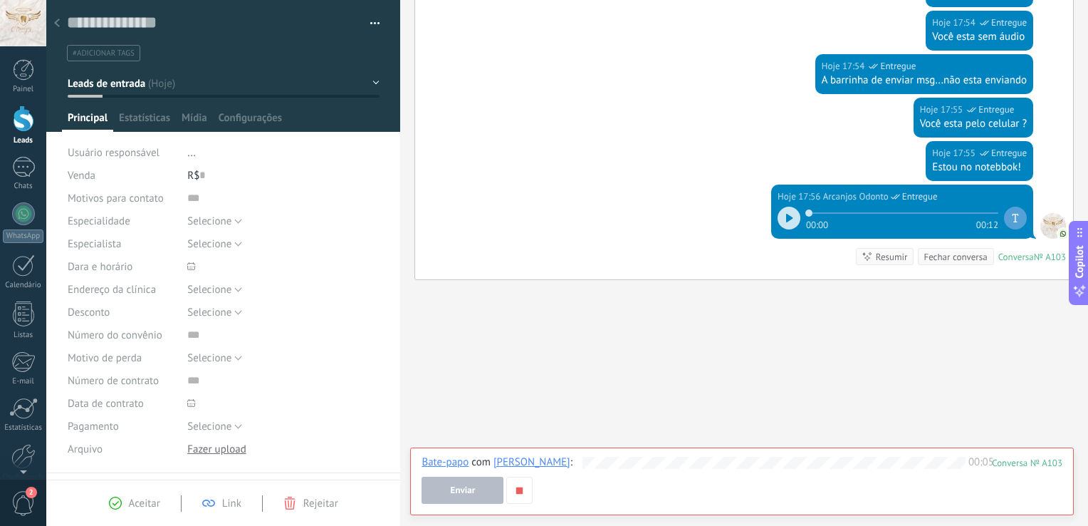
click at [516, 493] on use "button" at bounding box center [519, 489] width 6 height 6
click at [455, 497] on button "Enviar" at bounding box center [463, 489] width 82 height 27
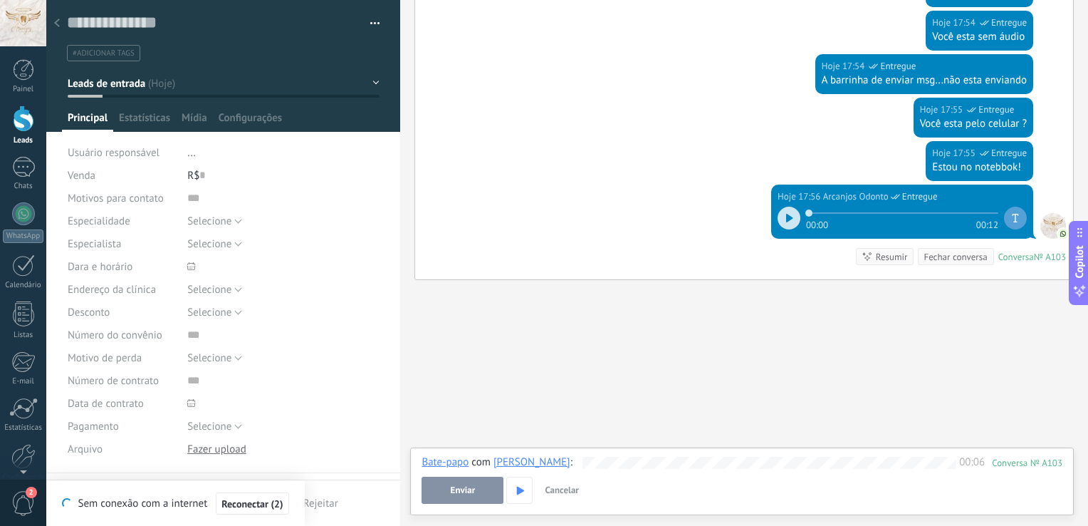
click at [58, 24] on icon at bounding box center [57, 23] width 6 height 9
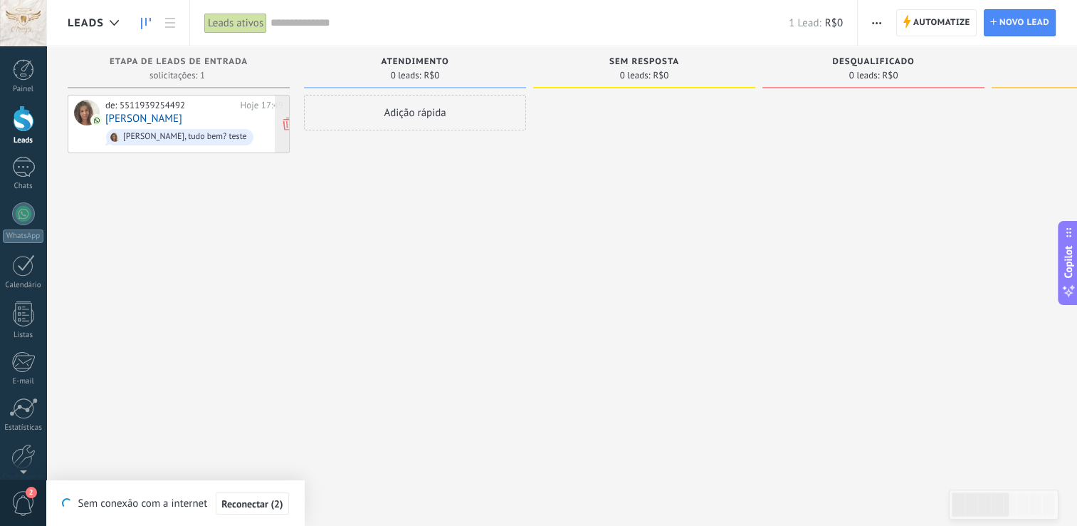
click at [134, 113] on link "[PERSON_NAME]" at bounding box center [143, 119] width 77 height 12
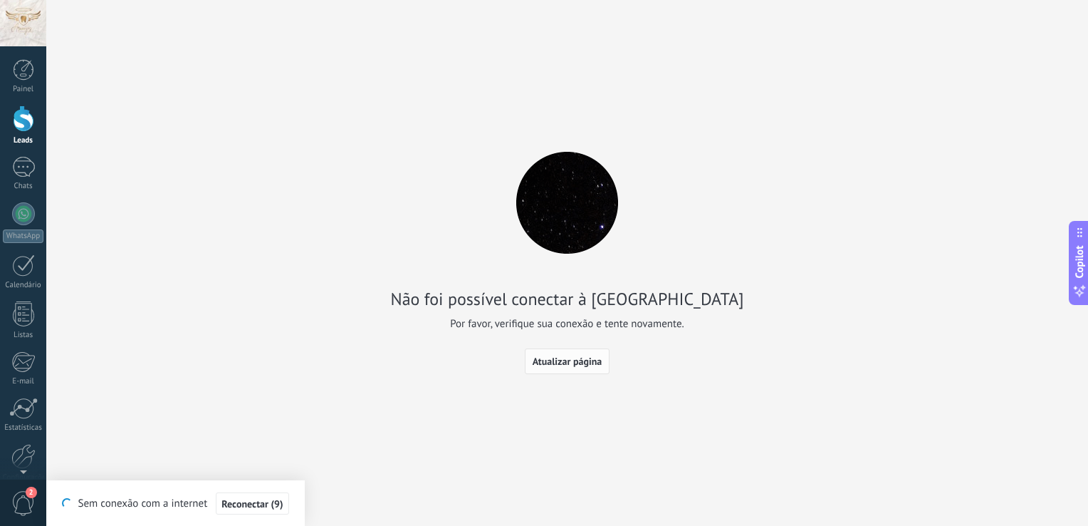
click at [554, 361] on span "Atualizar página" at bounding box center [568, 361] width 70 height 10
click at [576, 362] on span "Atualizar página" at bounding box center [568, 361] width 70 height 10
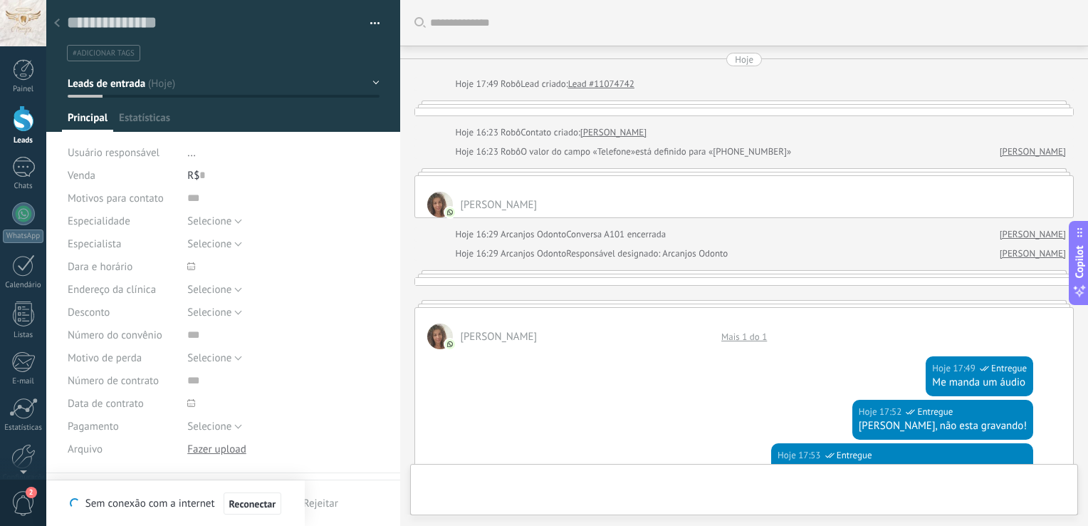
type textarea "**********"
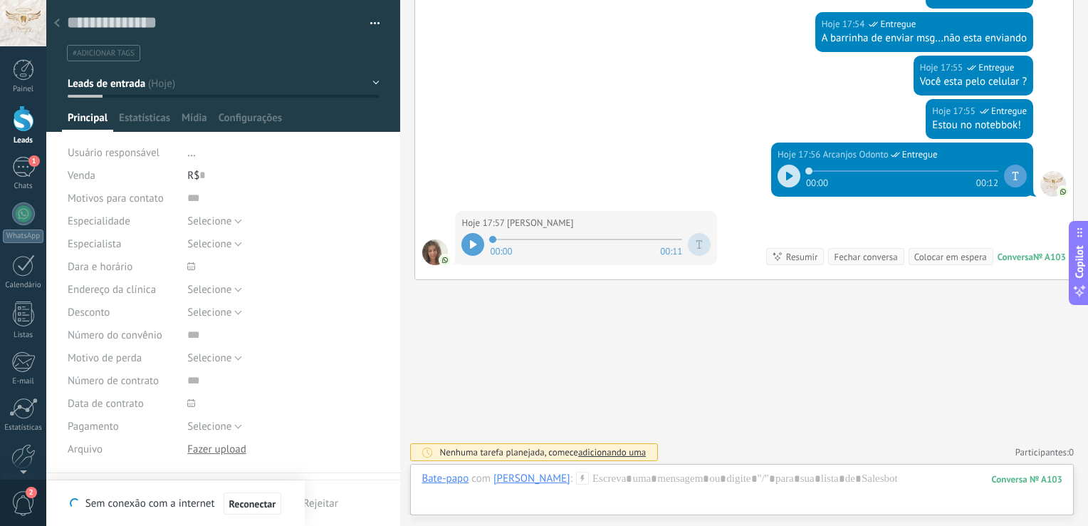
scroll to position [966, 0]
click at [466, 244] on div at bounding box center [472, 244] width 23 height 23
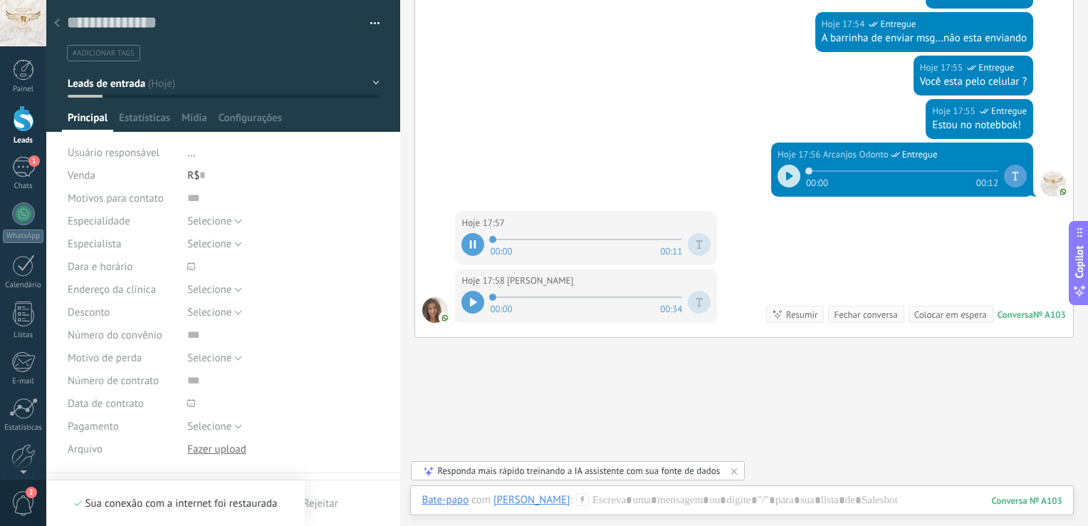
scroll to position [1013, 0]
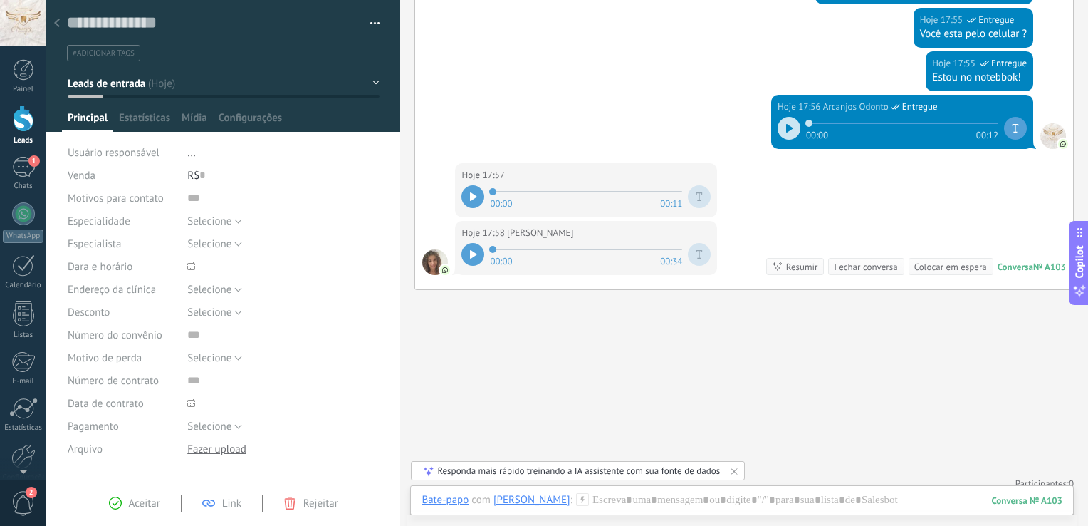
click at [466, 252] on div at bounding box center [472, 254] width 23 height 23
click at [736, 471] on icon at bounding box center [733, 470] width 11 height 11
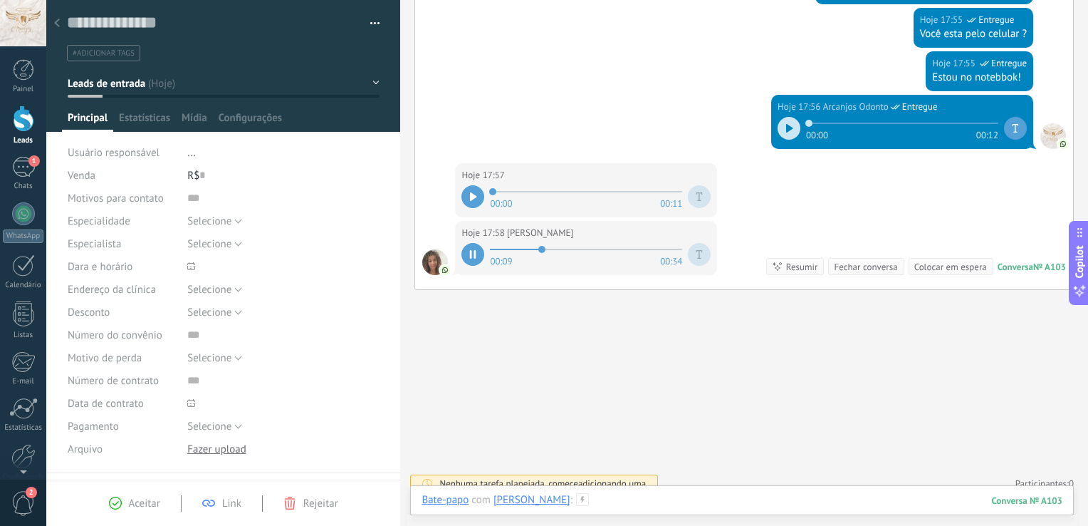
click at [687, 501] on div at bounding box center [742, 514] width 641 height 43
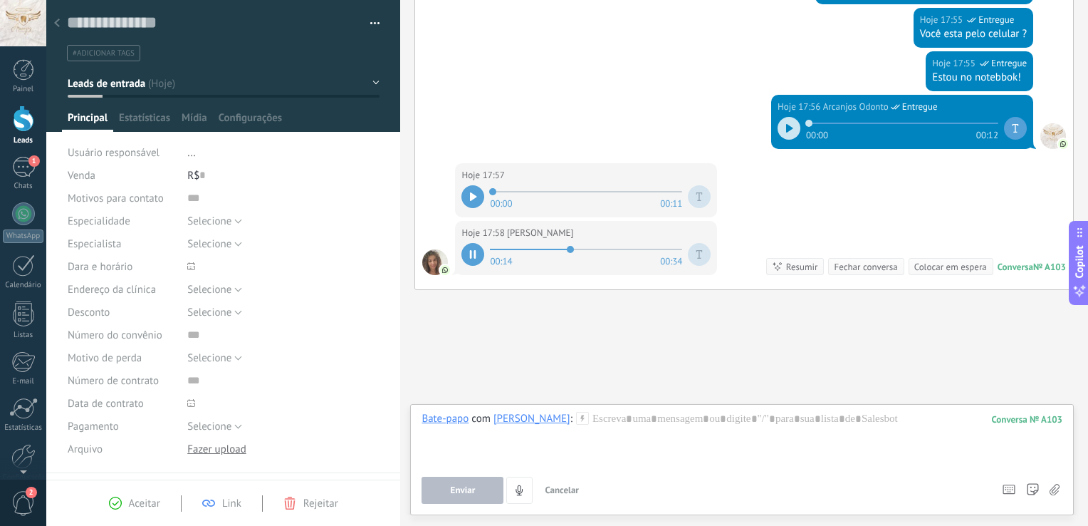
click at [472, 261] on div at bounding box center [472, 254] width 23 height 23
click at [516, 488] on icon "4" at bounding box center [519, 490] width 12 height 12
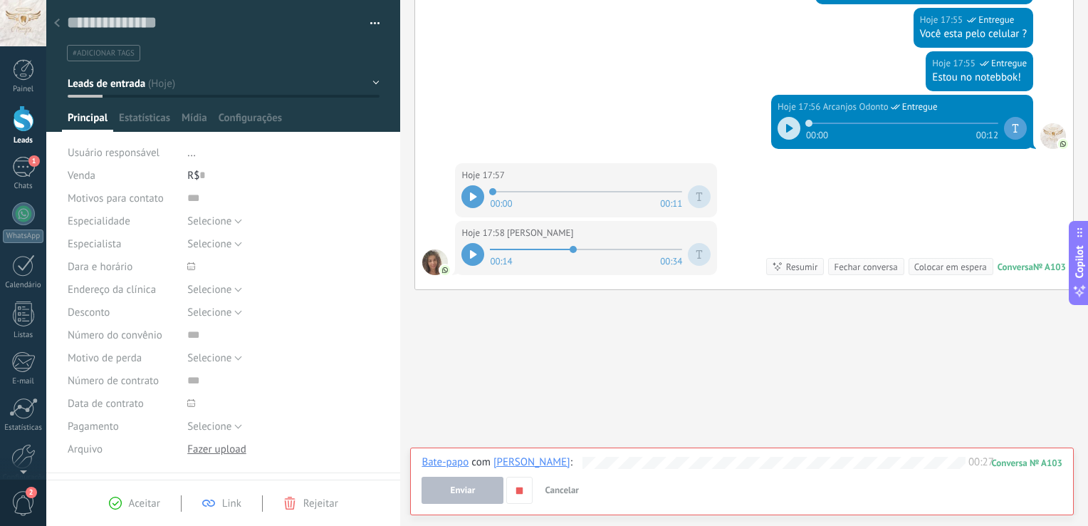
click at [516, 488] on use "button" at bounding box center [519, 489] width 6 height 6
click at [469, 483] on button "Enviar" at bounding box center [463, 489] width 82 height 27
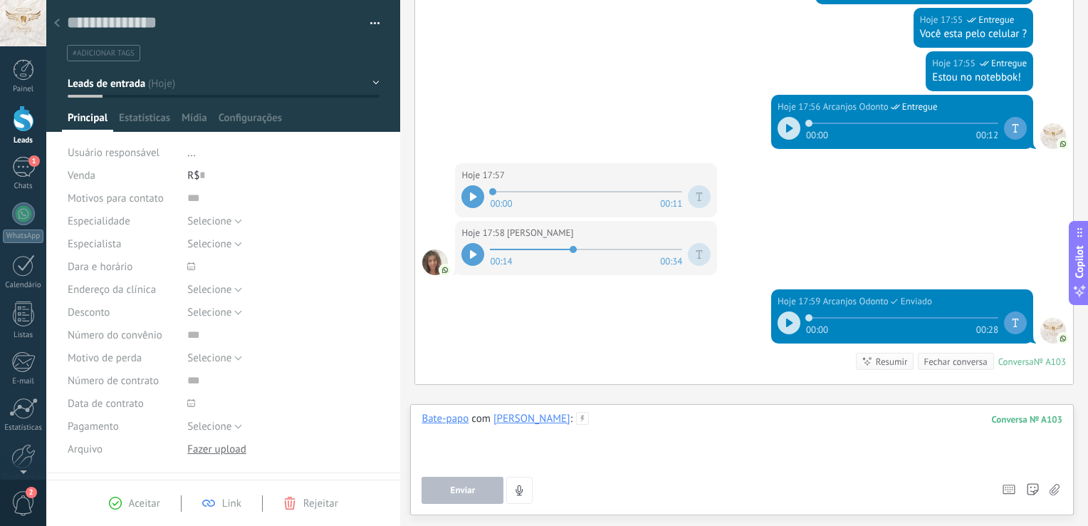
scroll to position [1111, 0]
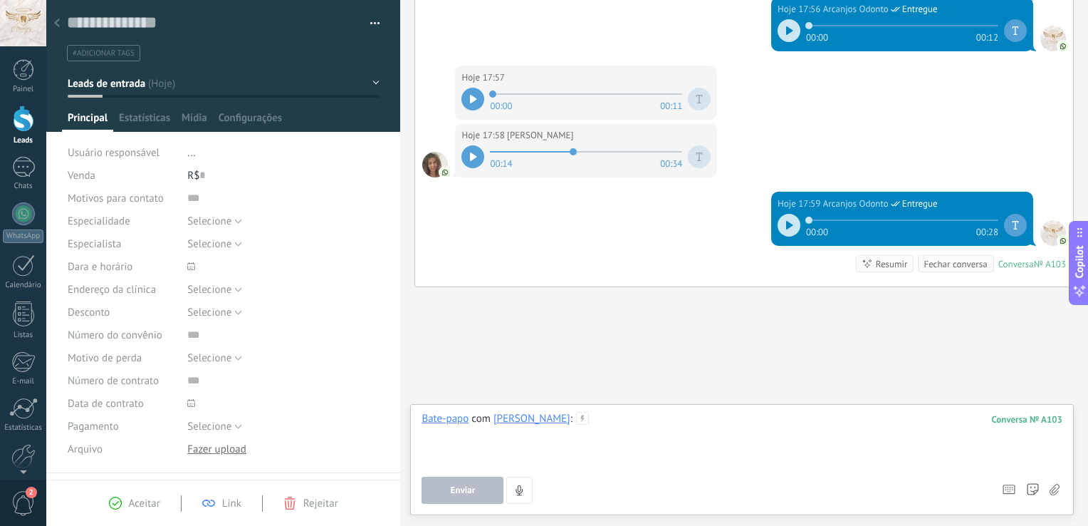
paste div
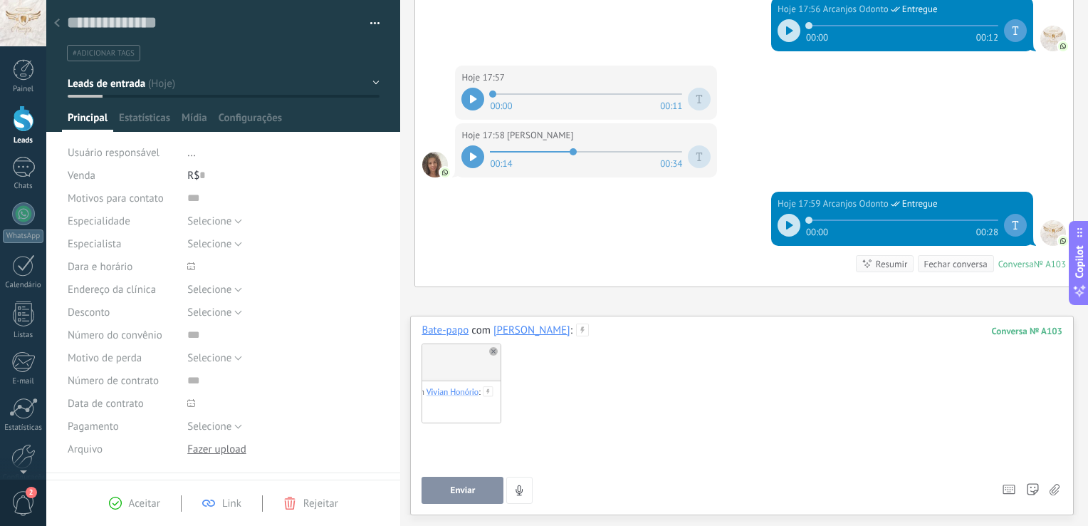
click at [467, 464] on div at bounding box center [742, 454] width 641 height 54
click at [473, 482] on button "Enviar" at bounding box center [463, 489] width 82 height 27
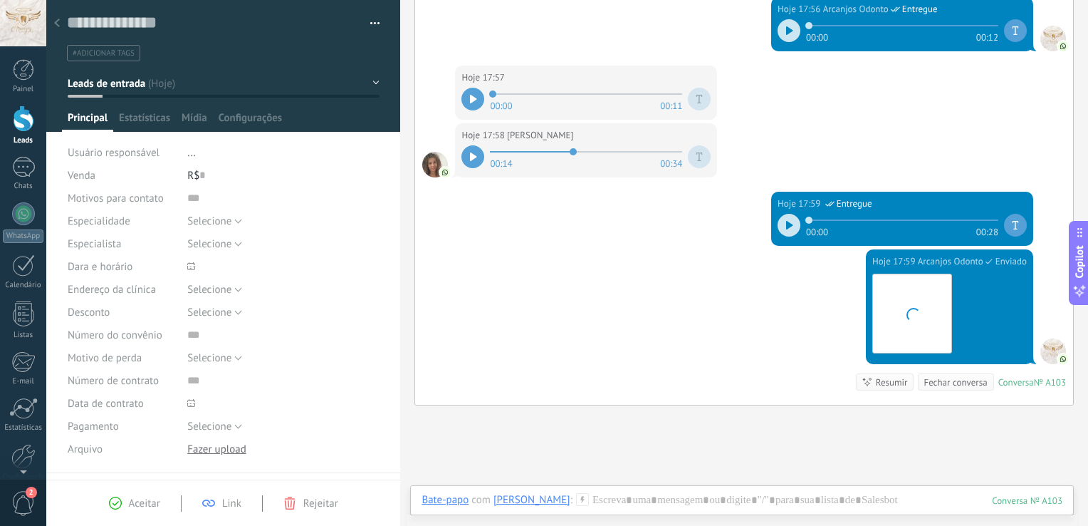
scroll to position [1199, 0]
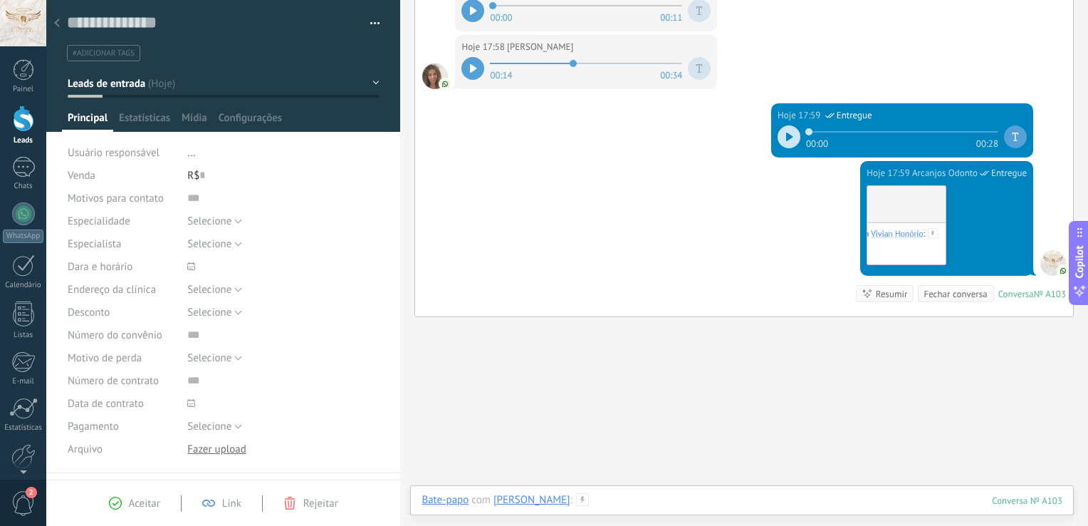
click at [626, 494] on div at bounding box center [742, 514] width 641 height 43
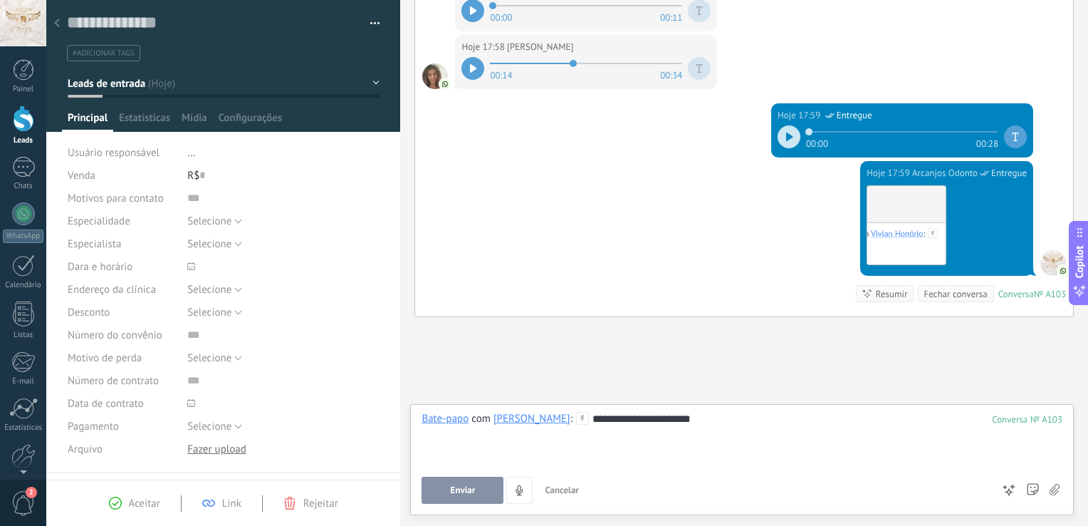
click at [479, 493] on button "Enviar" at bounding box center [463, 489] width 82 height 27
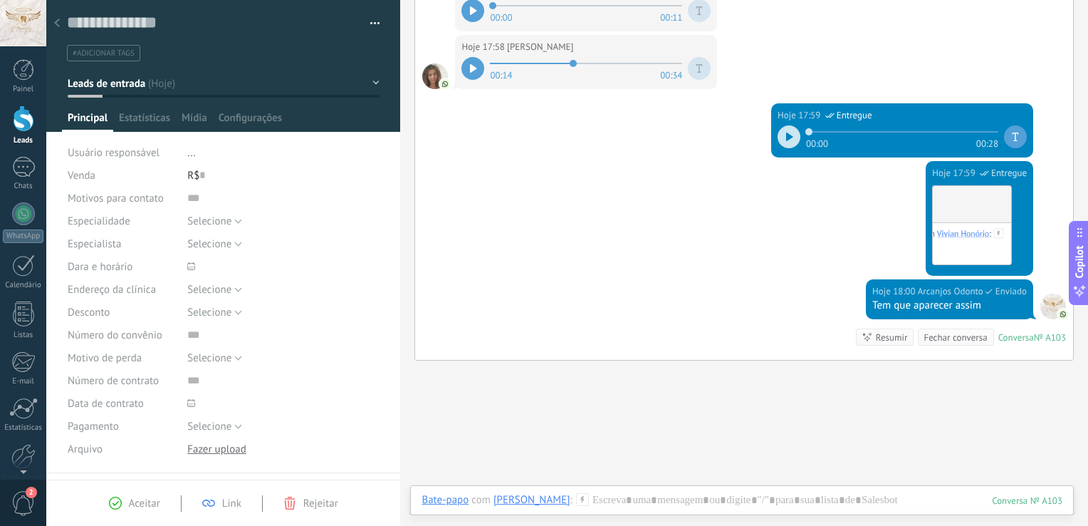
scroll to position [1279, 0]
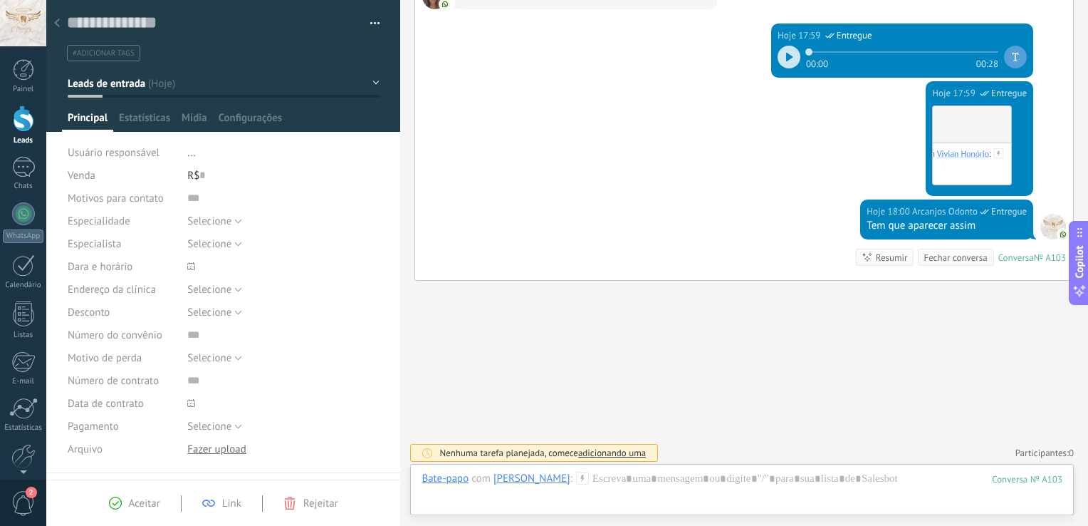
click at [53, 17] on div at bounding box center [57, 24] width 20 height 28
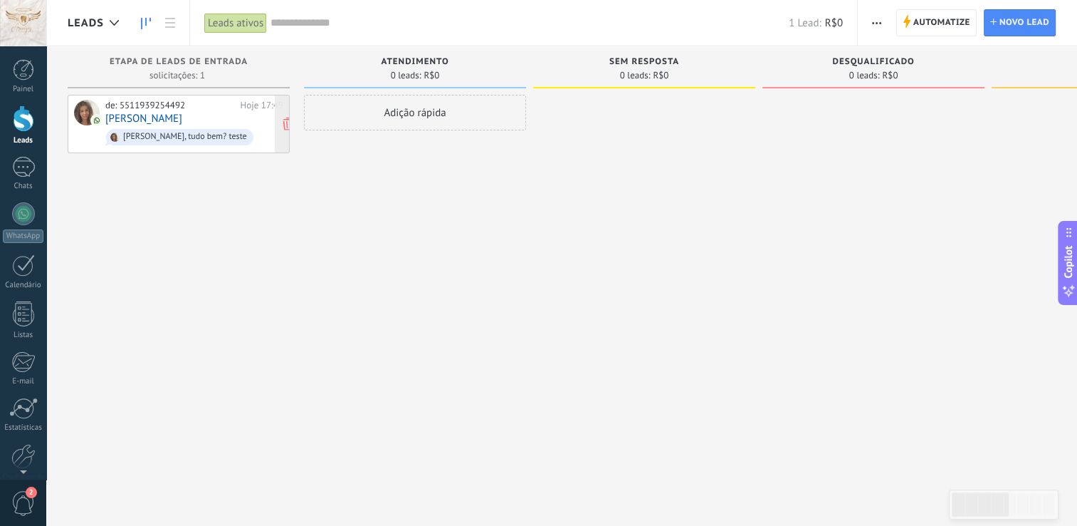
click at [142, 113] on link "[PERSON_NAME]" at bounding box center [143, 119] width 77 height 12
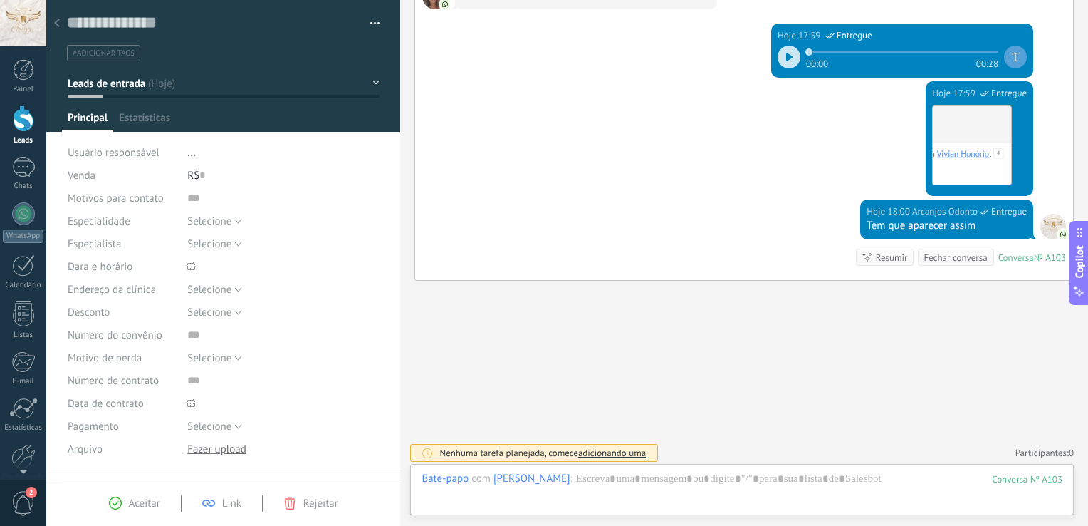
scroll to position [21, 0]
click at [60, 26] on div at bounding box center [57, 24] width 20 height 28
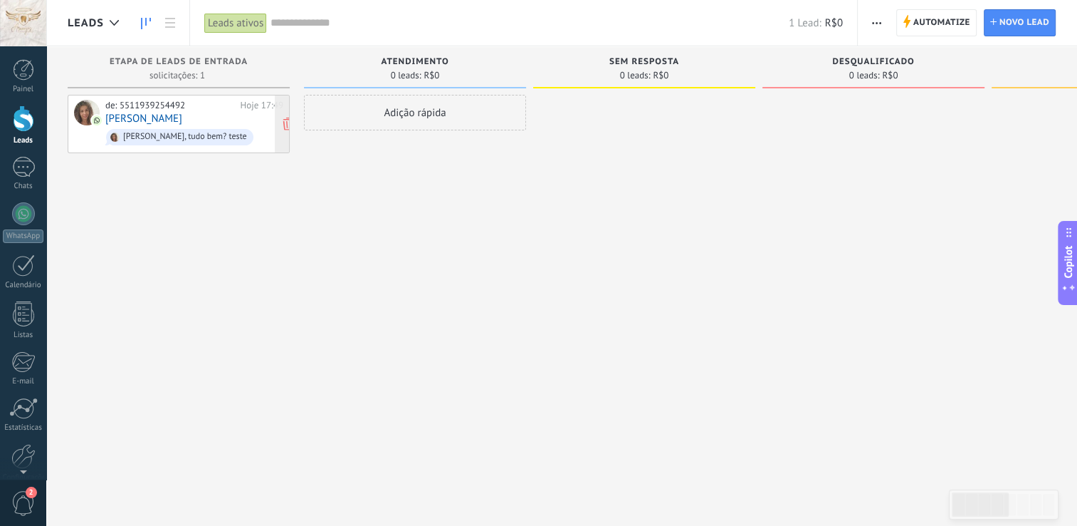
click at [157, 121] on link "[PERSON_NAME]" at bounding box center [143, 119] width 77 height 12
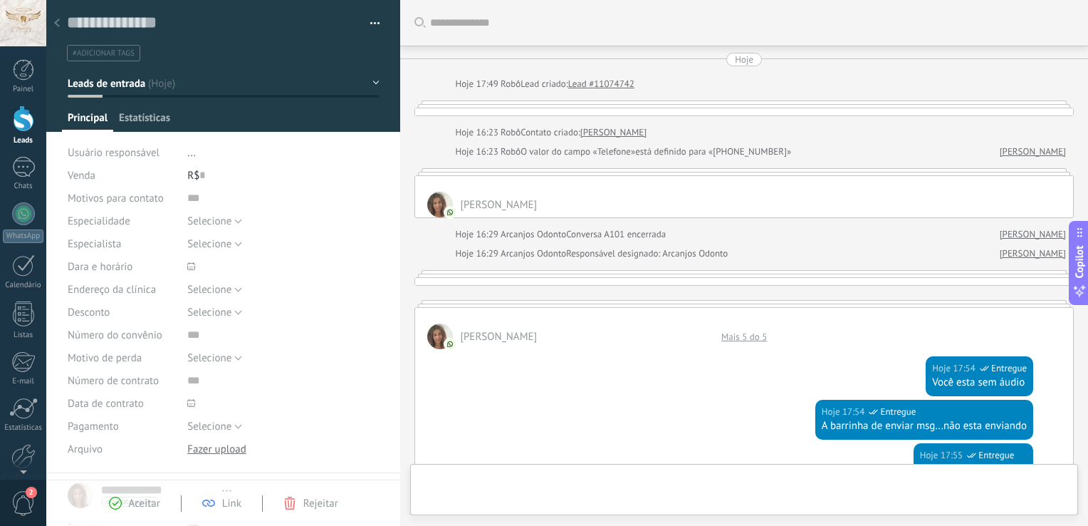
type textarea "**********"
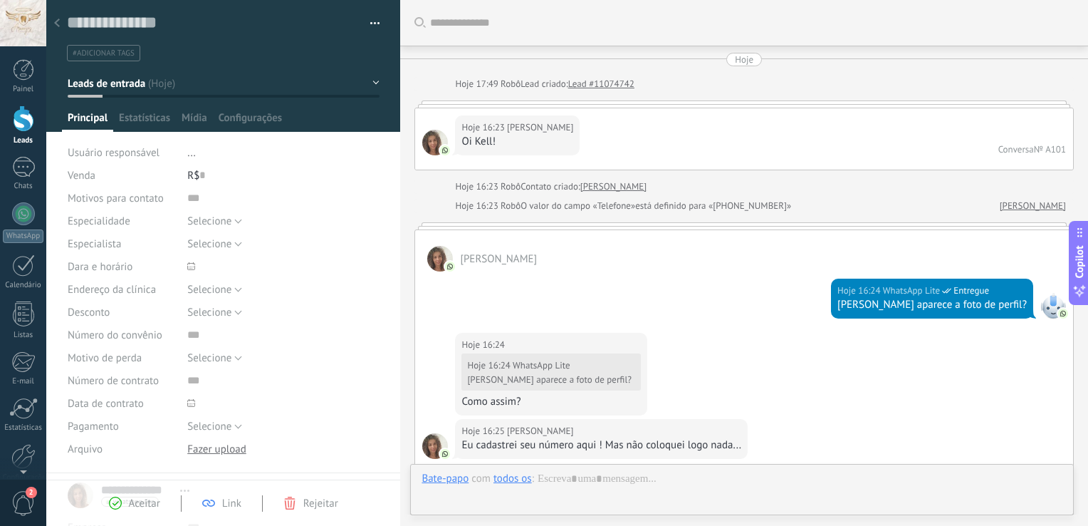
scroll to position [1091, 0]
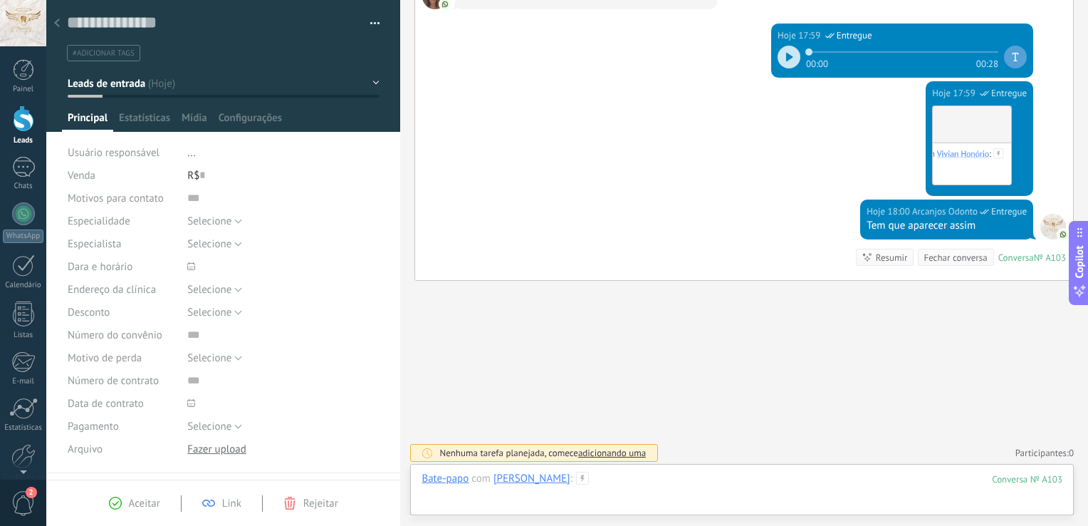
click at [602, 474] on div at bounding box center [742, 492] width 641 height 43
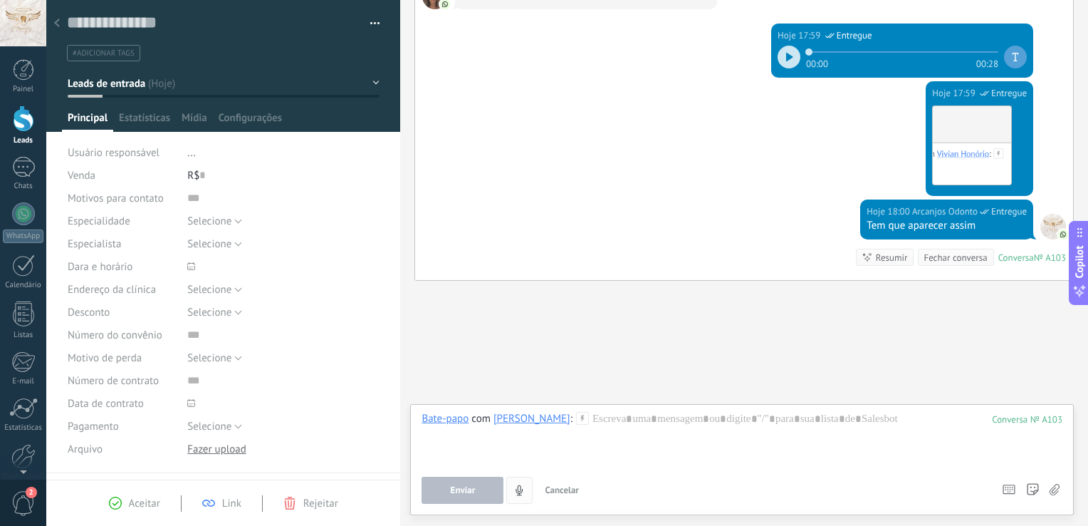
click at [517, 489] on icon "4" at bounding box center [519, 490] width 12 height 12
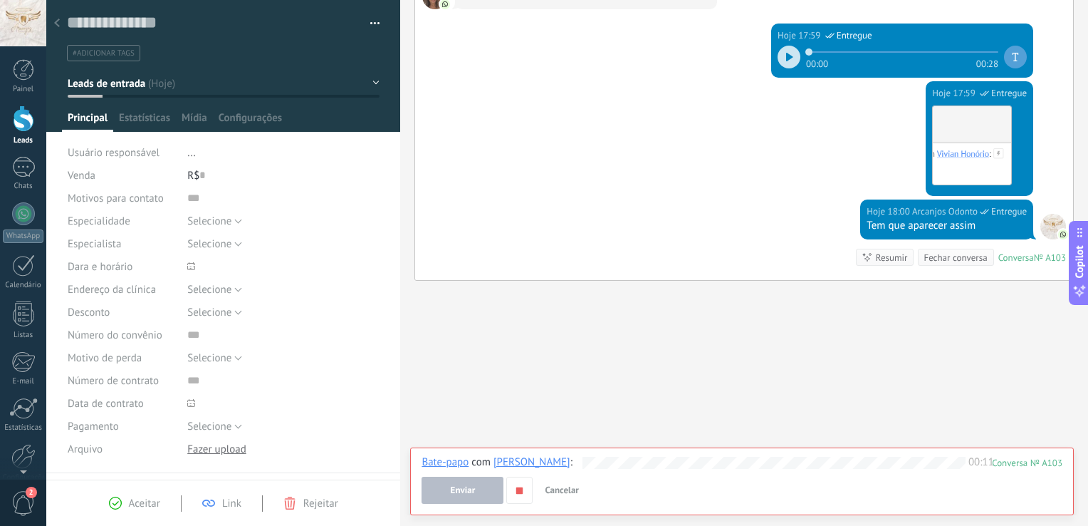
click at [517, 489] on use "button" at bounding box center [519, 489] width 6 height 6
click at [565, 493] on span "Cancelar" at bounding box center [562, 490] width 34 height 12
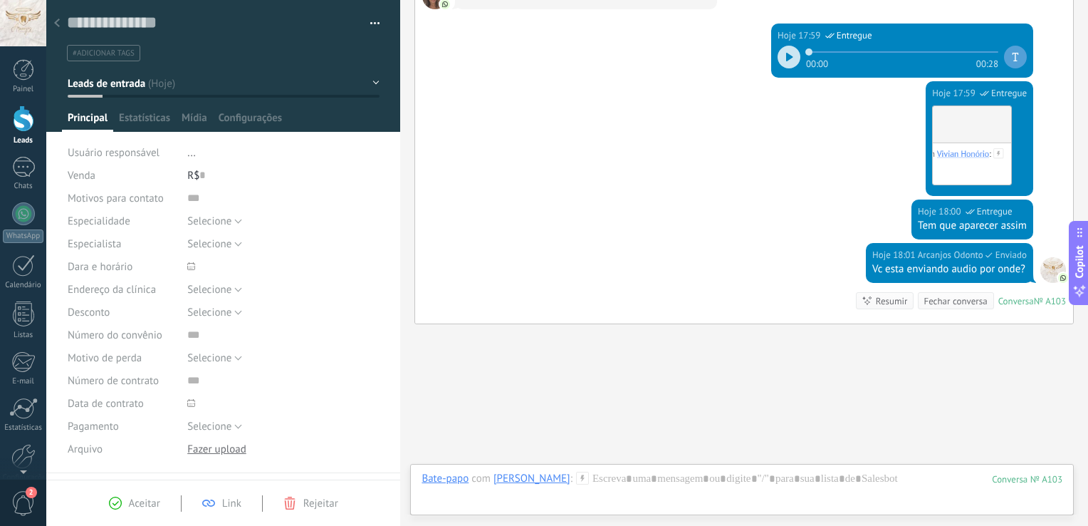
scroll to position [1134, 0]
